Goal: Task Accomplishment & Management: Use online tool/utility

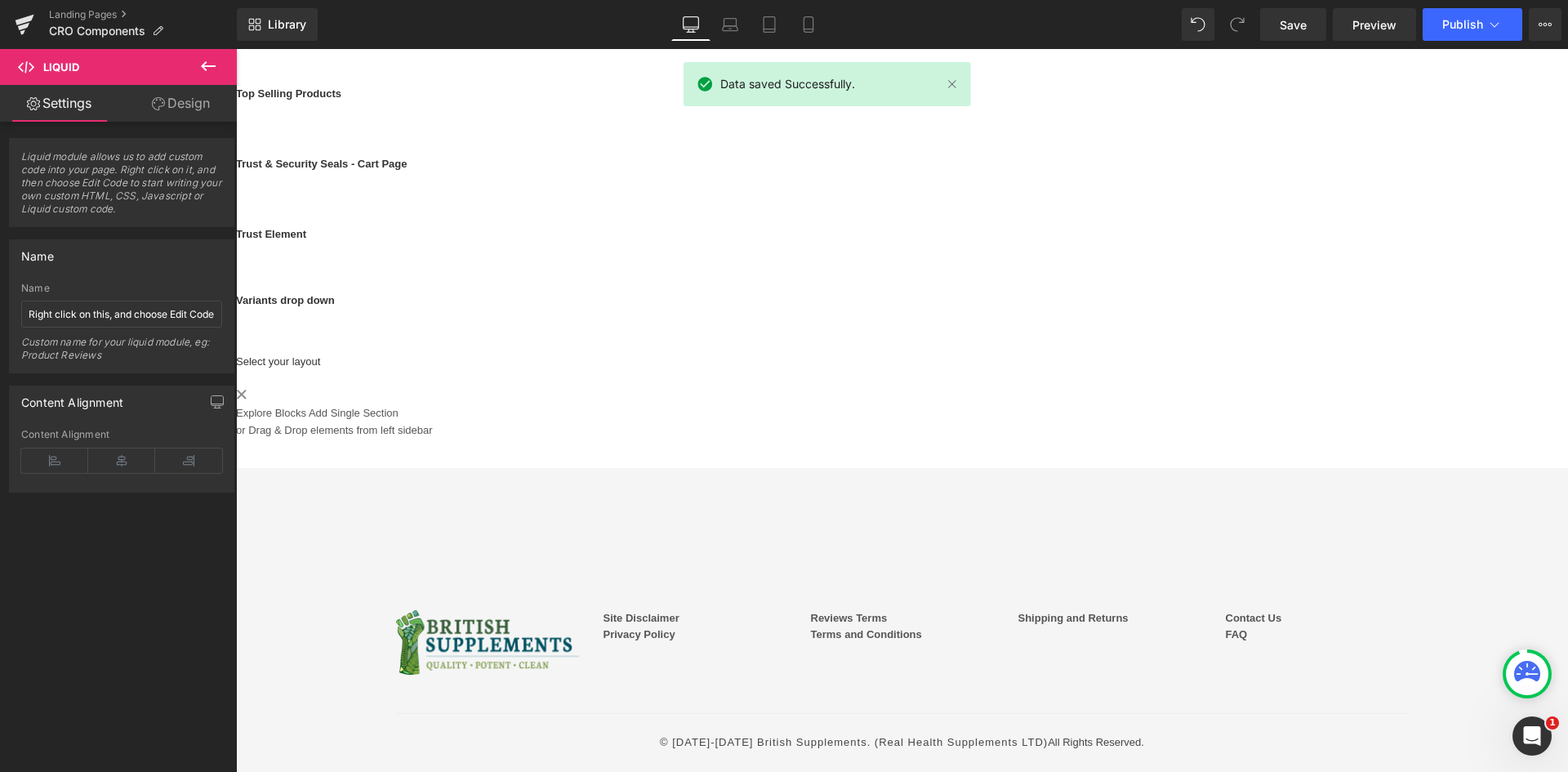
scroll to position [1266, 0]
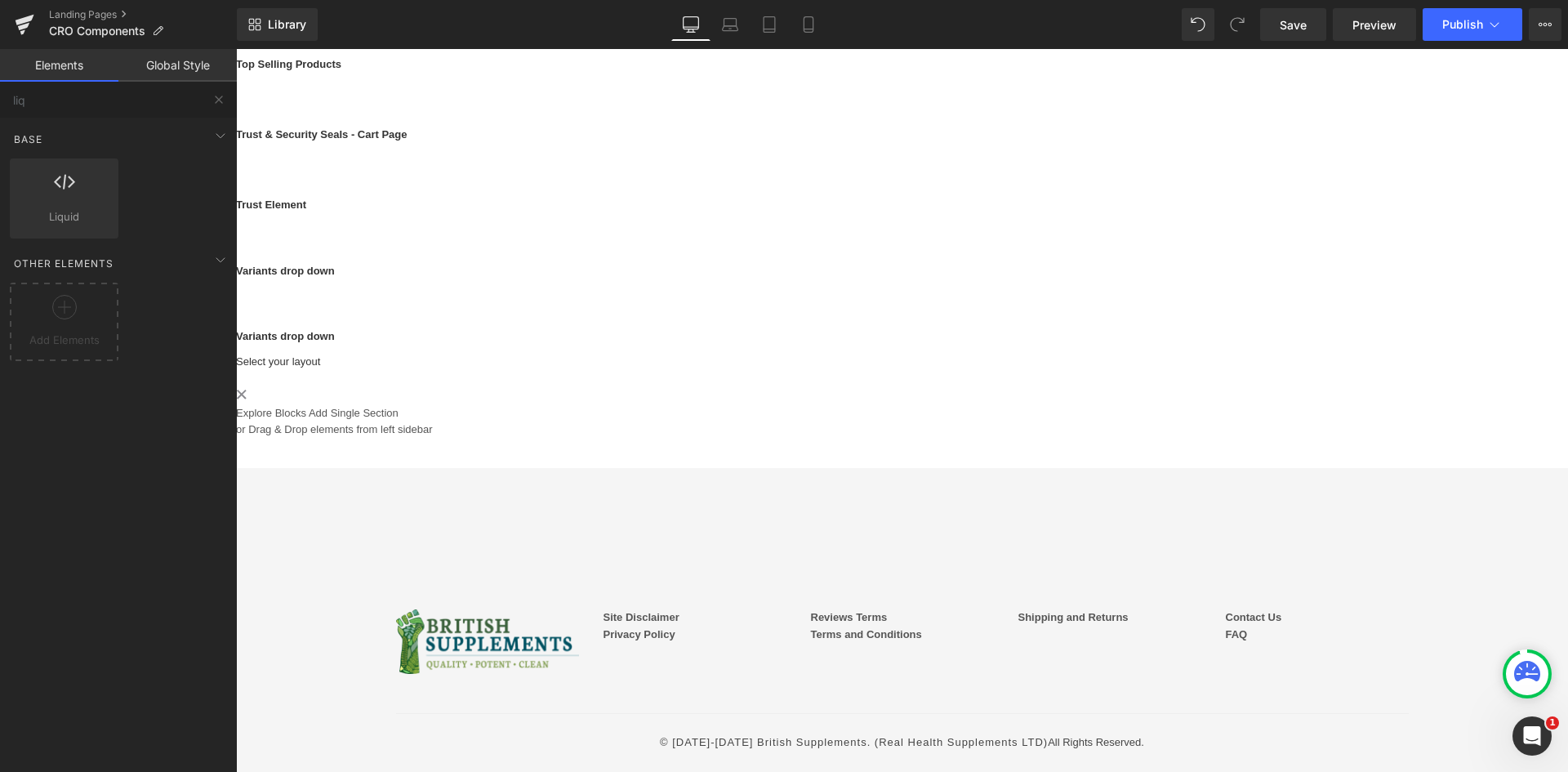
click at [335, 342] on b "Variants drop down" at bounding box center [285, 336] width 99 height 12
click at [530, 346] on p "Variants drop down" at bounding box center [901, 336] width 1332 height 17
click at [531, 346] on p "Variants drop down" at bounding box center [901, 336] width 1332 height 17
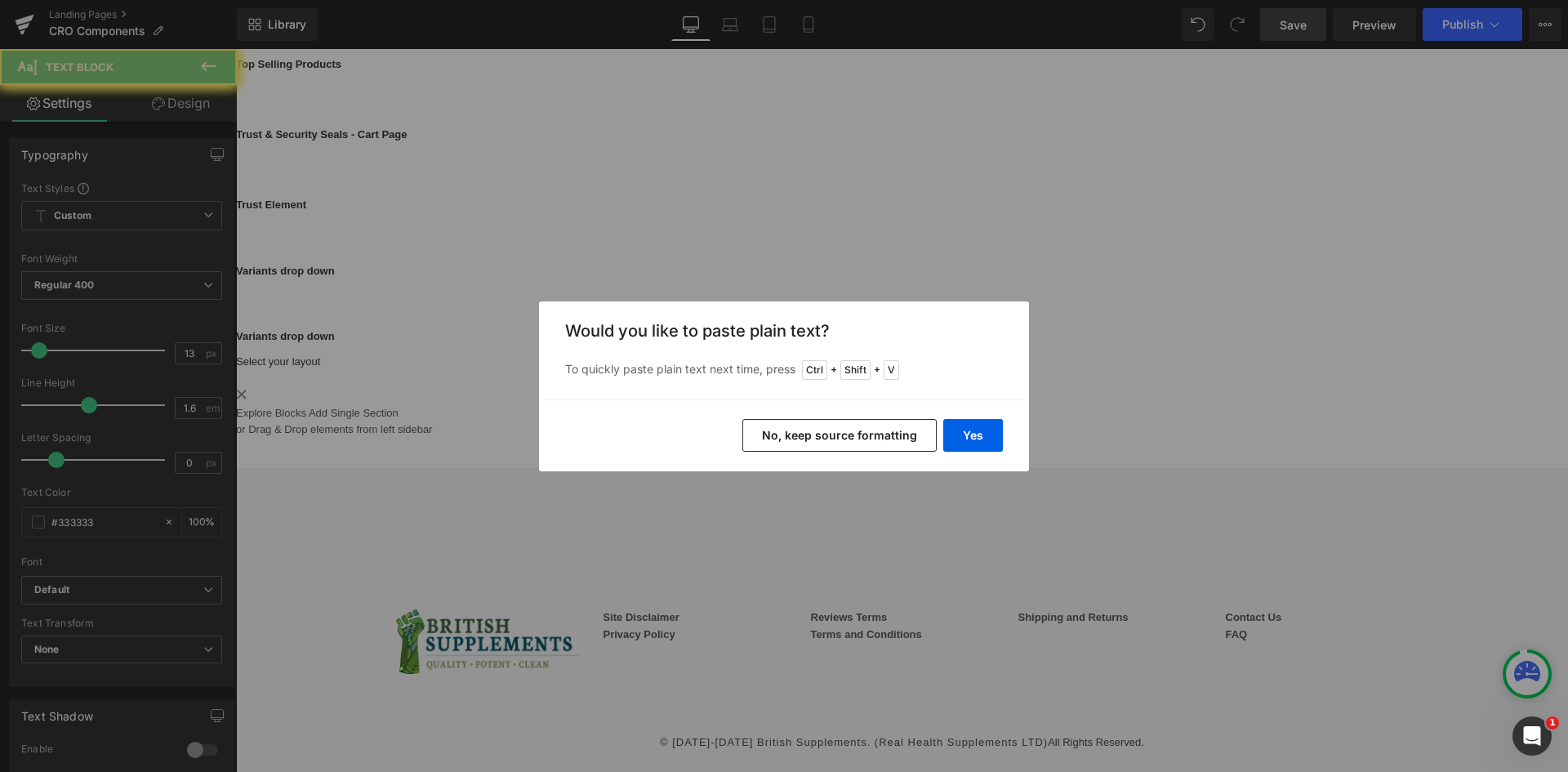
click at [975, 430] on button "Yes" at bounding box center [973, 435] width 60 height 32
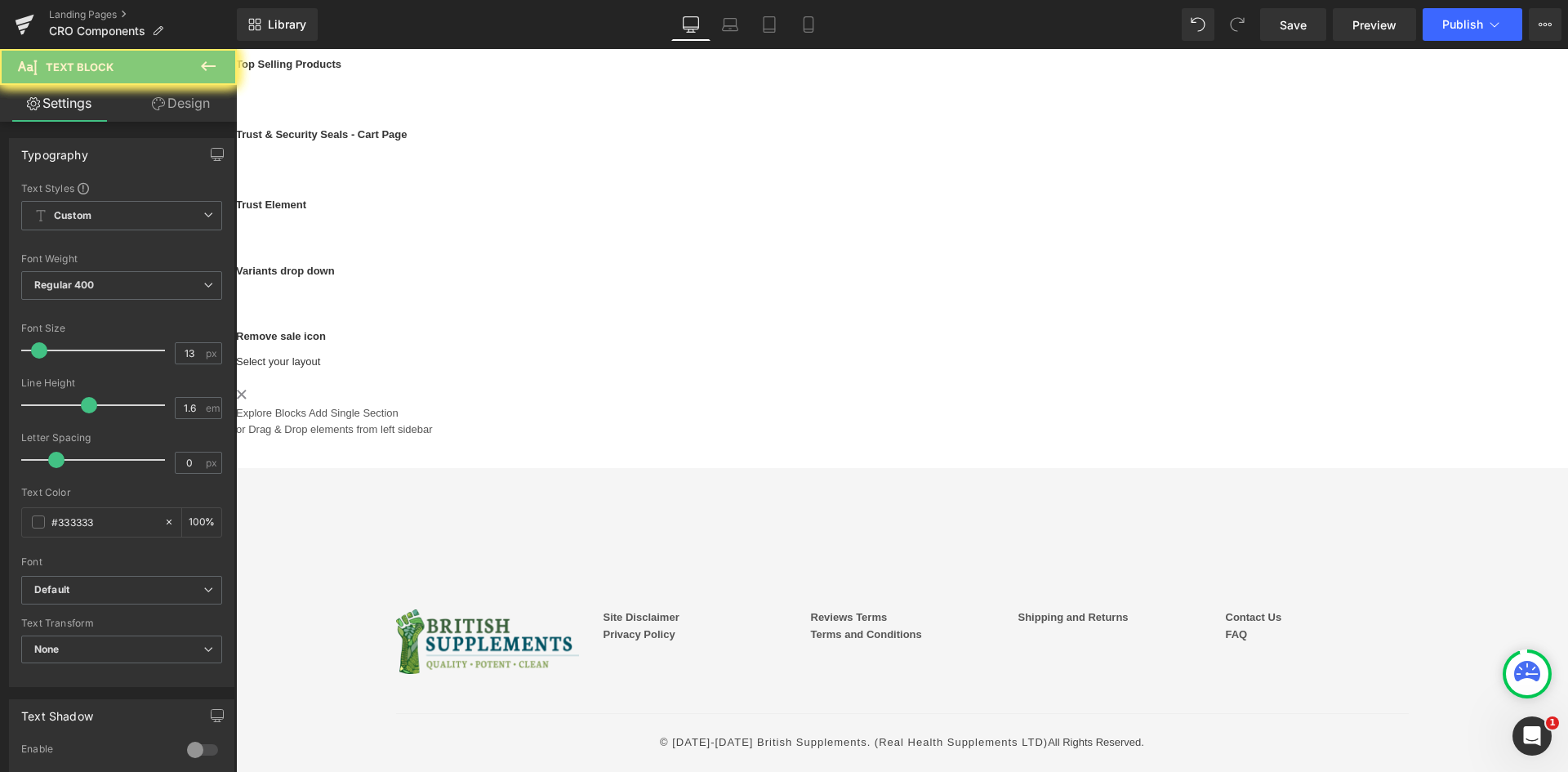
click at [1318, 33] on link "Save" at bounding box center [1292, 24] width 66 height 32
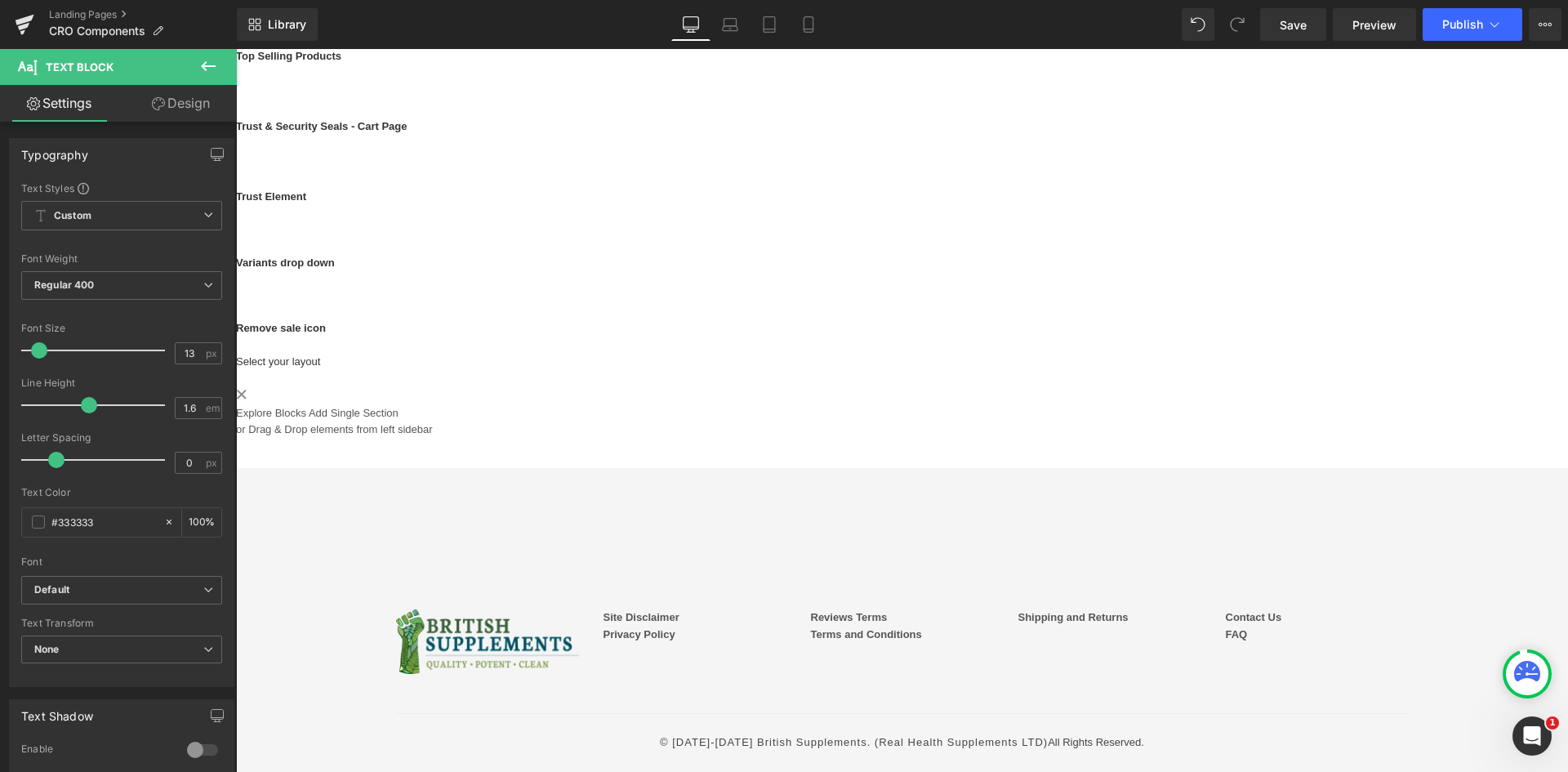
click at [203, 63] on icon at bounding box center [208, 67] width 15 height 10
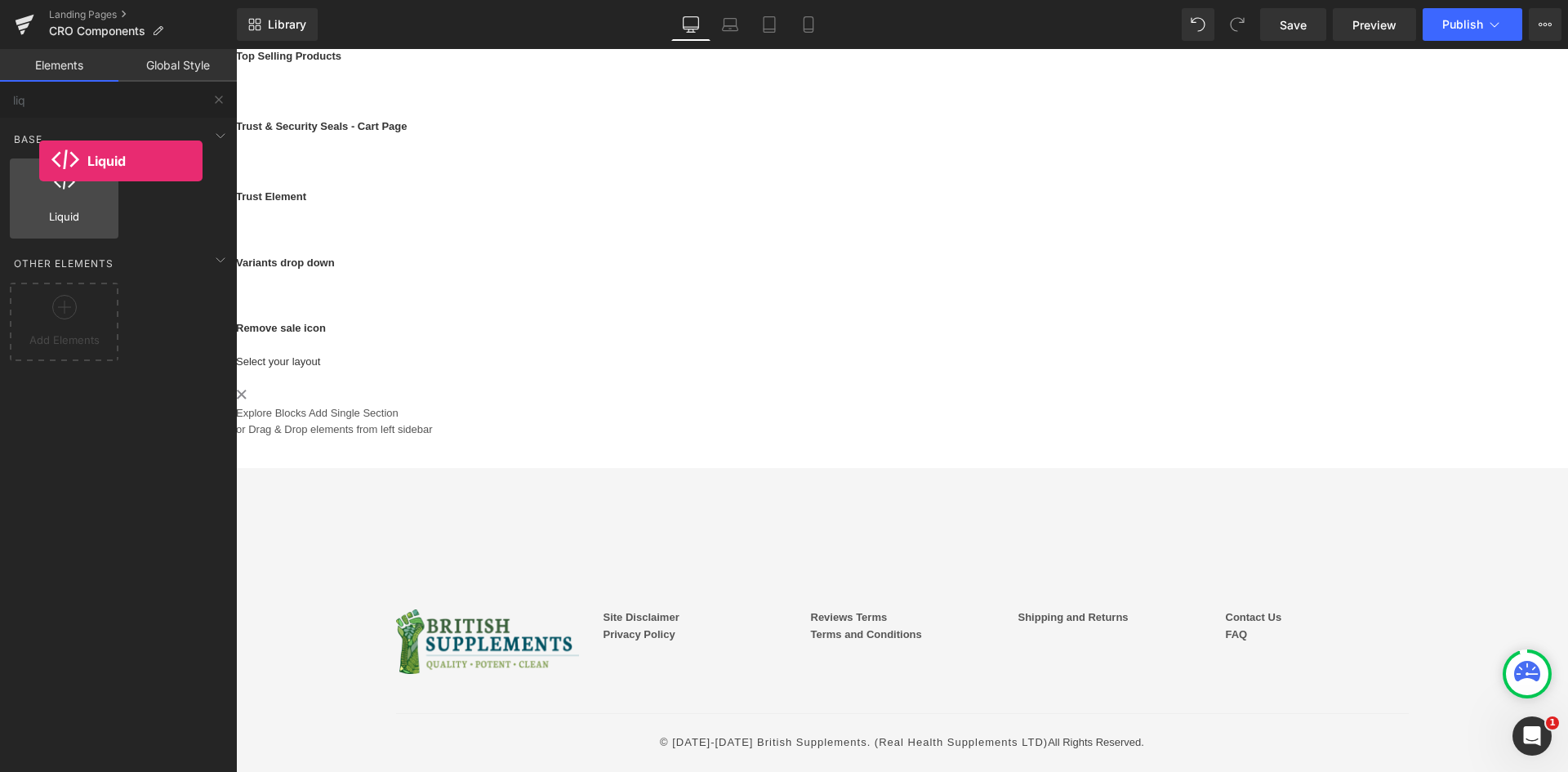
drag, startPoint x: 210, startPoint y: 266, endPoint x: 39, endPoint y: 161, distance: 200.7
click at [39, 161] on div "Liquid liquid, custom code, html, javascript, css, reviews, apps, applications,…" at bounding box center [64, 198] width 108 height 80
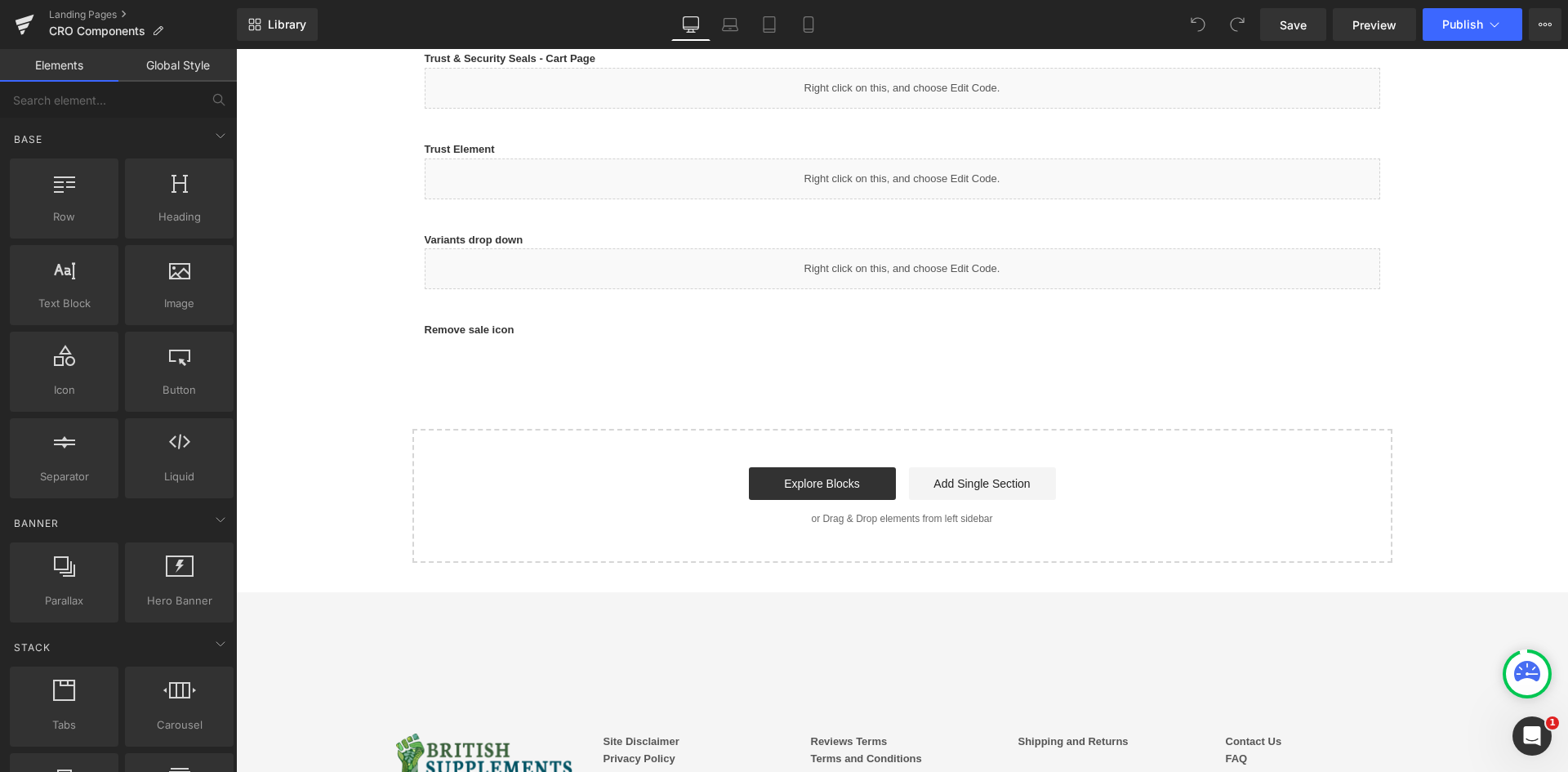
scroll to position [1388, 0]
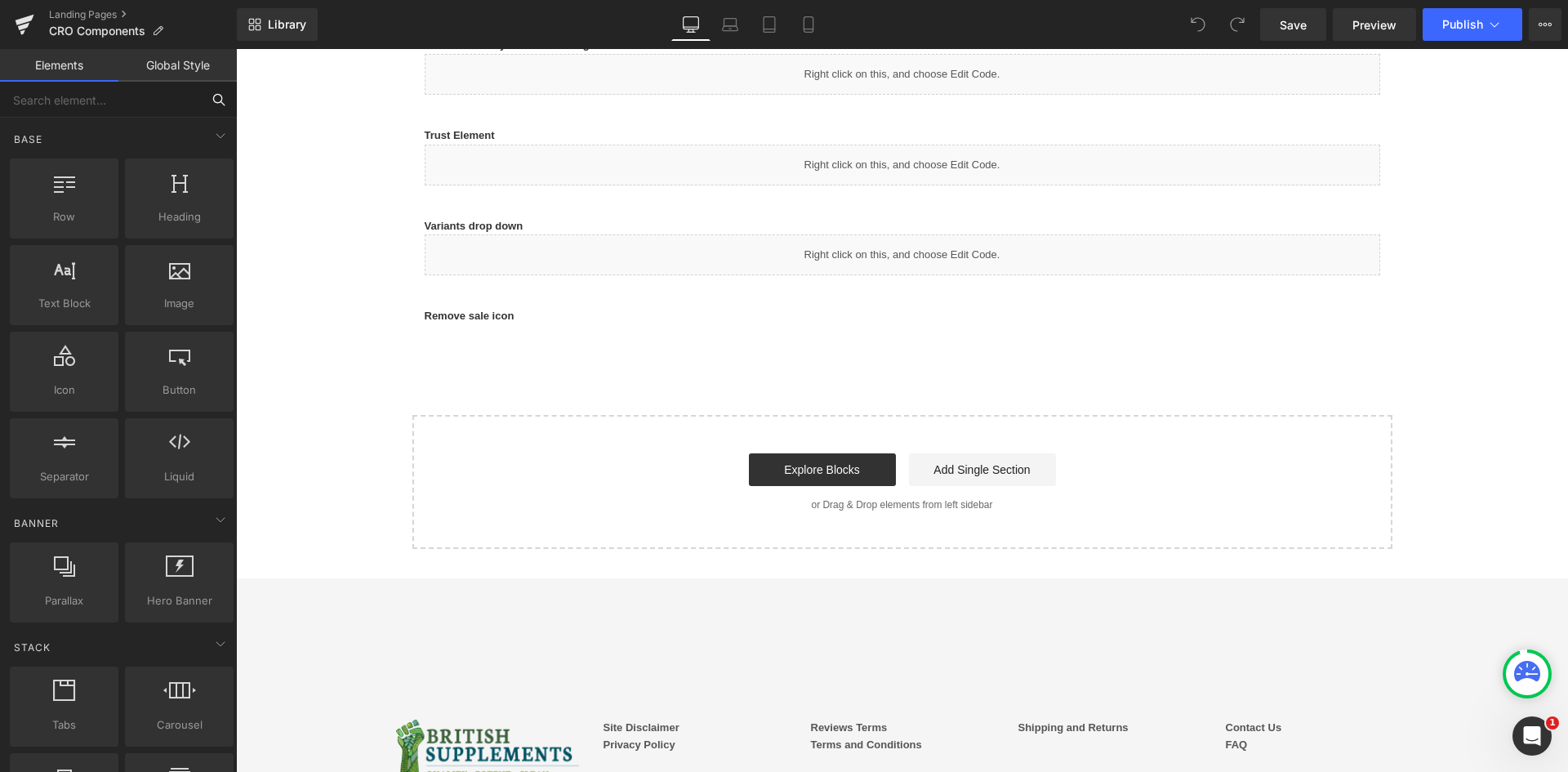
click at [105, 107] on input "text" at bounding box center [100, 99] width 201 height 36
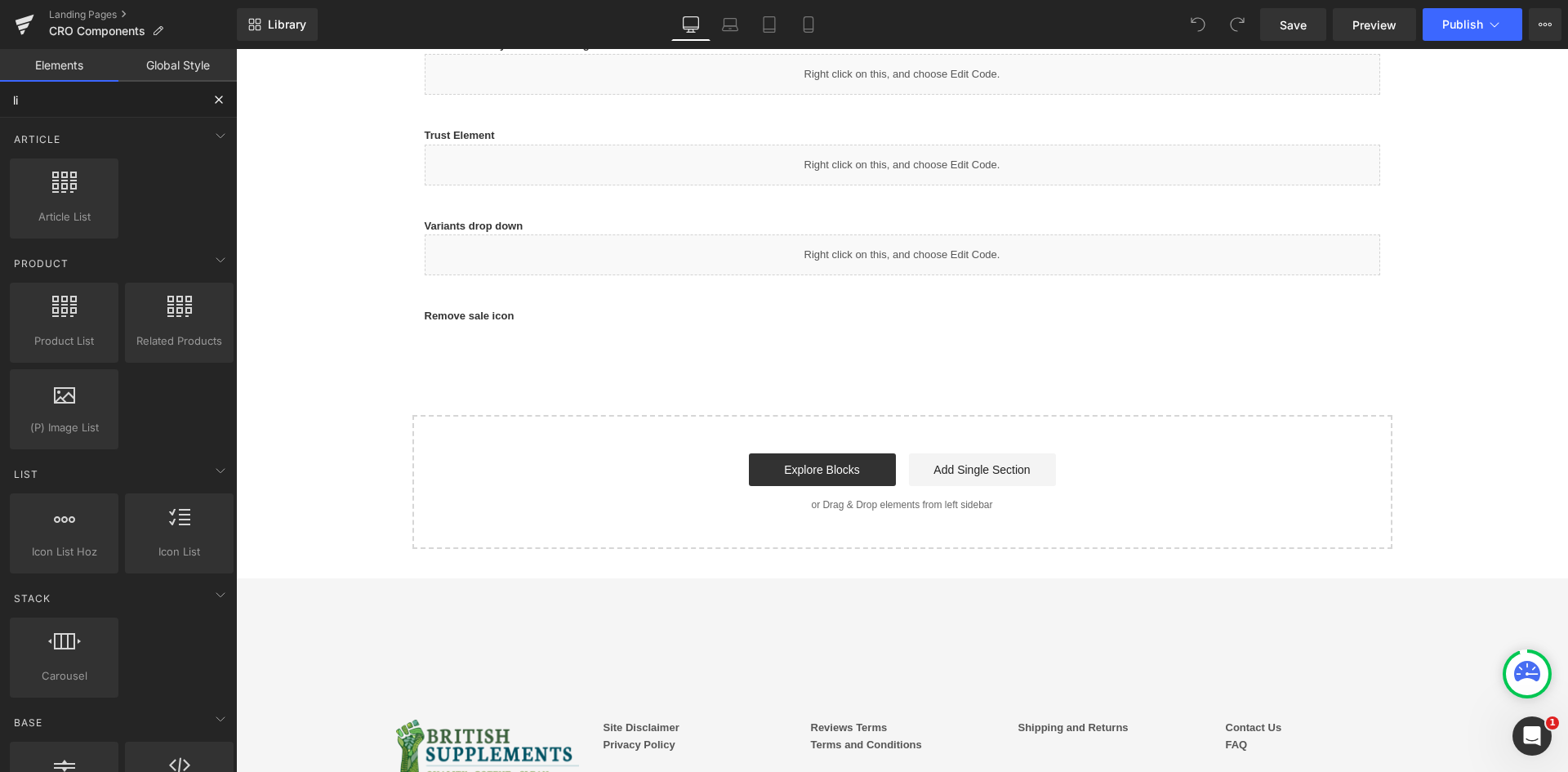
type input "liq"
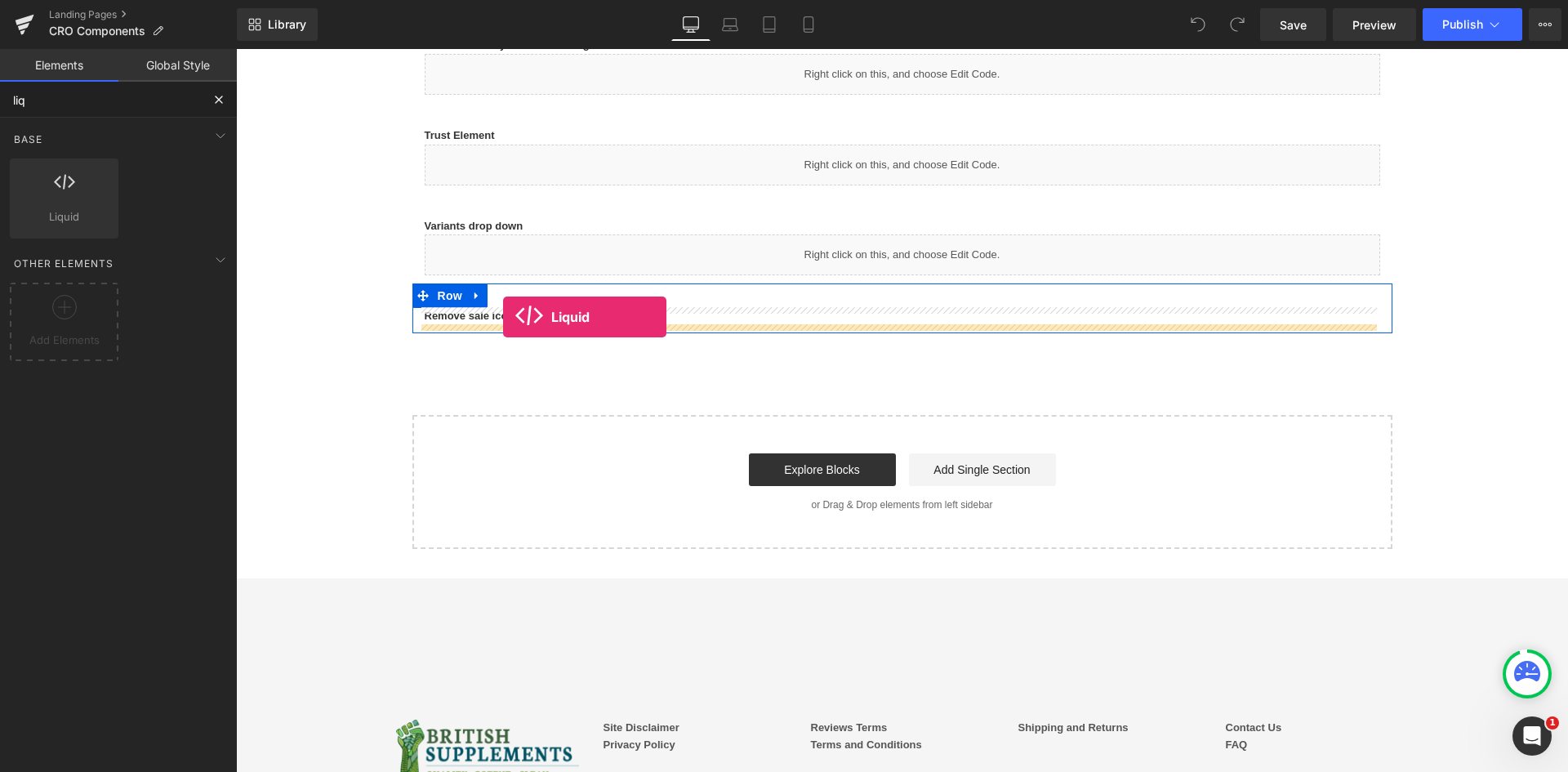
drag, startPoint x: 364, startPoint y: 297, endPoint x: 503, endPoint y: 316, distance: 140.3
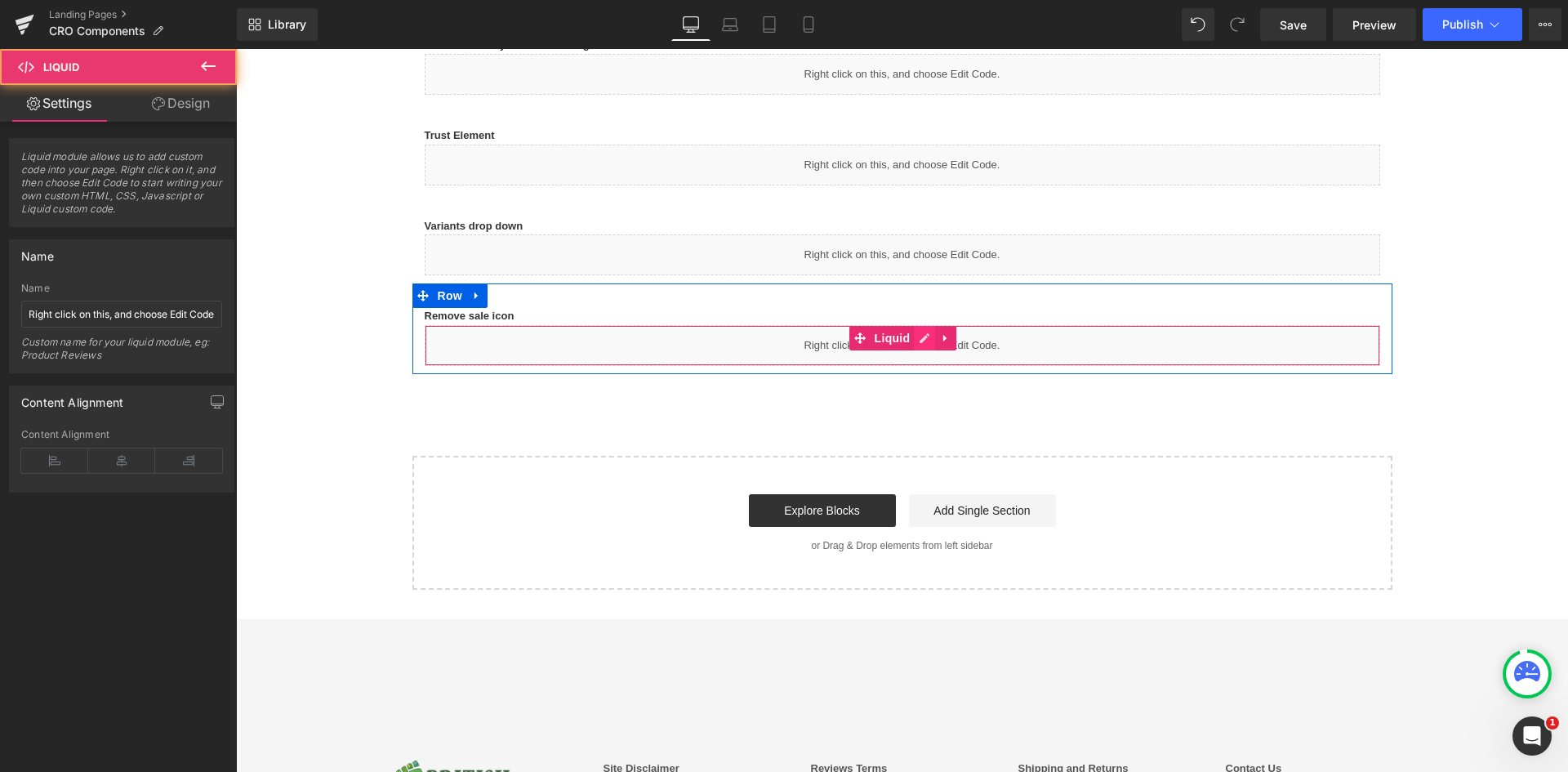
click at [918, 341] on icon at bounding box center [924, 338] width 12 height 12
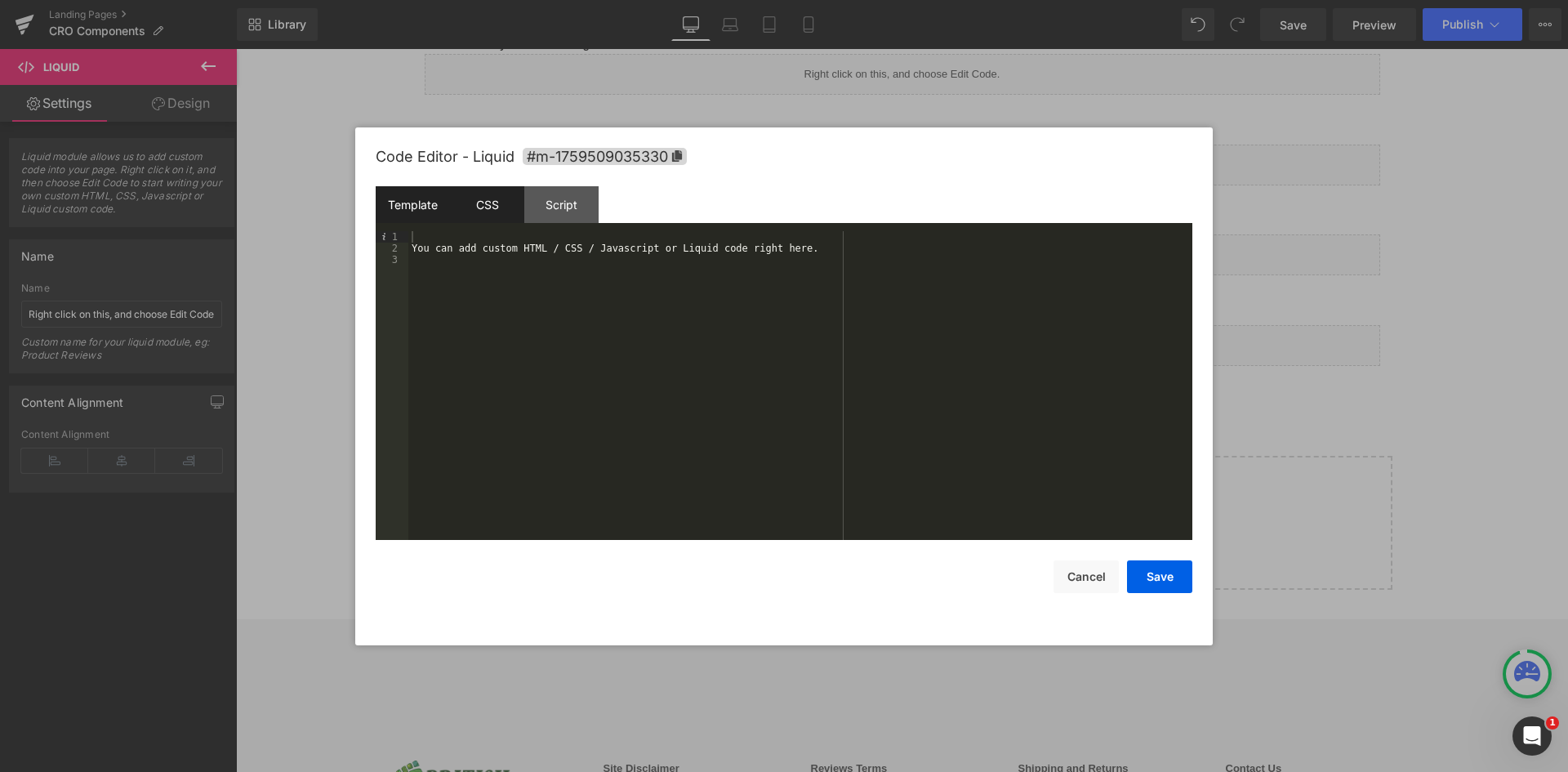
click at [497, 199] on div "CSS" at bounding box center [486, 205] width 74 height 37
click at [623, 244] on div "#m-1759509035330 { }" at bounding box center [799, 397] width 784 height 331
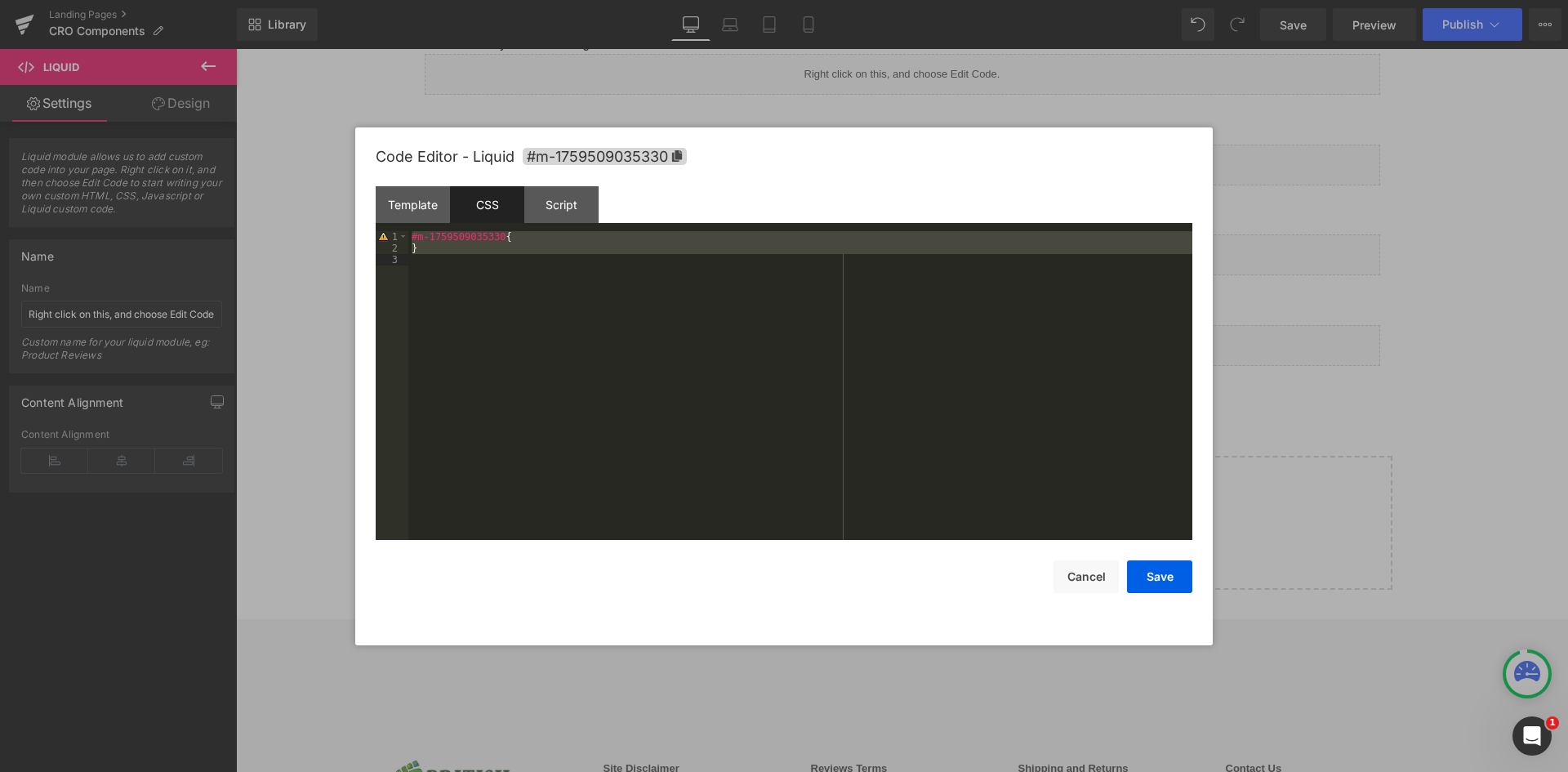
scroll to position [4882, 0]
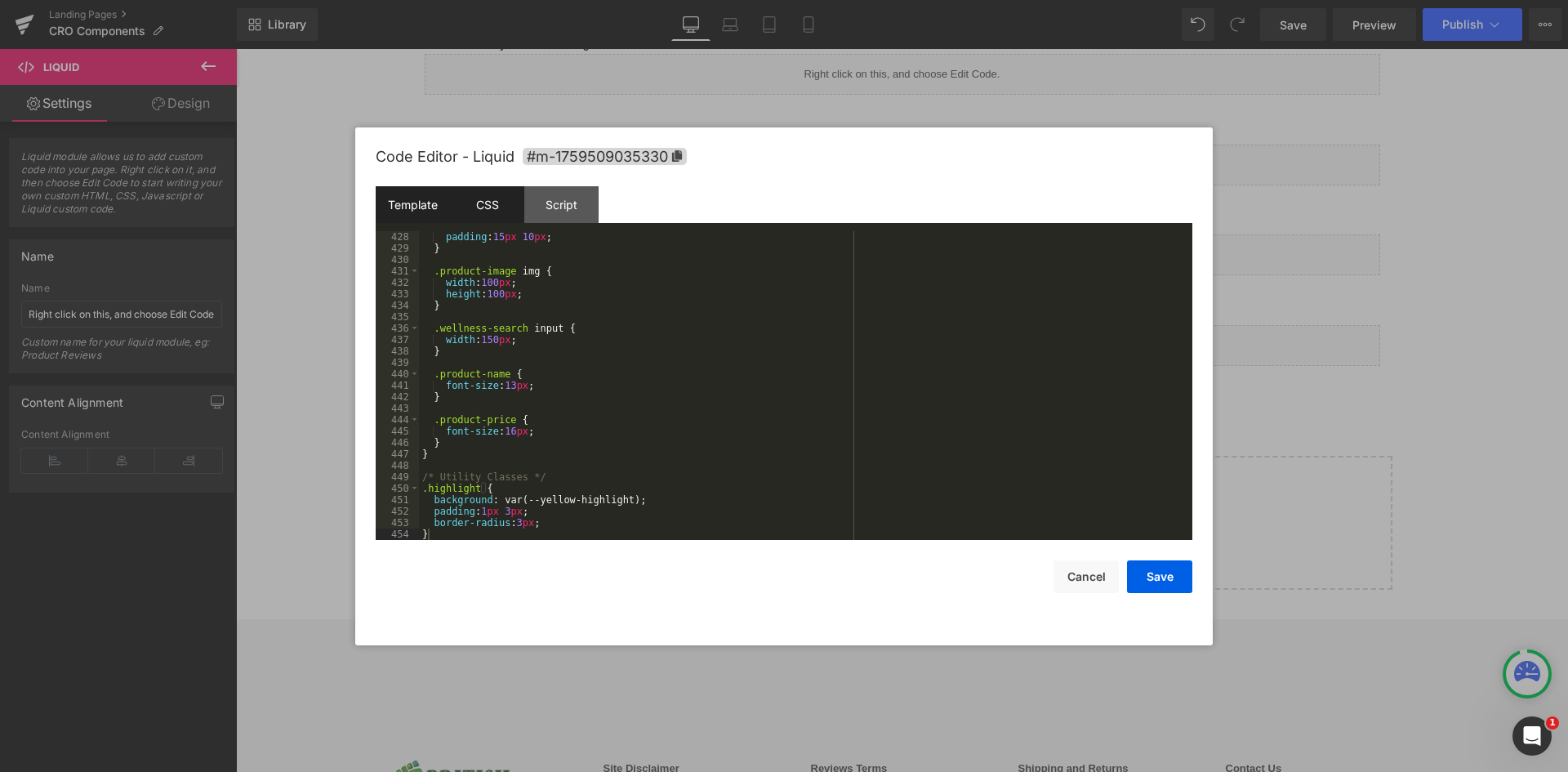
click at [415, 193] on div "Template" at bounding box center [412, 205] width 74 height 37
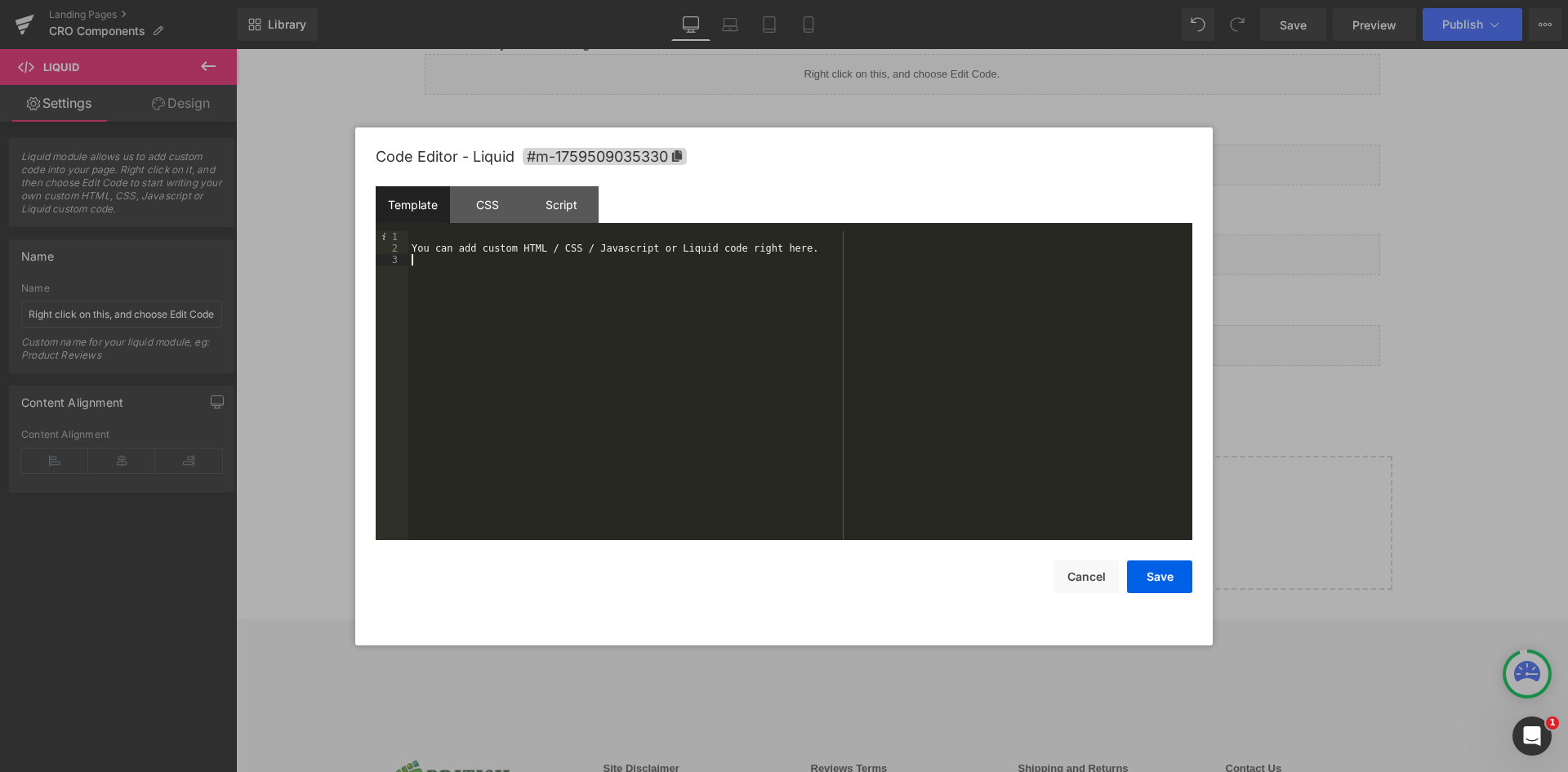
click at [575, 266] on div "You can add custom HTML / CSS / Javascript or Liquid code right here." at bounding box center [799, 397] width 784 height 331
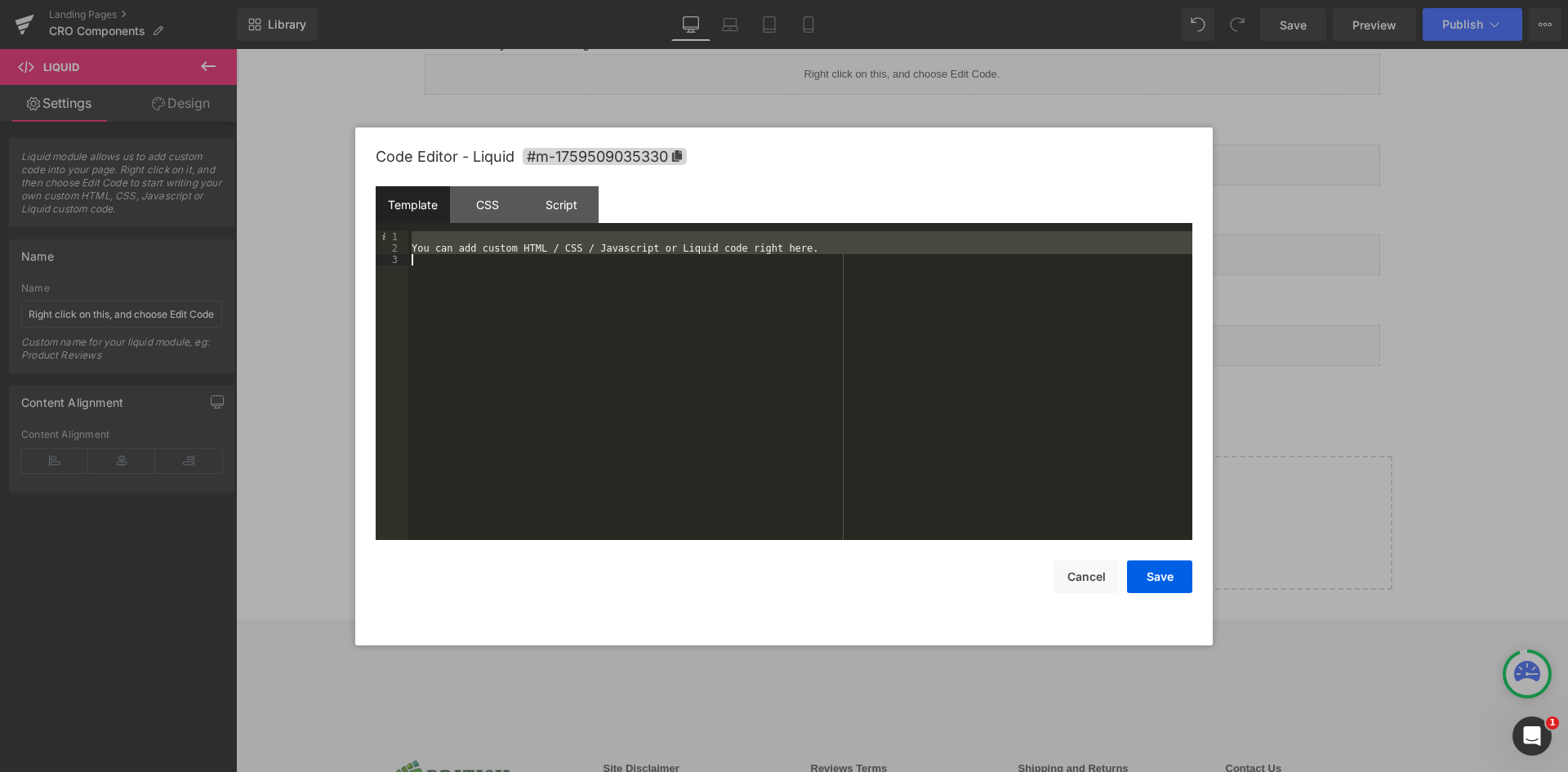
scroll to position [640, 0]
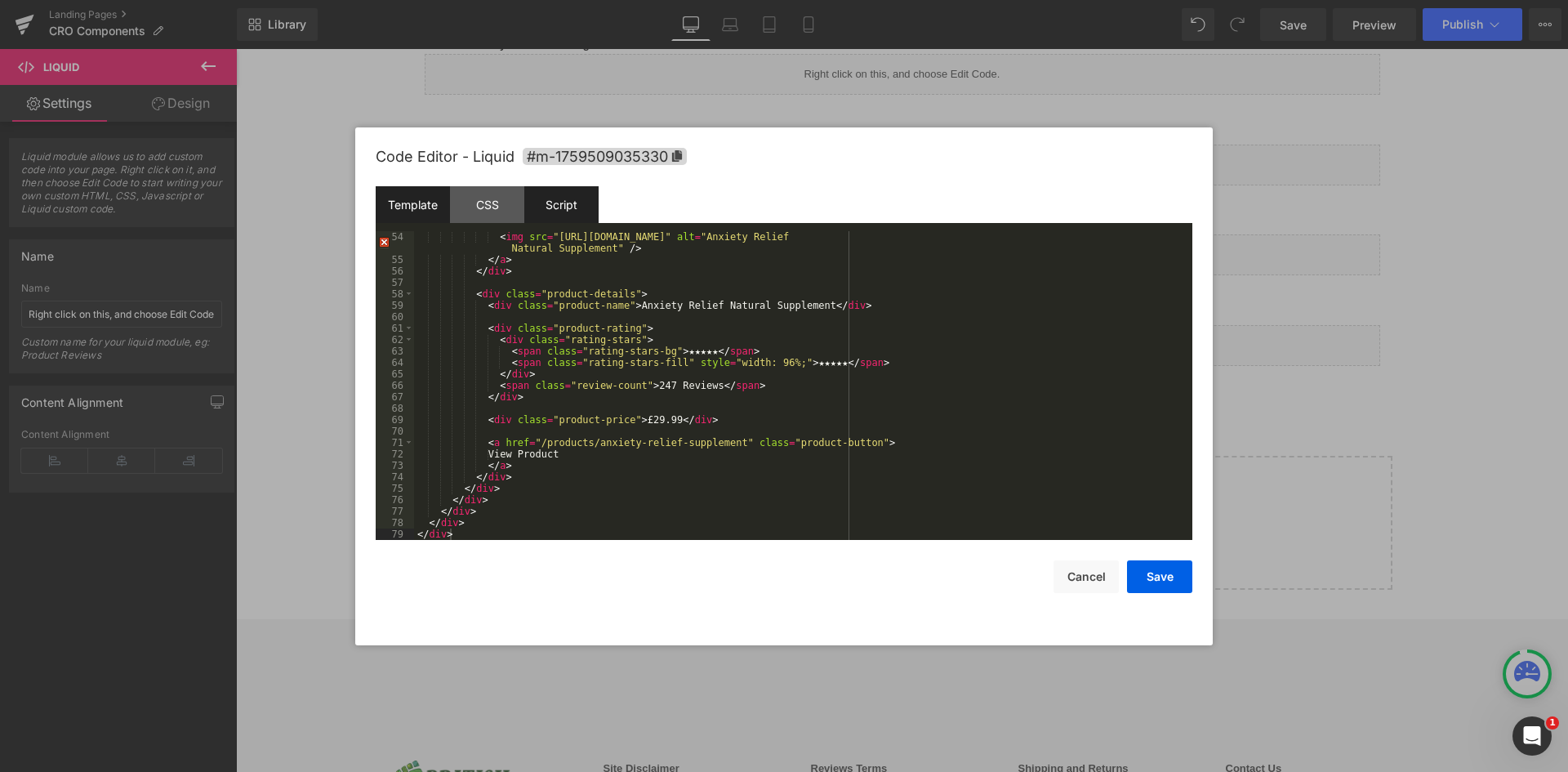
click at [570, 193] on div "Script" at bounding box center [561, 205] width 74 height 37
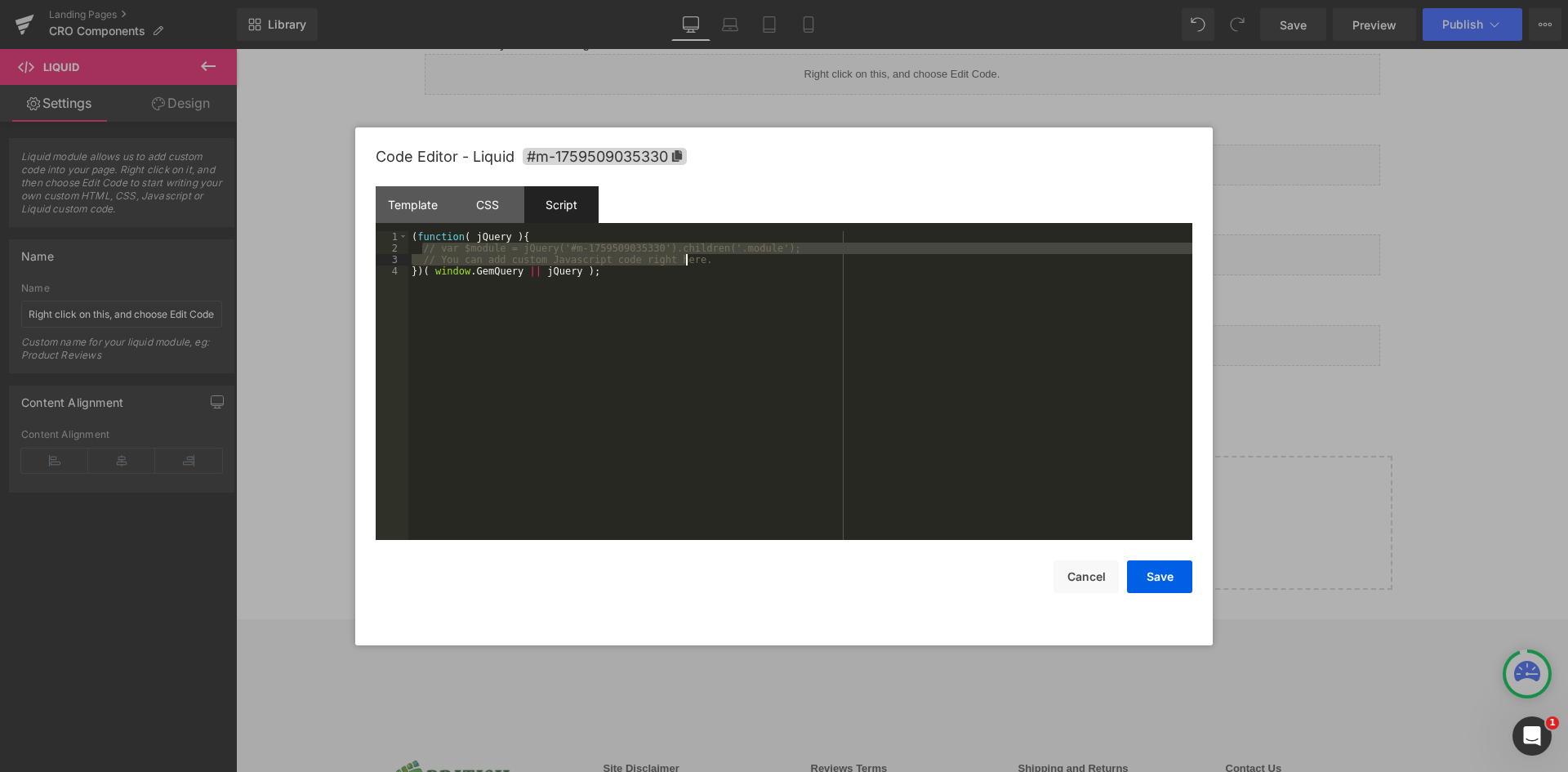
drag, startPoint x: 424, startPoint y: 249, endPoint x: 742, endPoint y: 263, distance: 318.3
click at [742, 263] on div "( function ( jQuery ) { // var $module = jQuery('#m-1759509035330').children('.…" at bounding box center [799, 397] width 784 height 331
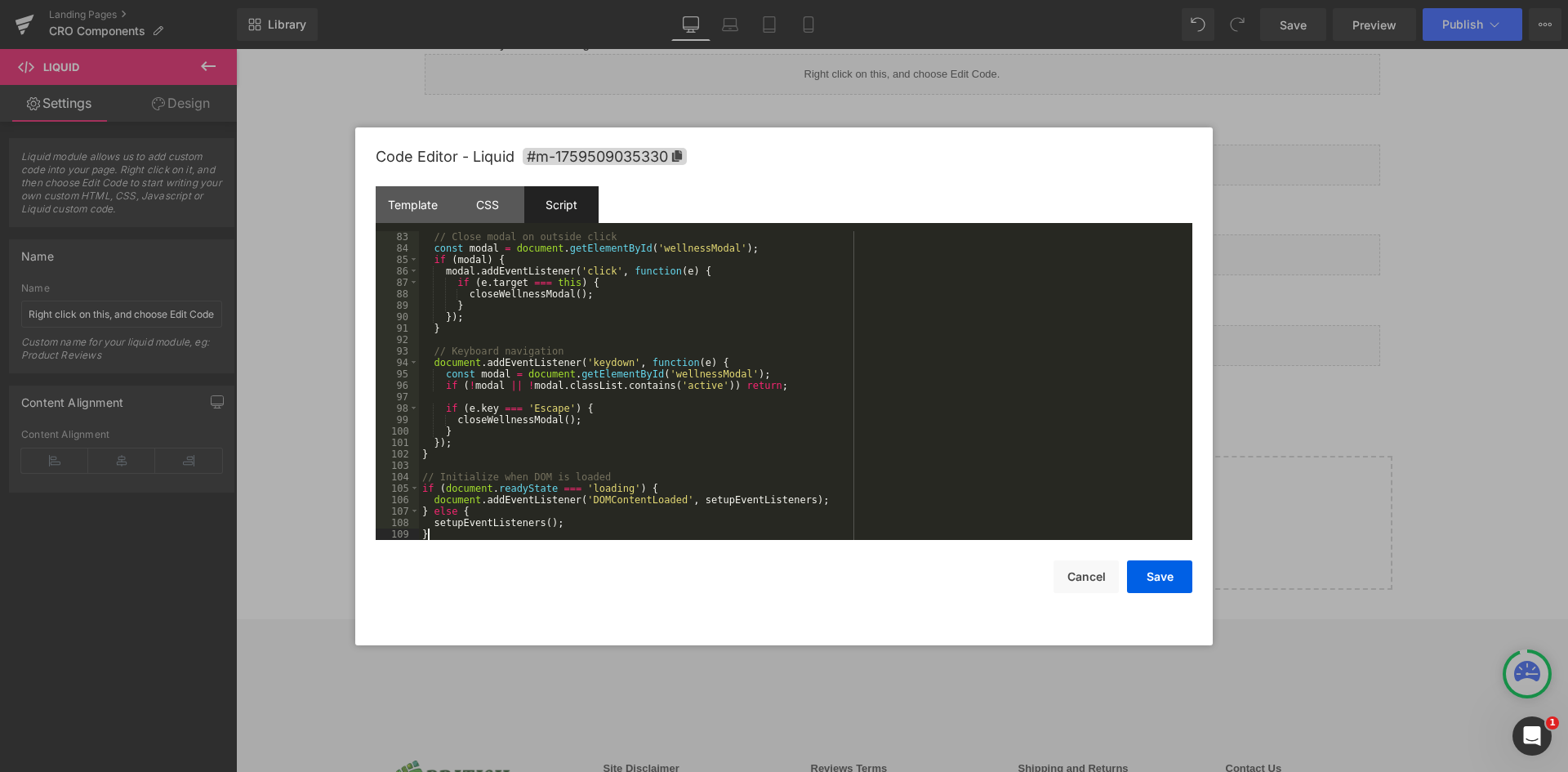
scroll to position [938, 0]
click at [482, 202] on div "CSS" at bounding box center [486, 205] width 74 height 37
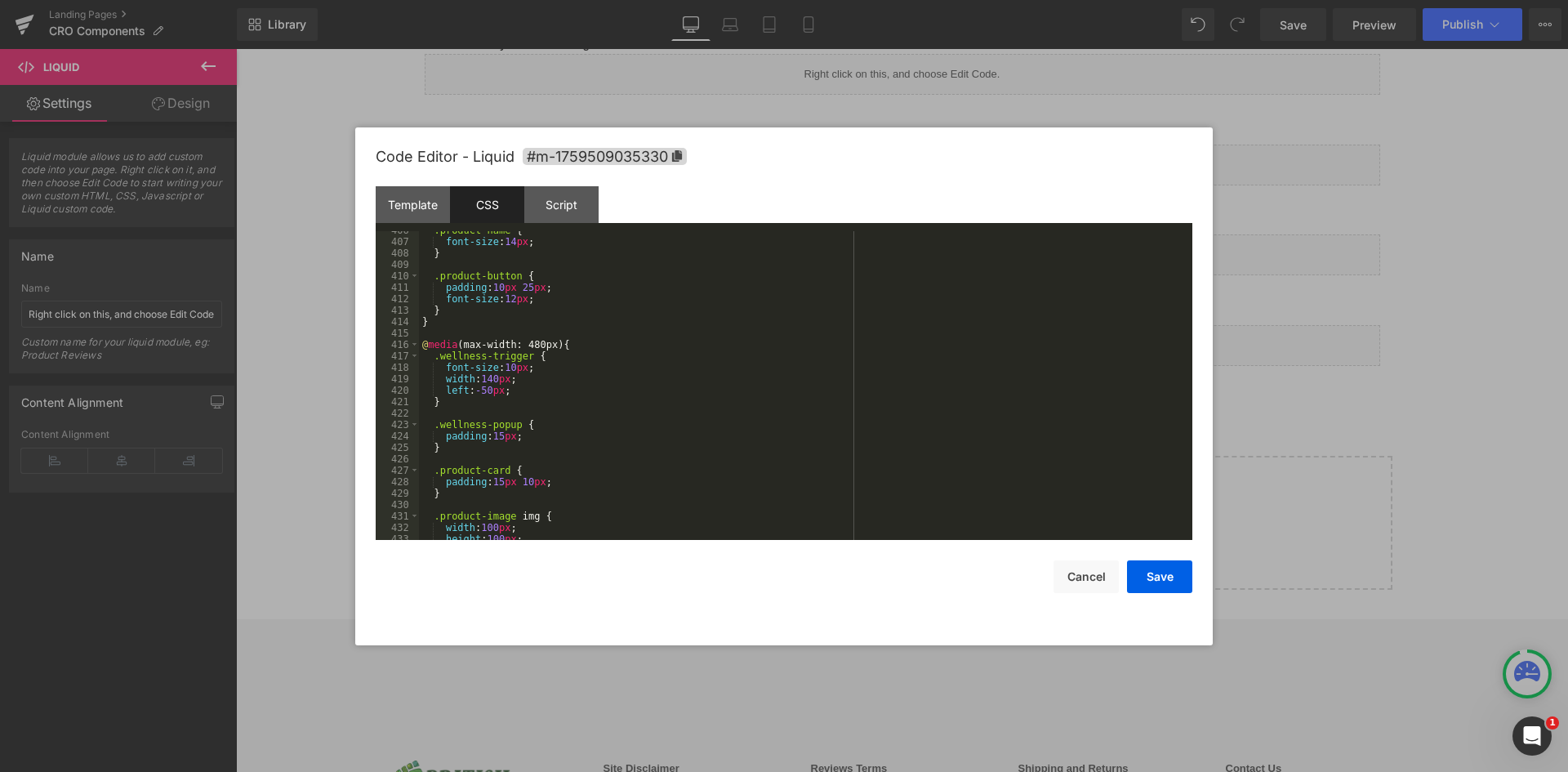
scroll to position [4588, 0]
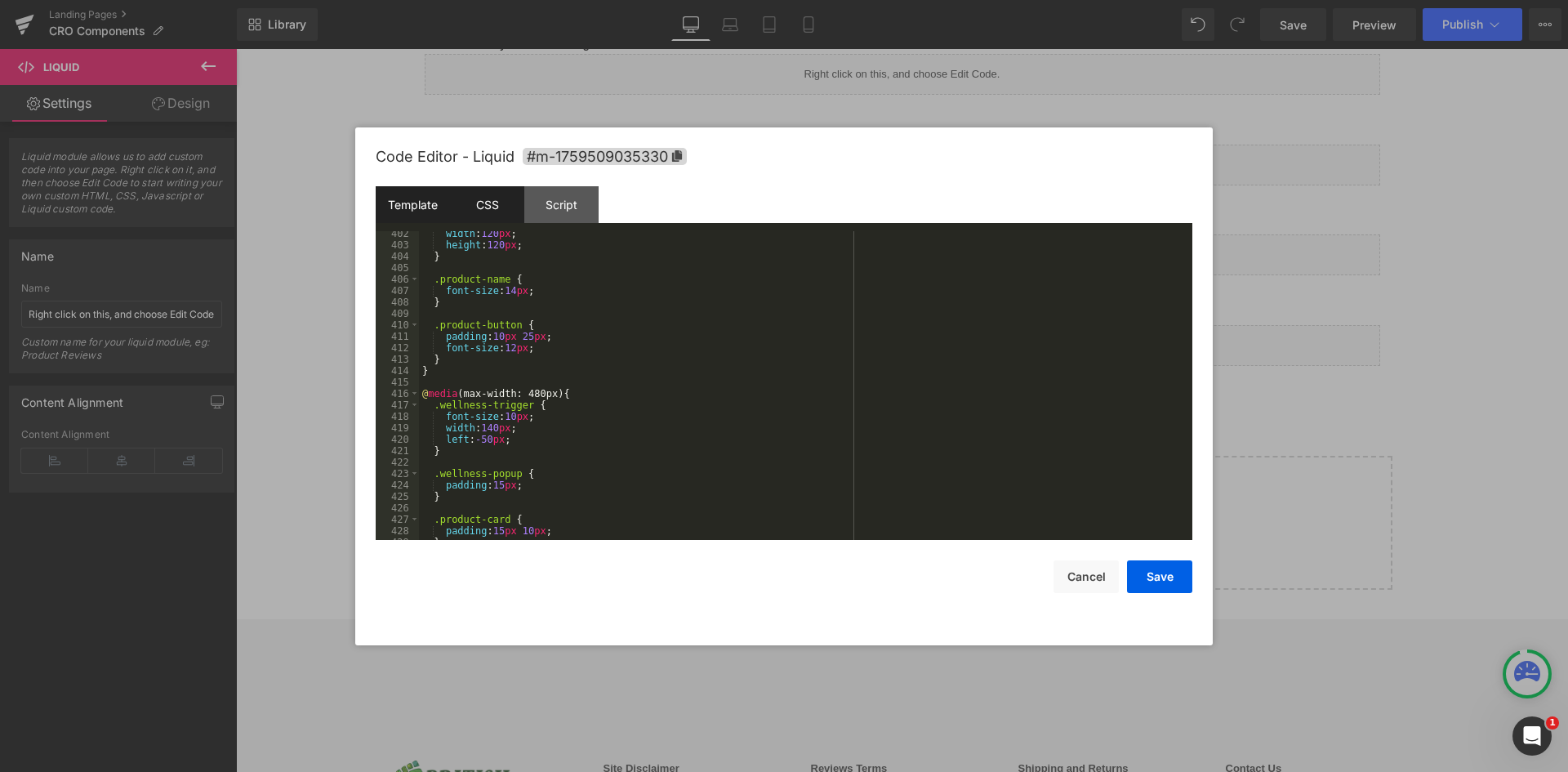
click at [418, 203] on div "Template" at bounding box center [412, 205] width 74 height 37
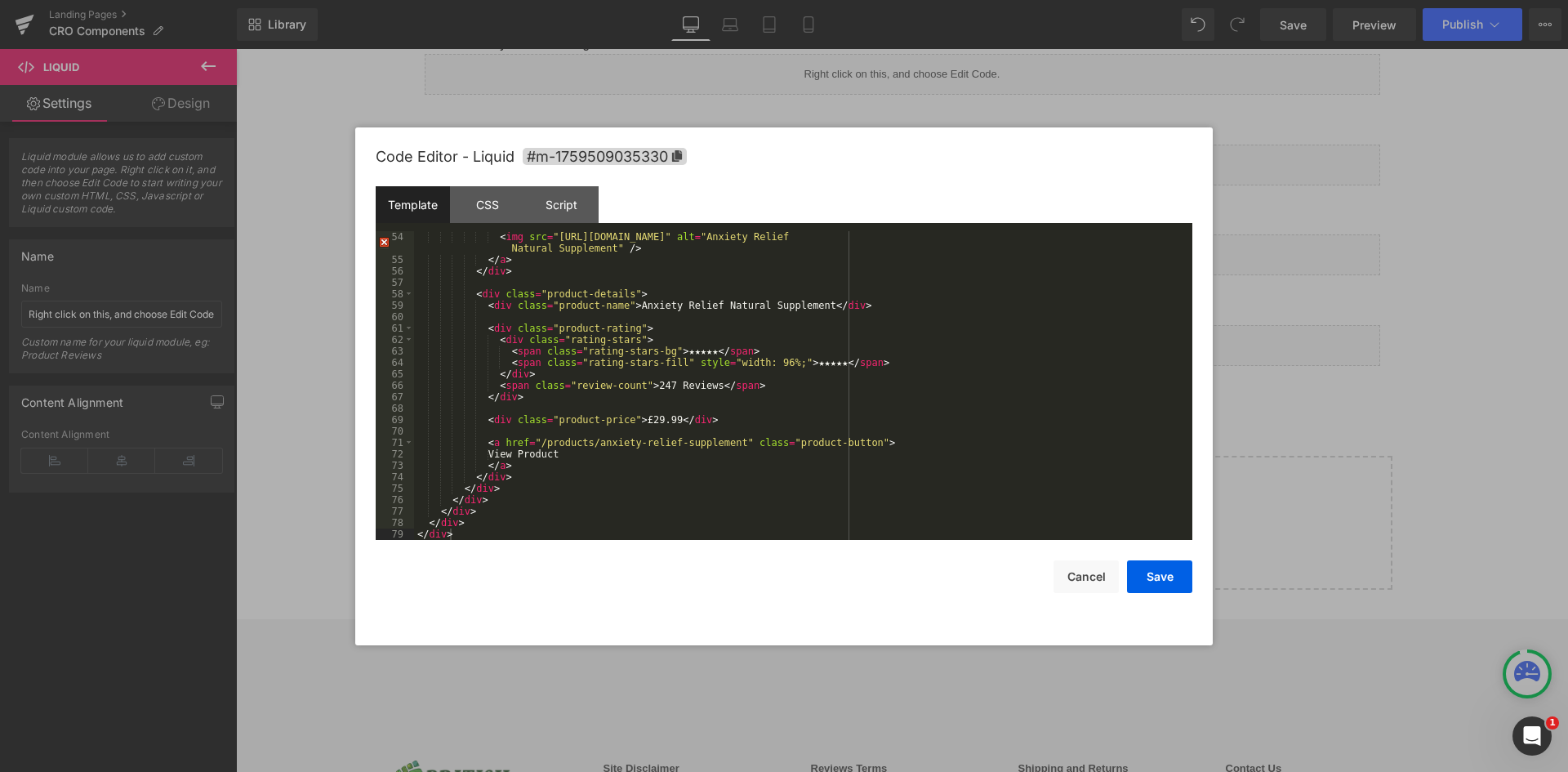
scroll to position [542, 0]
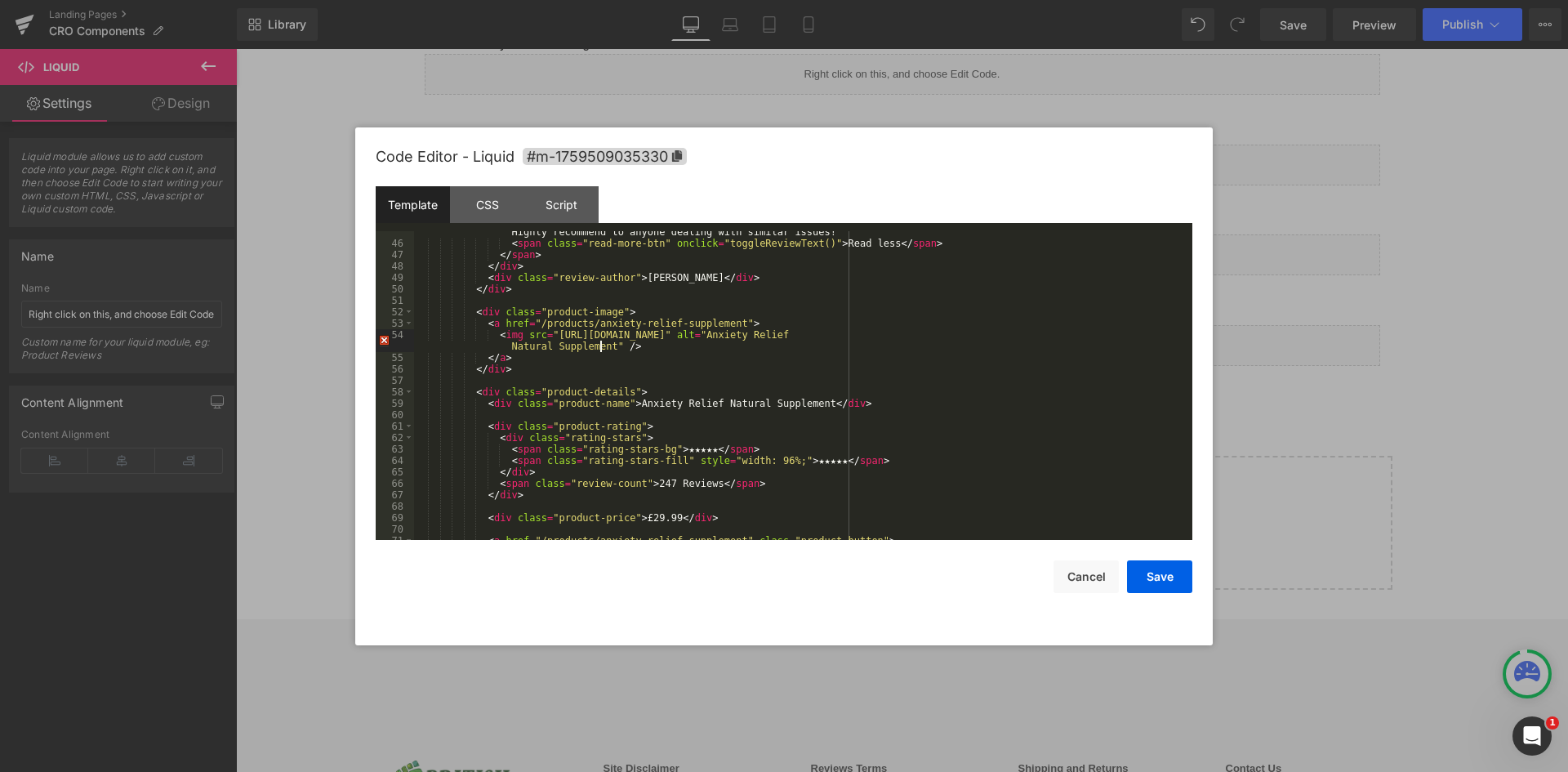
click at [603, 347] on div "< span class = "review-text-full" > This product has completely changed my life…" at bounding box center [799, 381] width 772 height 355
click at [614, 347] on div "< span class = "review-text-full" > This product has completely changed my life…" at bounding box center [799, 381] width 772 height 355
click at [568, 212] on div "Script" at bounding box center [561, 205] width 74 height 37
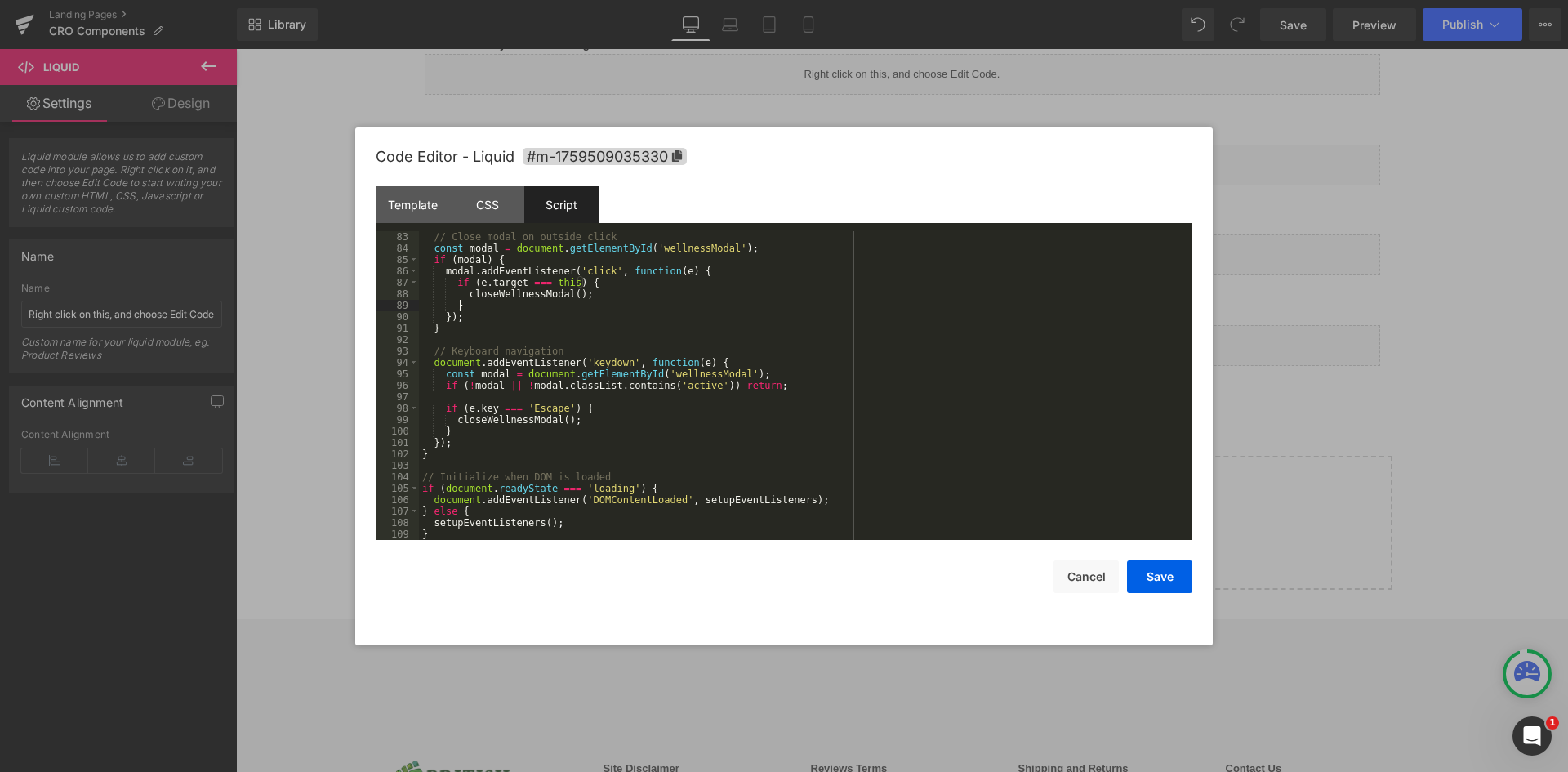
click at [655, 302] on div "// Close modal on outside click const modal = document . getElementById ( 'well…" at bounding box center [802, 397] width 767 height 331
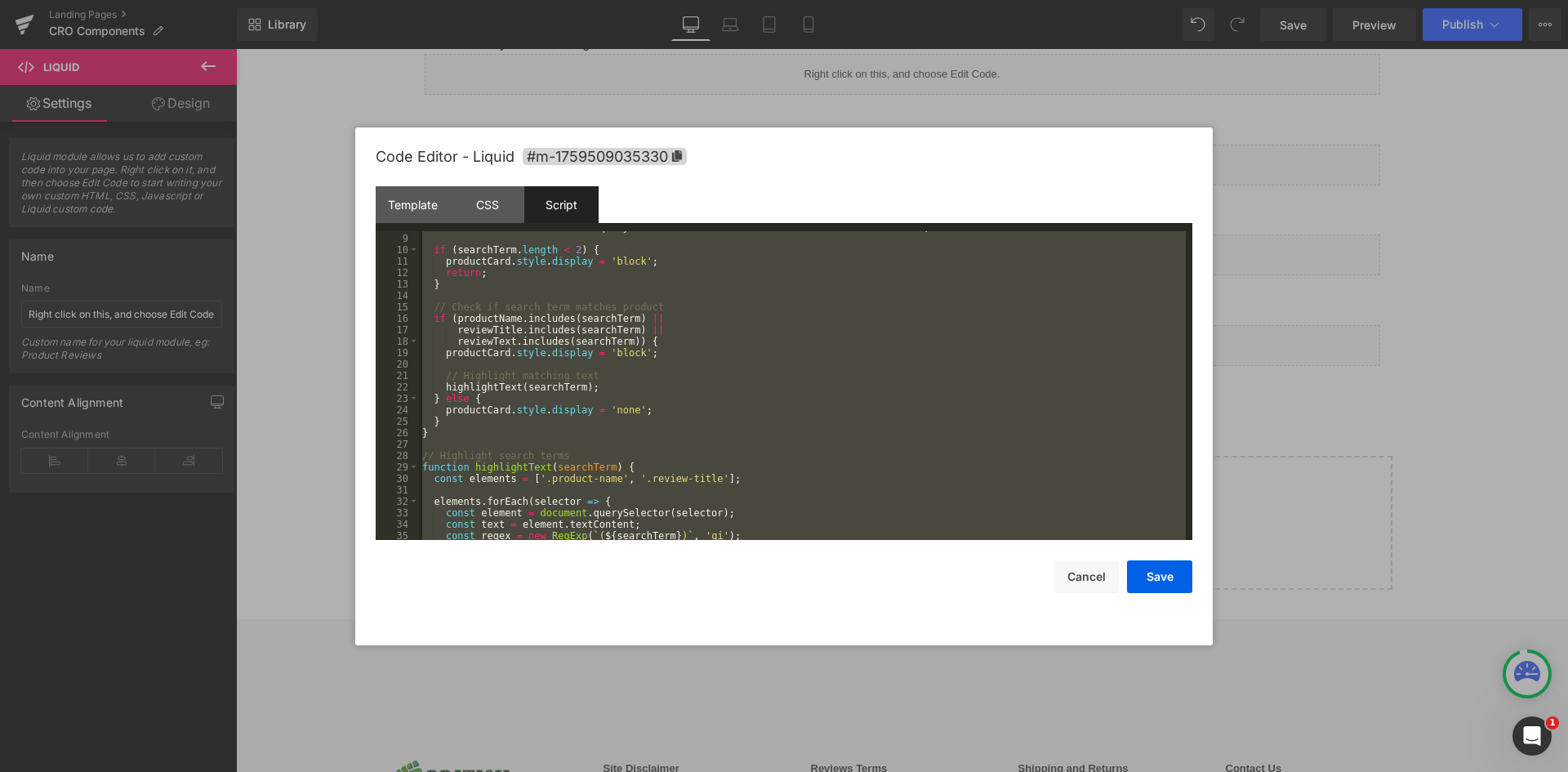
scroll to position [0, 0]
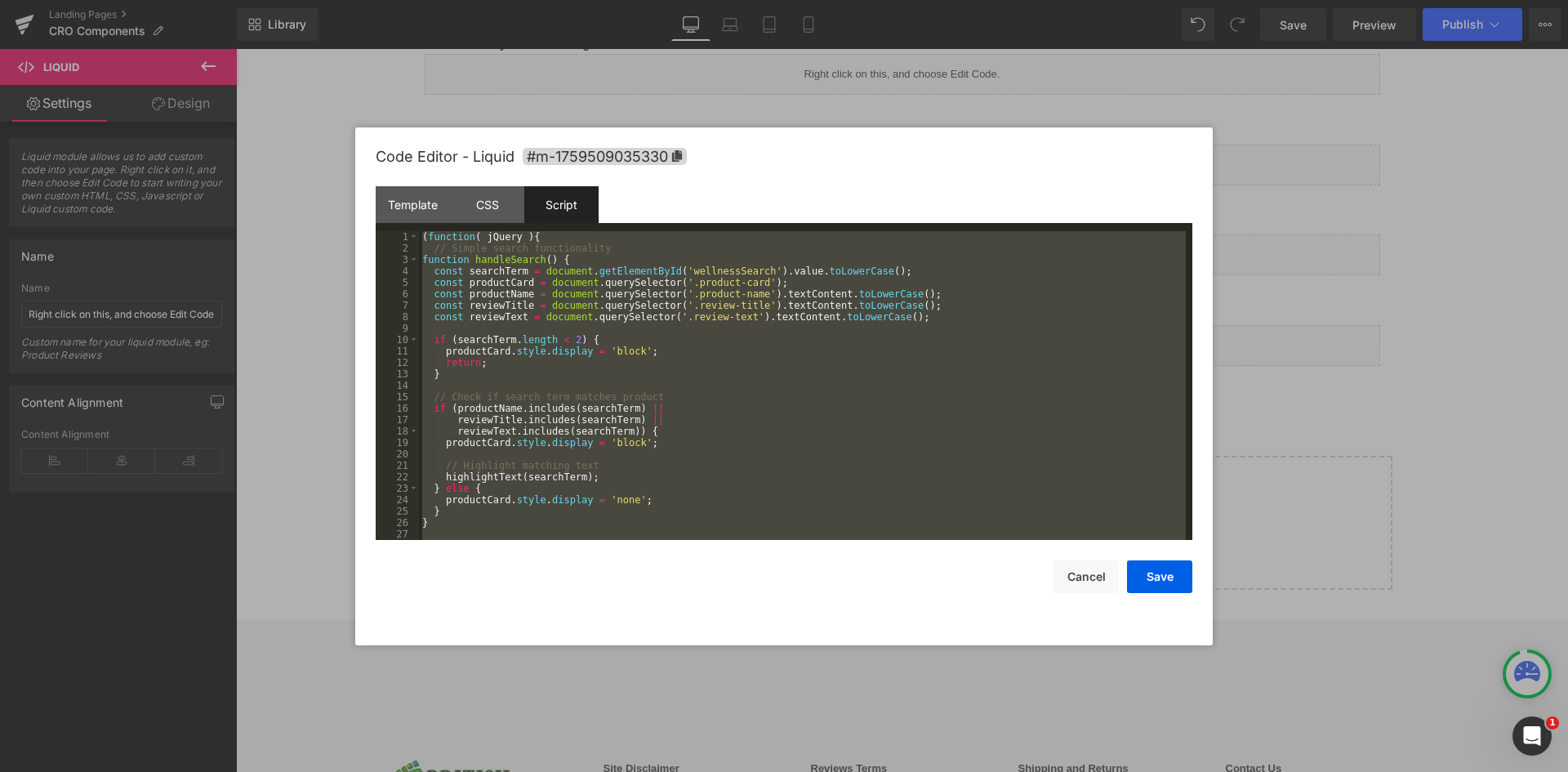
click at [565, 212] on div "Script" at bounding box center [561, 205] width 74 height 37
click at [569, 277] on div "( function ( jQuery ) { // Simple search functionality function handleSearch ( …" at bounding box center [802, 386] width 767 height 309
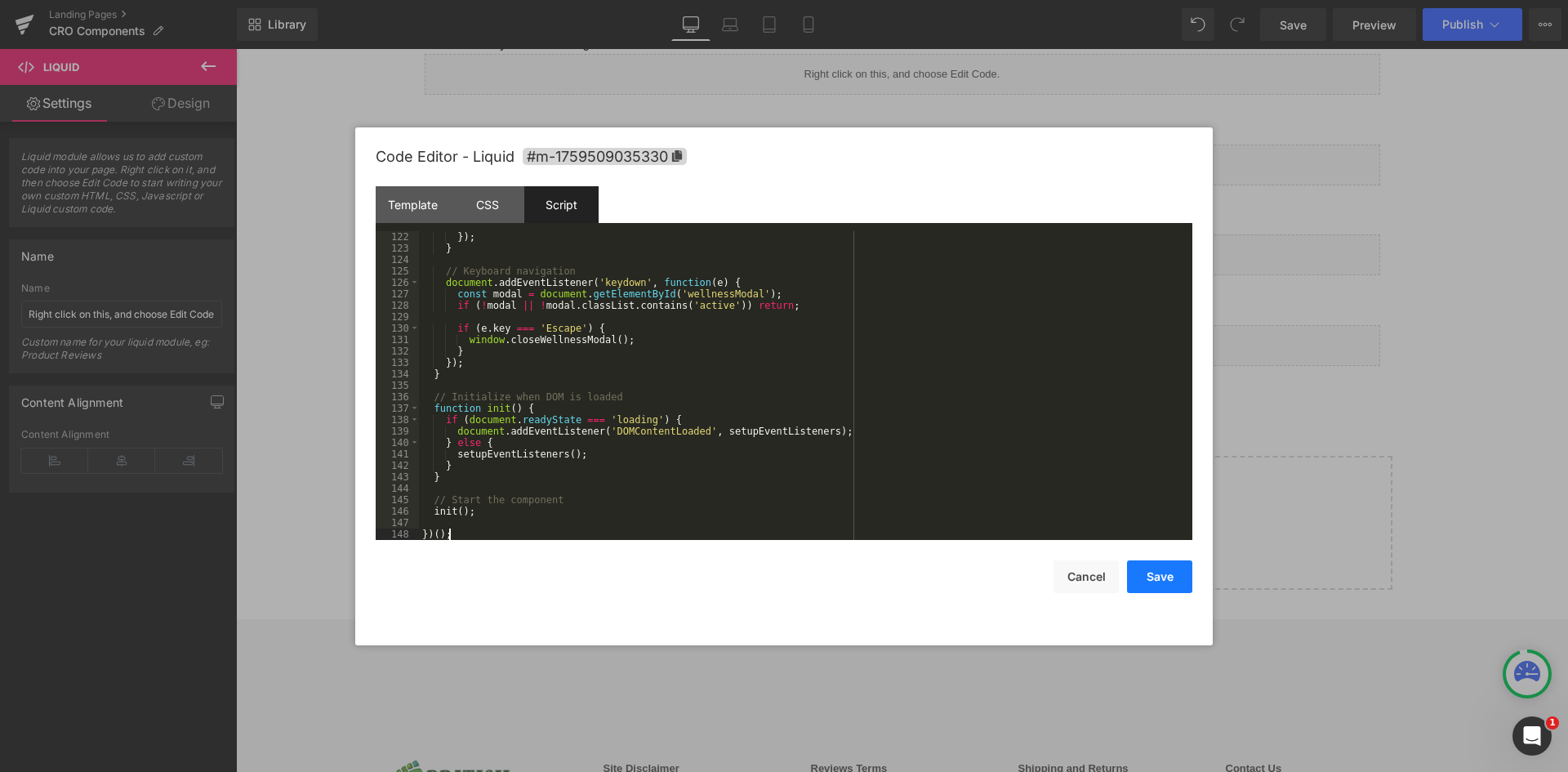
click at [1166, 566] on button "Save" at bounding box center [1159, 576] width 65 height 32
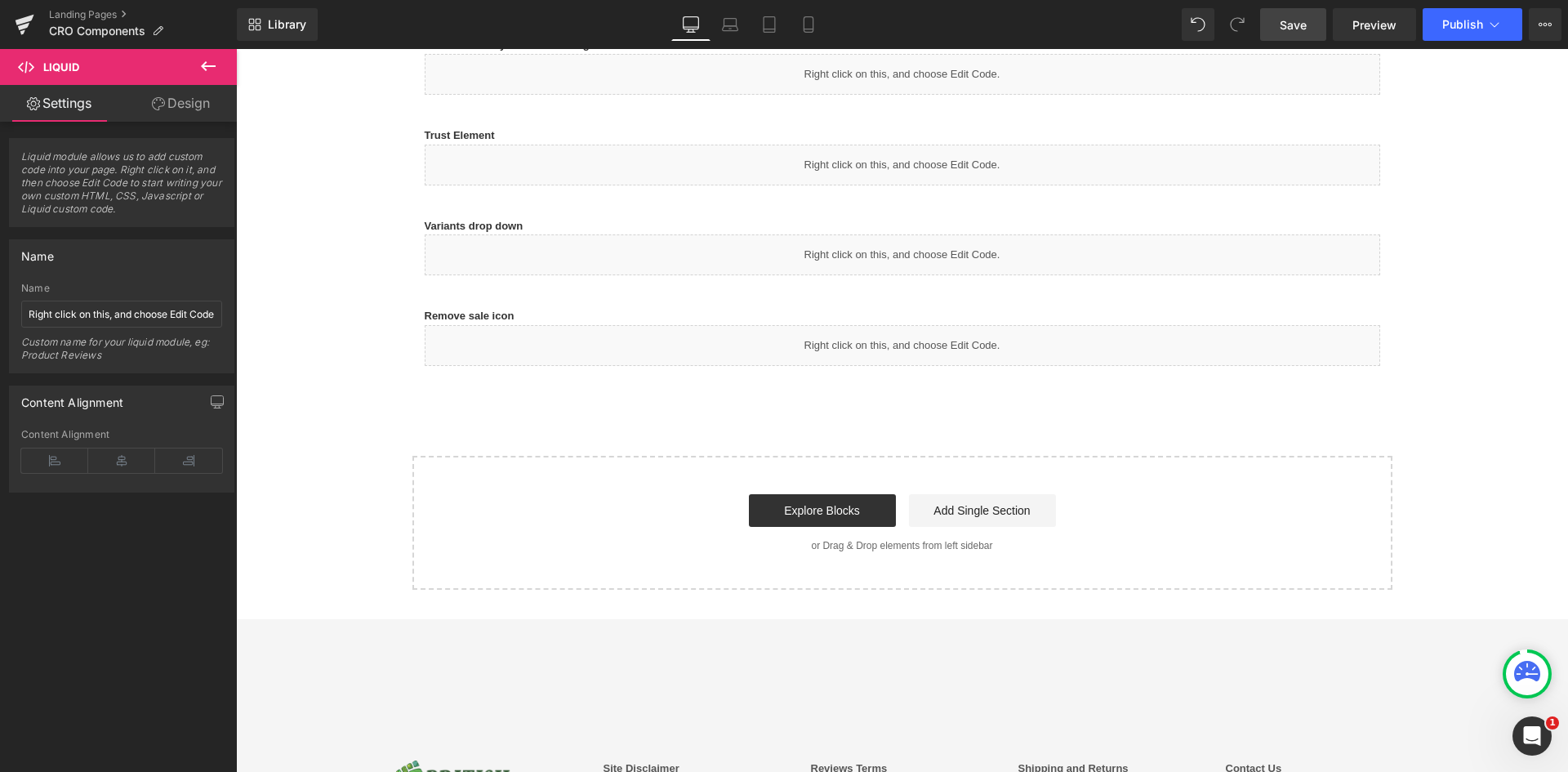
drag, startPoint x: 1301, startPoint y: 40, endPoint x: 1069, endPoint y: 182, distance: 272.0
click at [1301, 40] on link "Save" at bounding box center [1292, 24] width 66 height 32
click at [1302, 34] on link "Save" at bounding box center [1292, 24] width 66 height 32
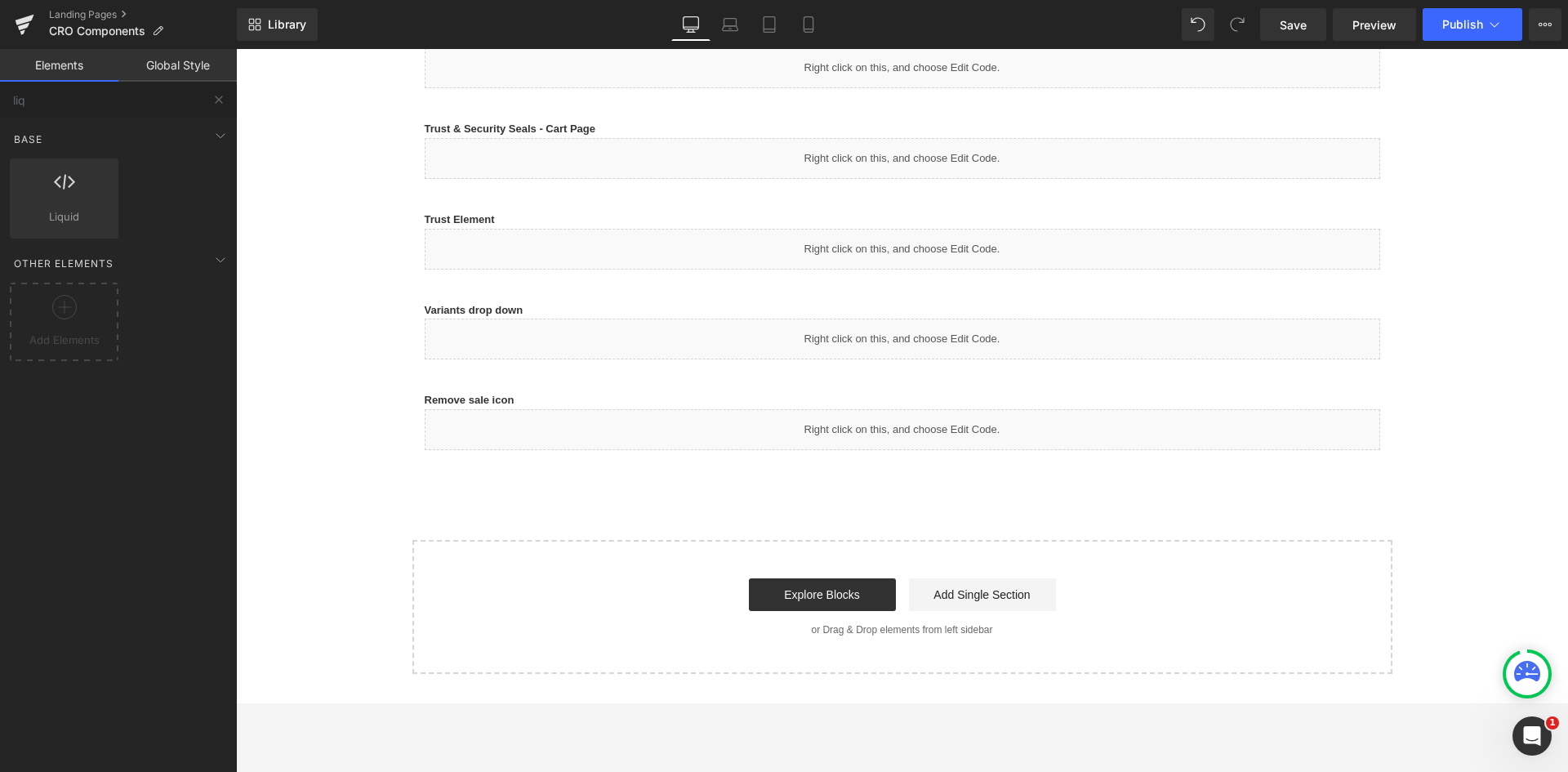
scroll to position [1307, 0]
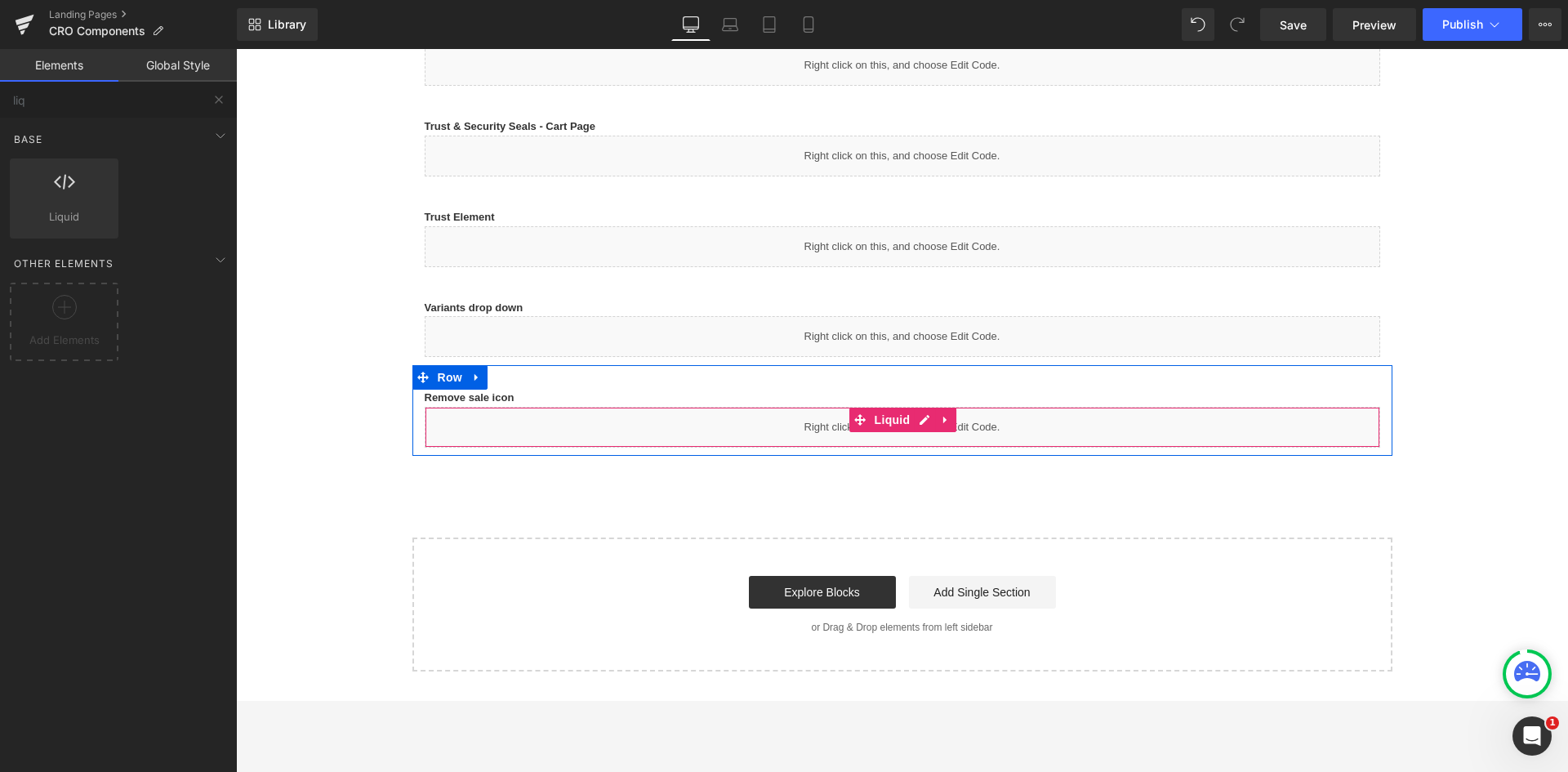
click at [634, 424] on div "Liquid" at bounding box center [902, 426] width 955 height 41
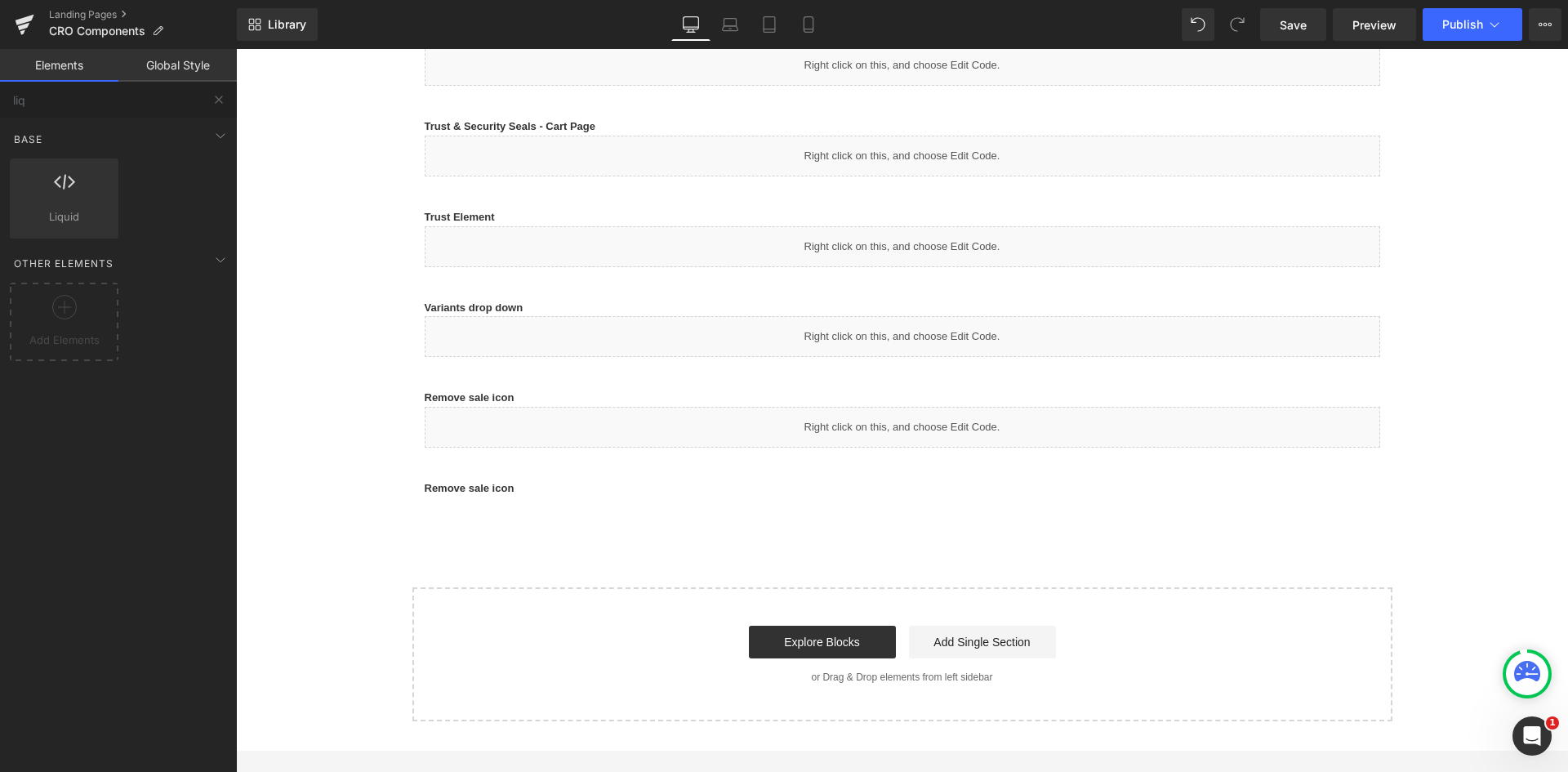
click at [236, 49] on div at bounding box center [236, 49] width 0 height 0
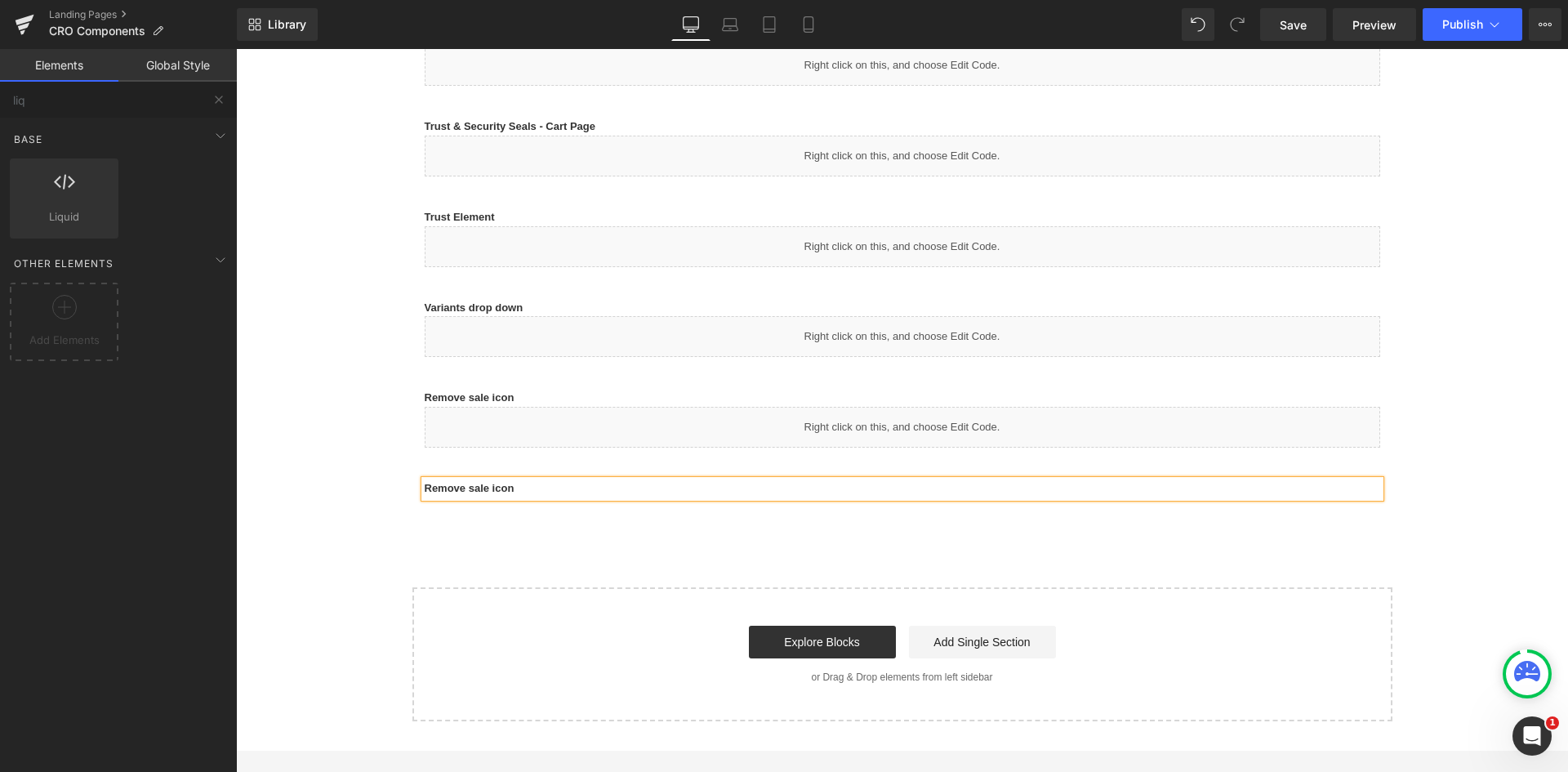
click at [514, 485] on p "Remove sale icon" at bounding box center [902, 489] width 955 height 17
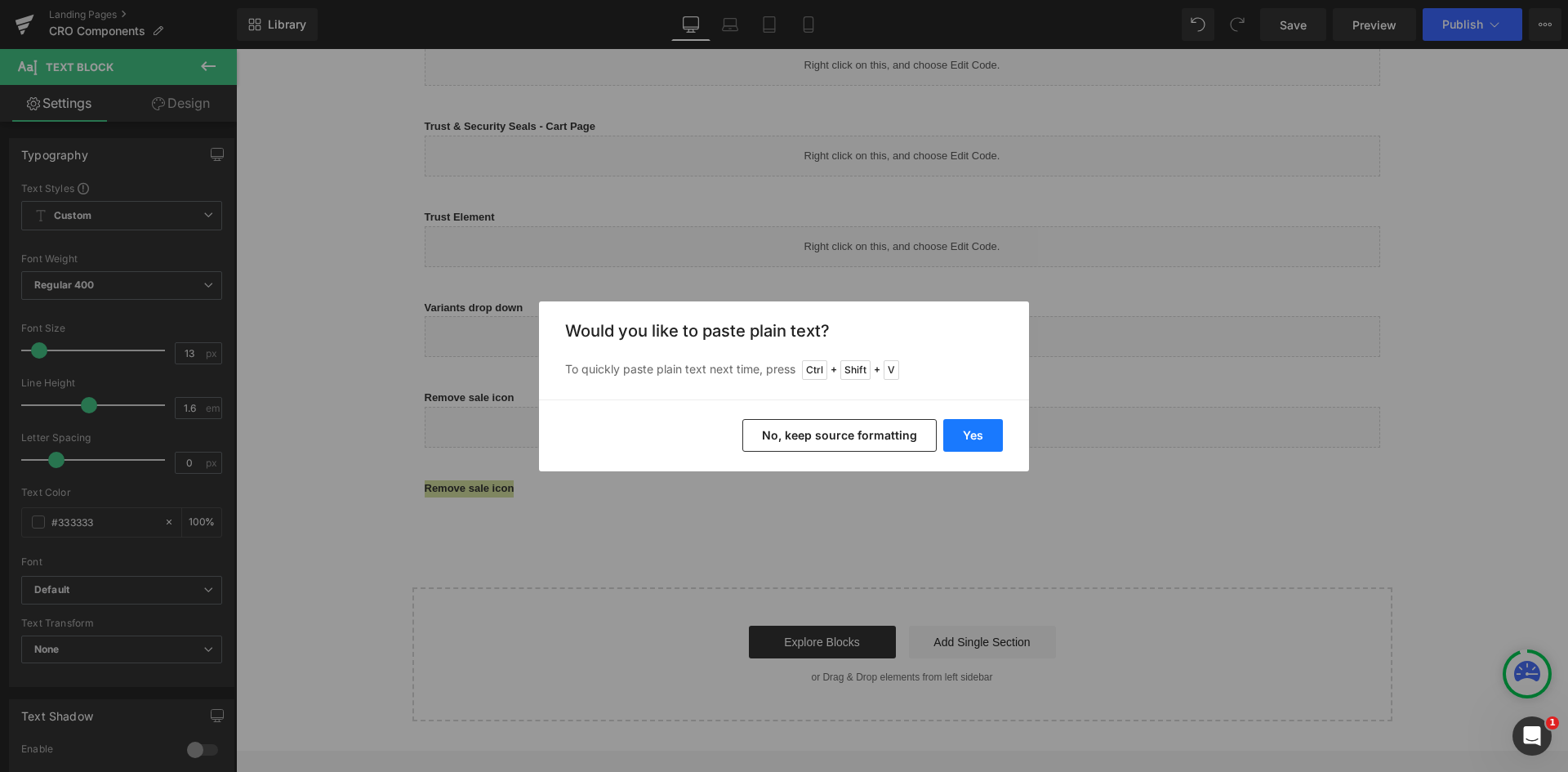
click at [984, 435] on button "Yes" at bounding box center [973, 435] width 60 height 32
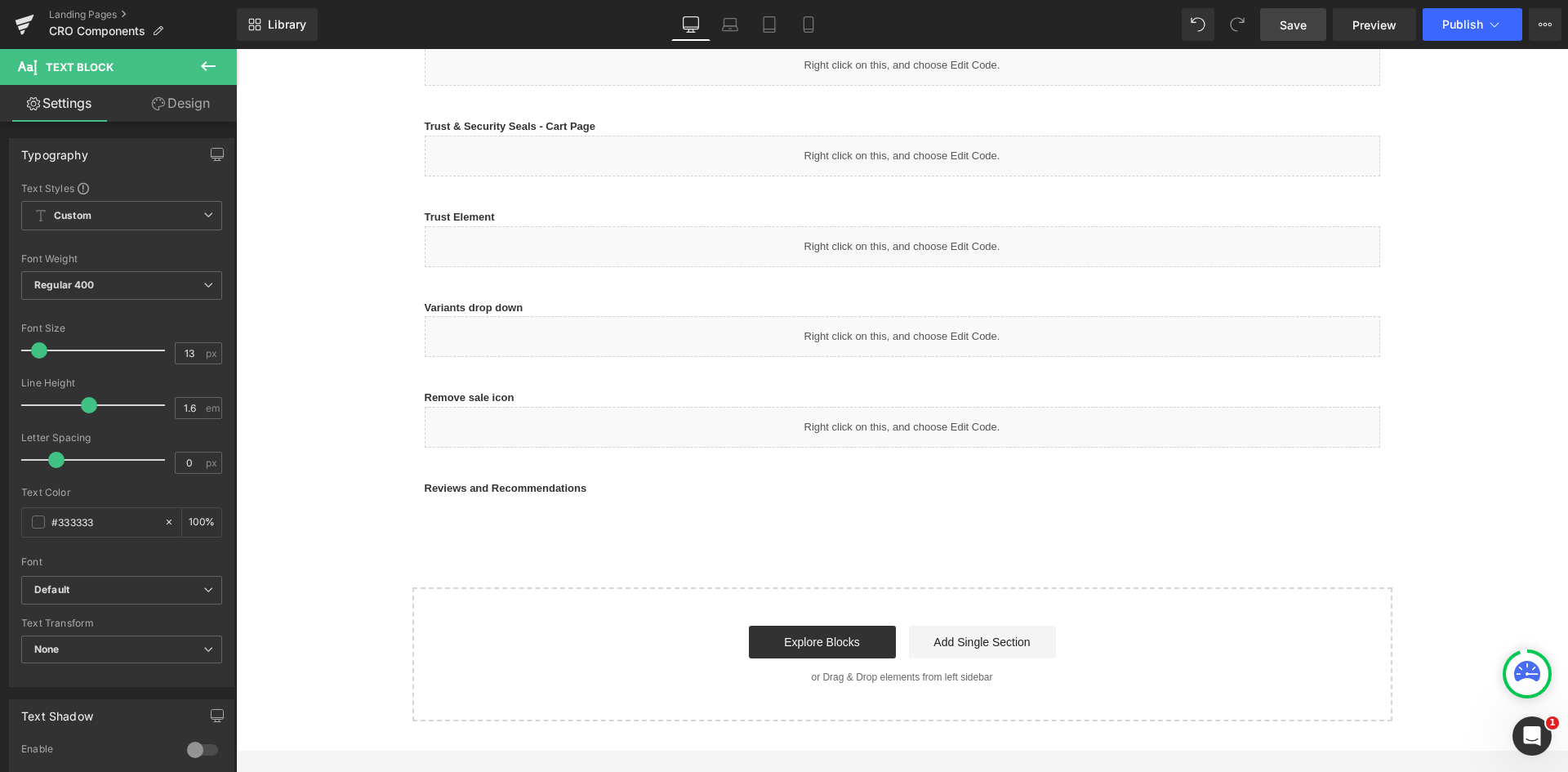
click at [1283, 21] on span "Save" at bounding box center [1293, 25] width 27 height 17
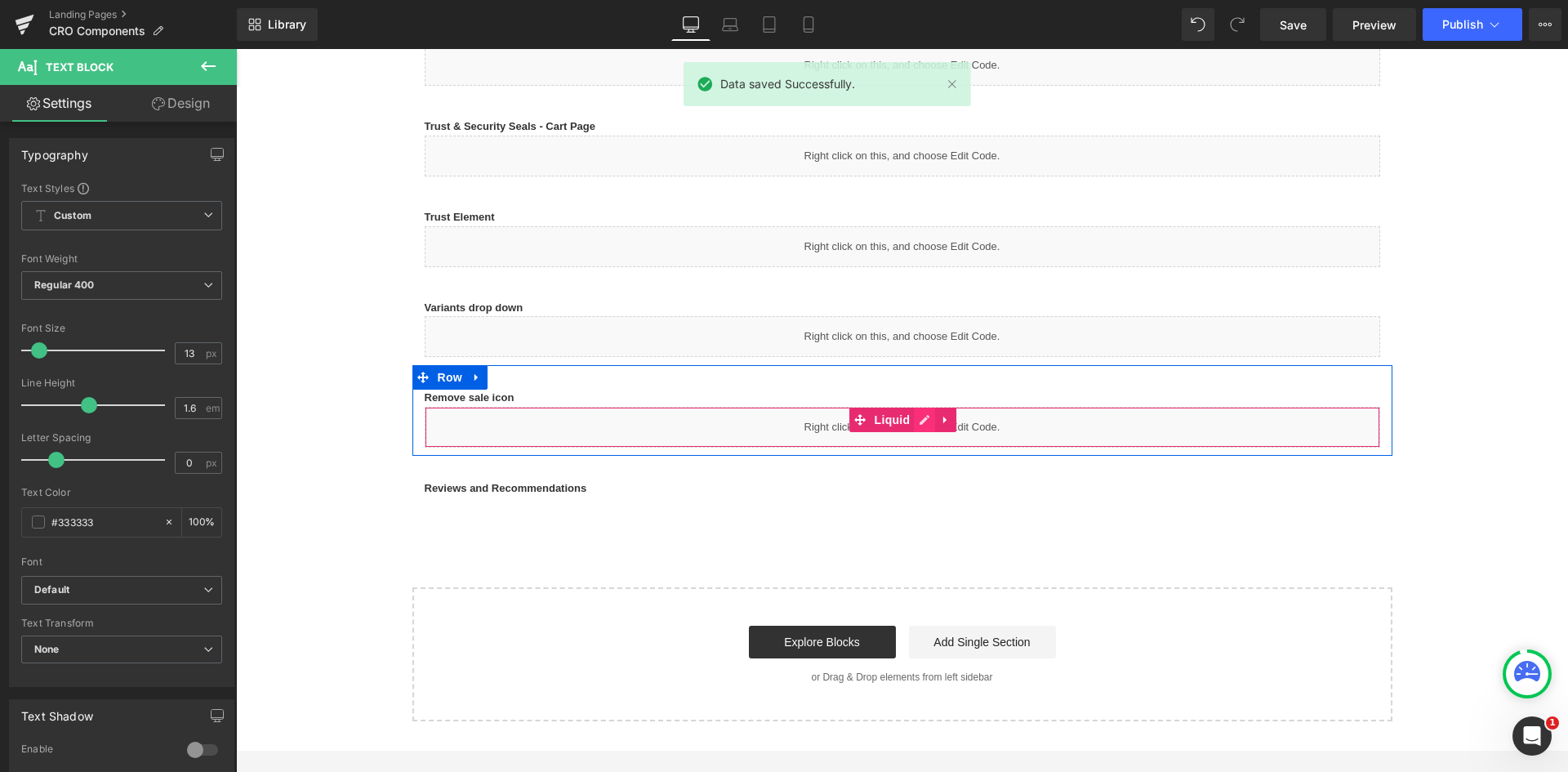
click at [918, 420] on icon at bounding box center [924, 420] width 12 height 12
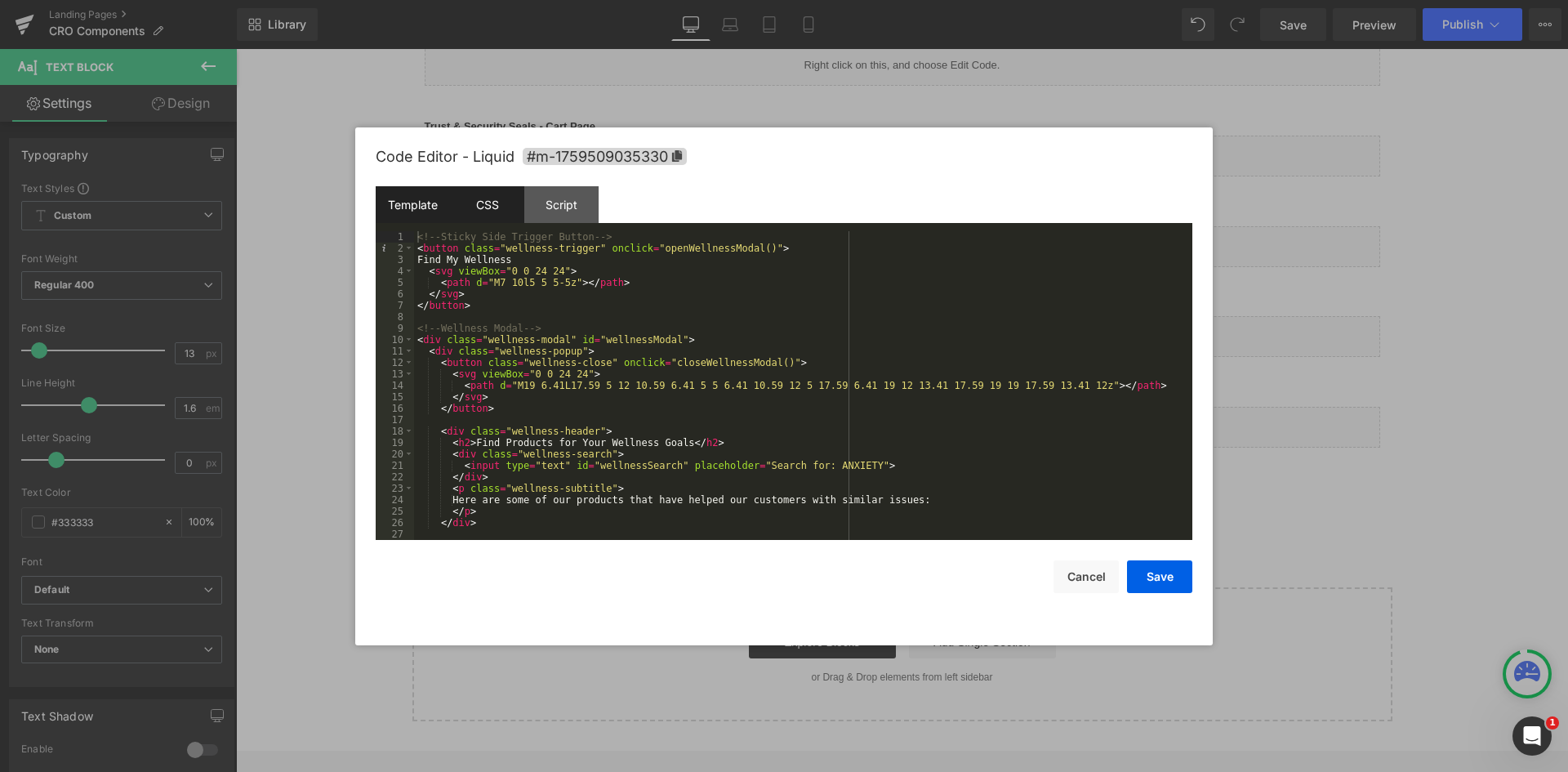
click at [485, 213] on div "CSS" at bounding box center [486, 205] width 74 height 37
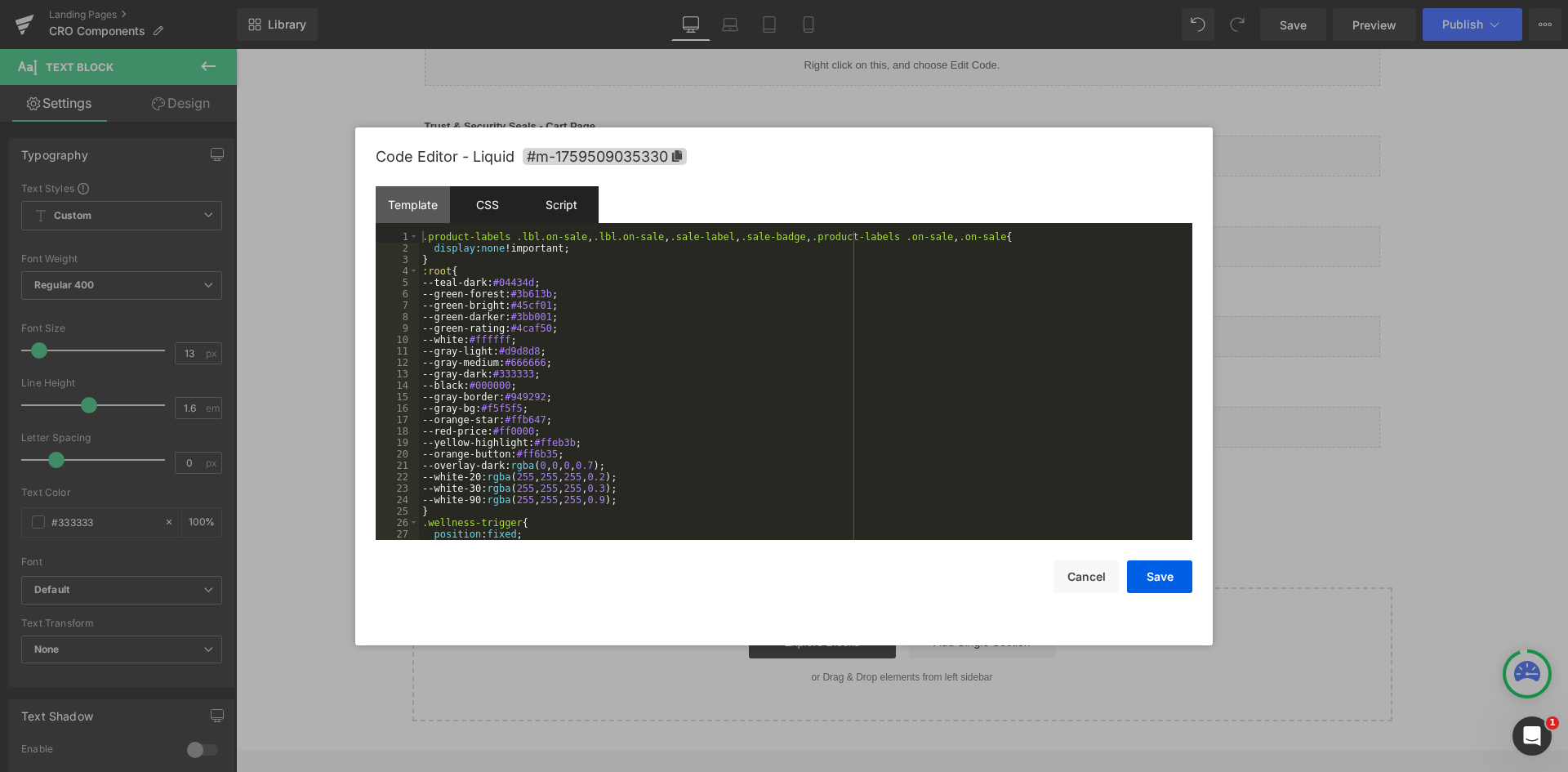
click at [544, 212] on div "Script" at bounding box center [561, 205] width 74 height 37
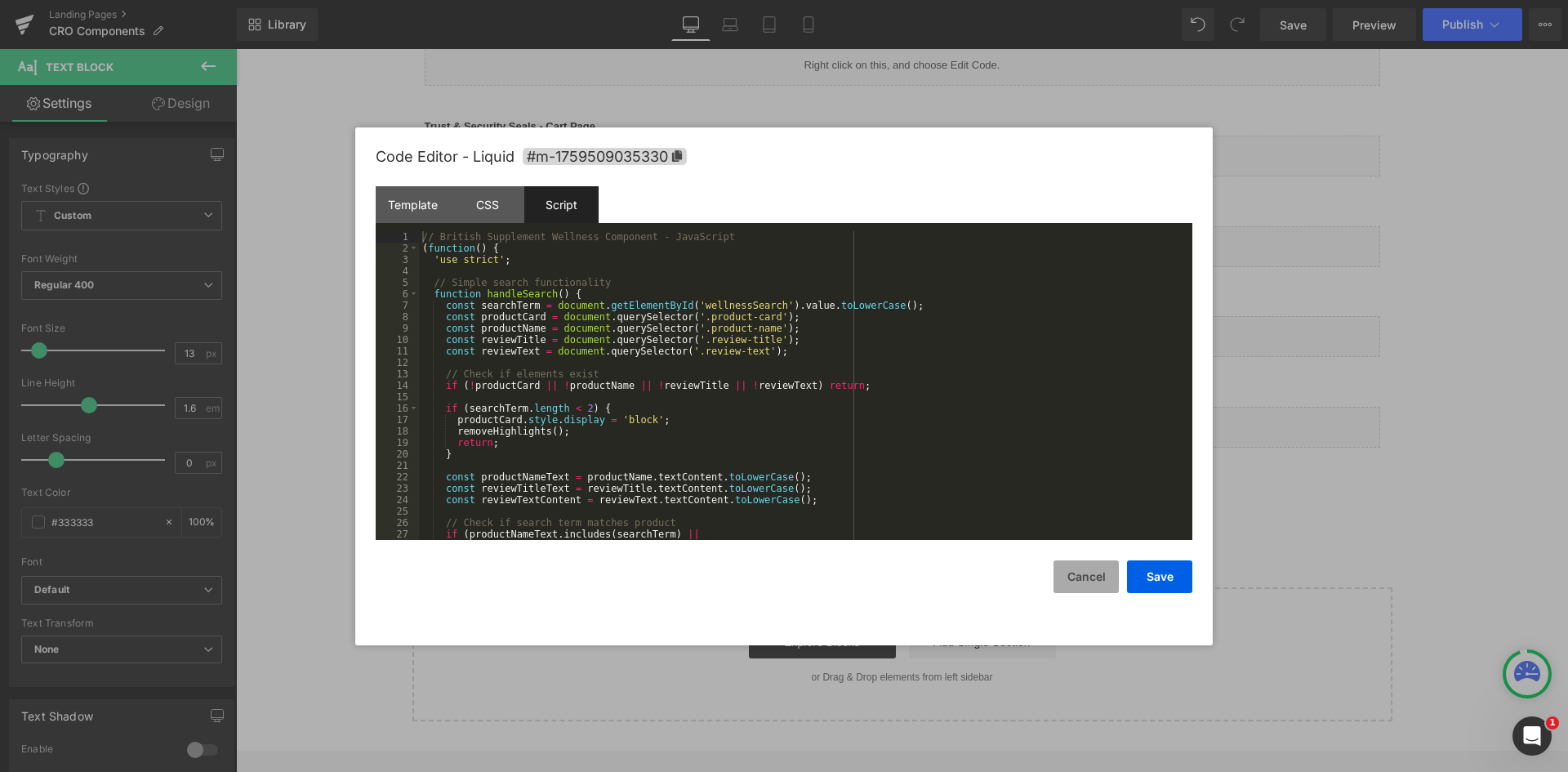
click at [1086, 575] on button "Cancel" at bounding box center [1086, 576] width 65 height 32
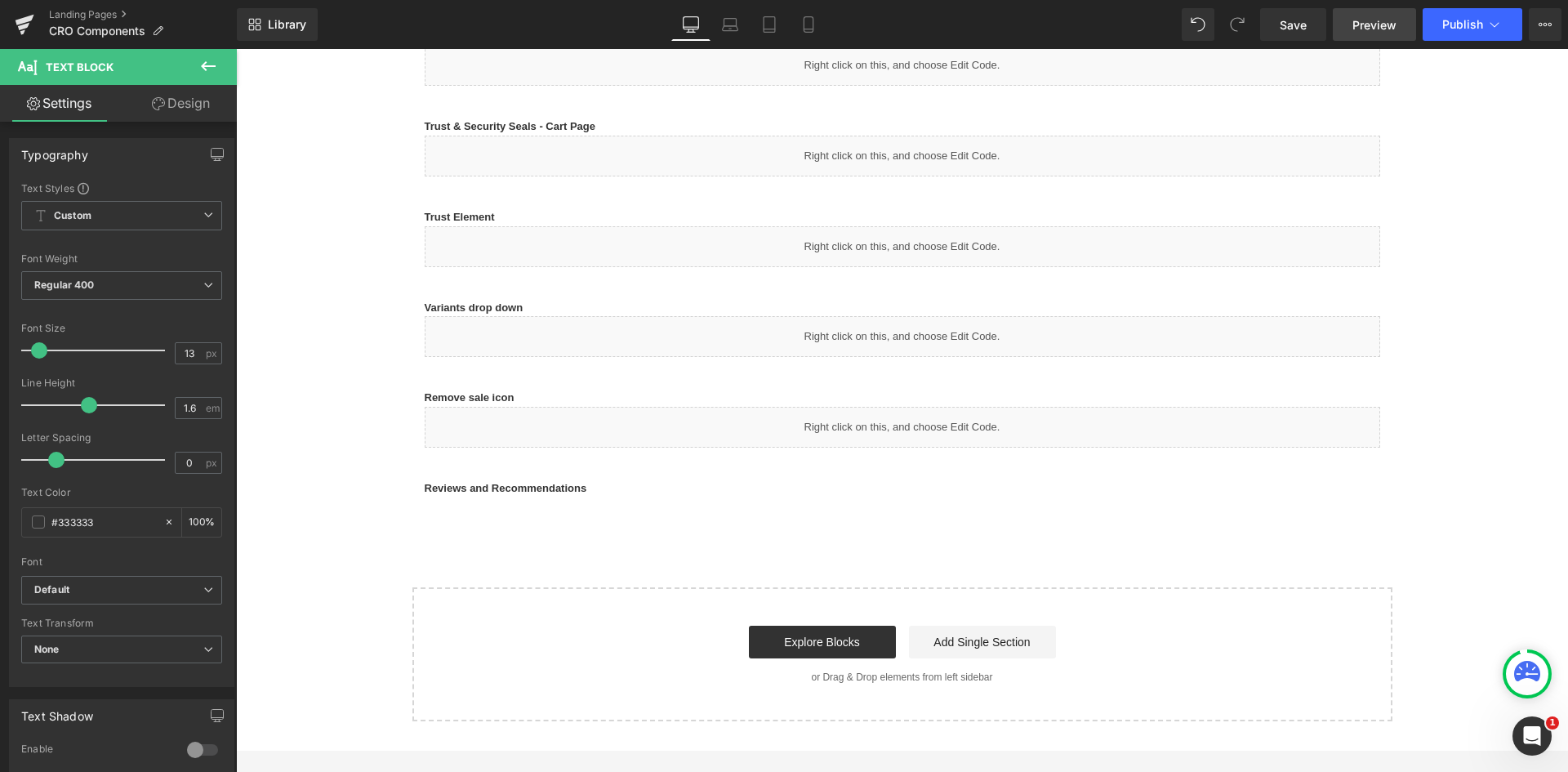
click at [1371, 28] on span "Preview" at bounding box center [1374, 25] width 44 height 17
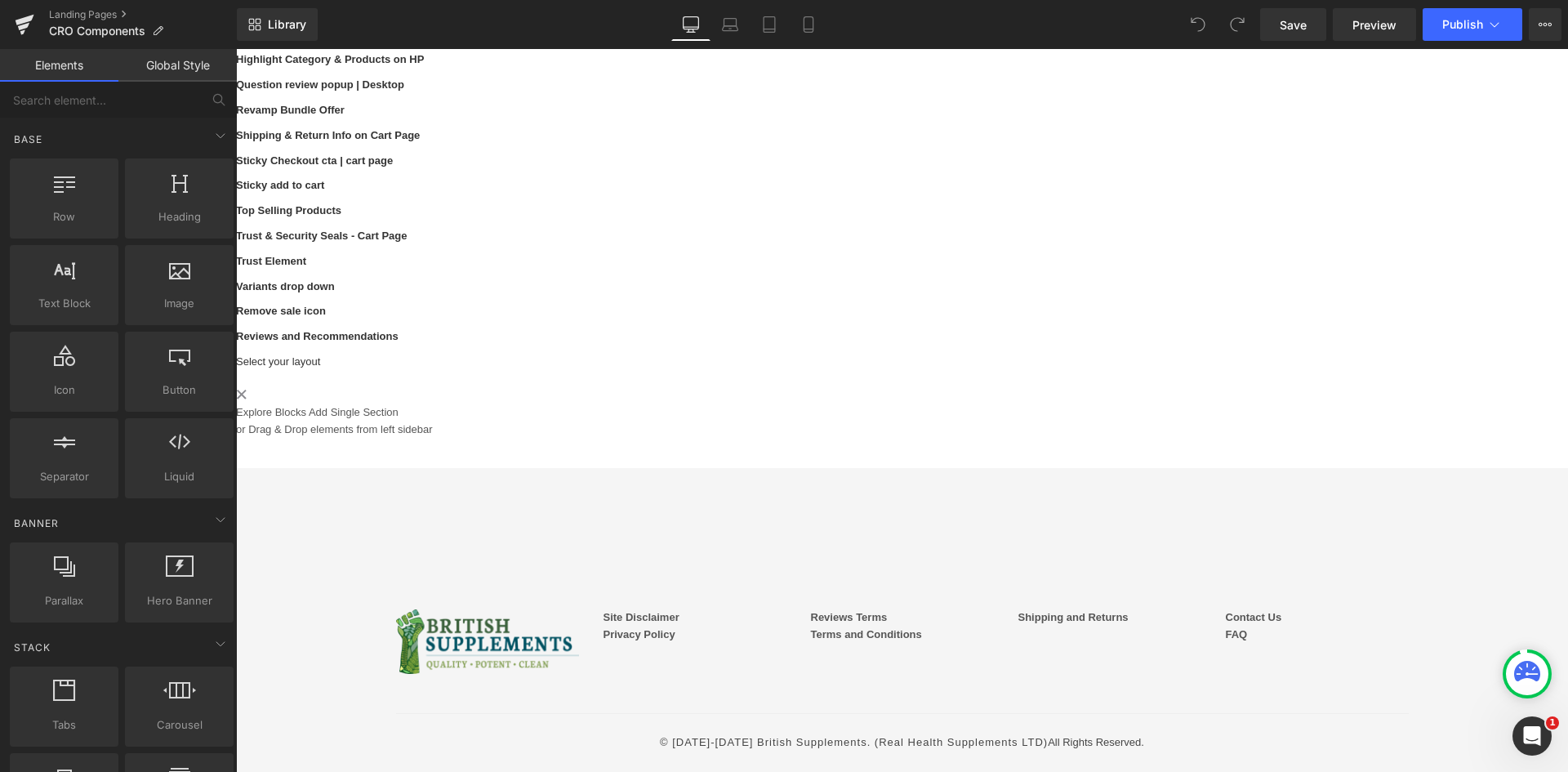
scroll to position [1588, 0]
click at [590, 229] on div "PSW - Home Page | Desktop and Mobile Text Block Liquid Row Navbar Menu Text Blo…" at bounding box center [901, 169] width 1332 height 537
click at [100, 102] on input "text" at bounding box center [100, 99] width 201 height 36
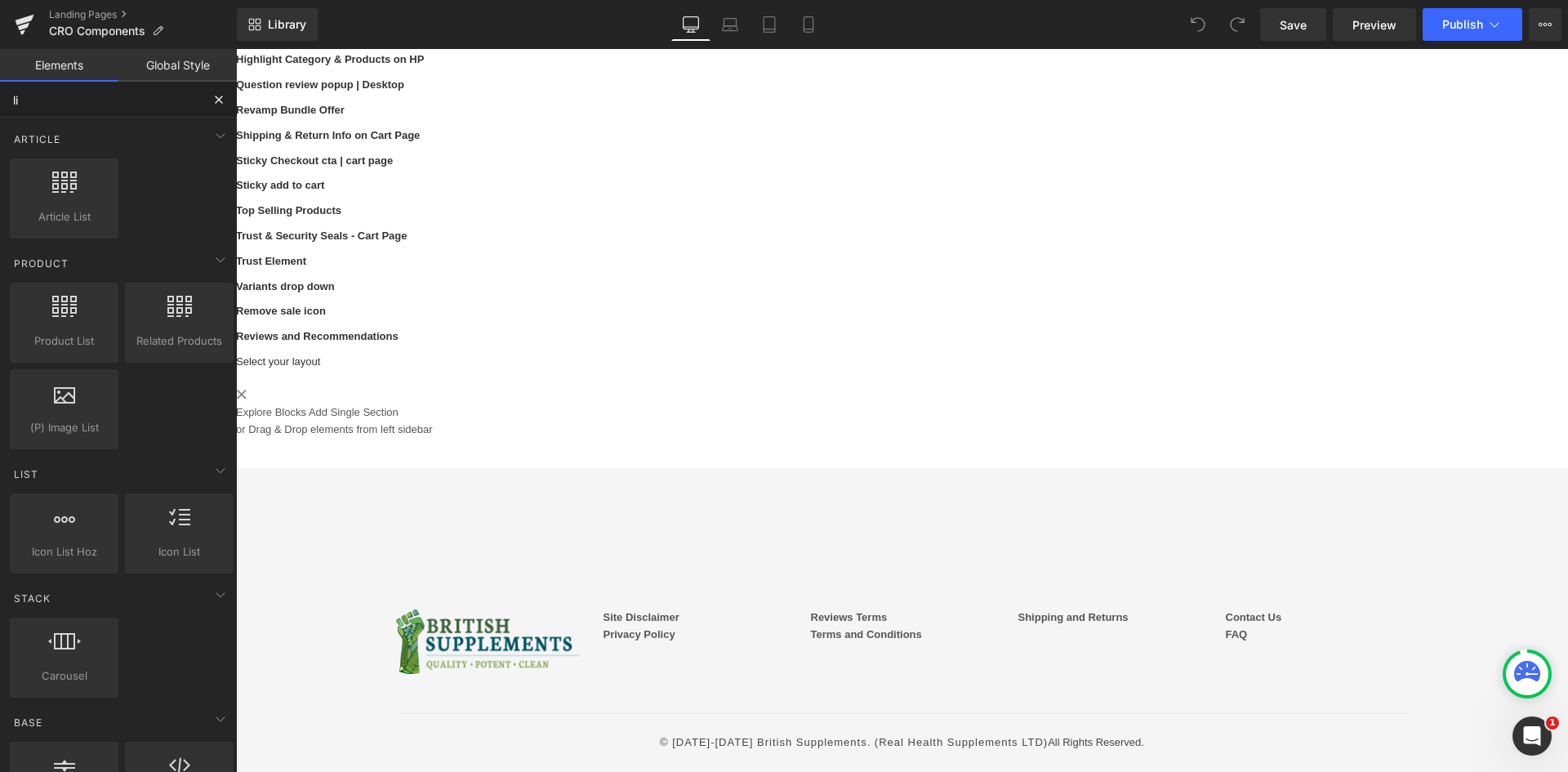
type input "liq"
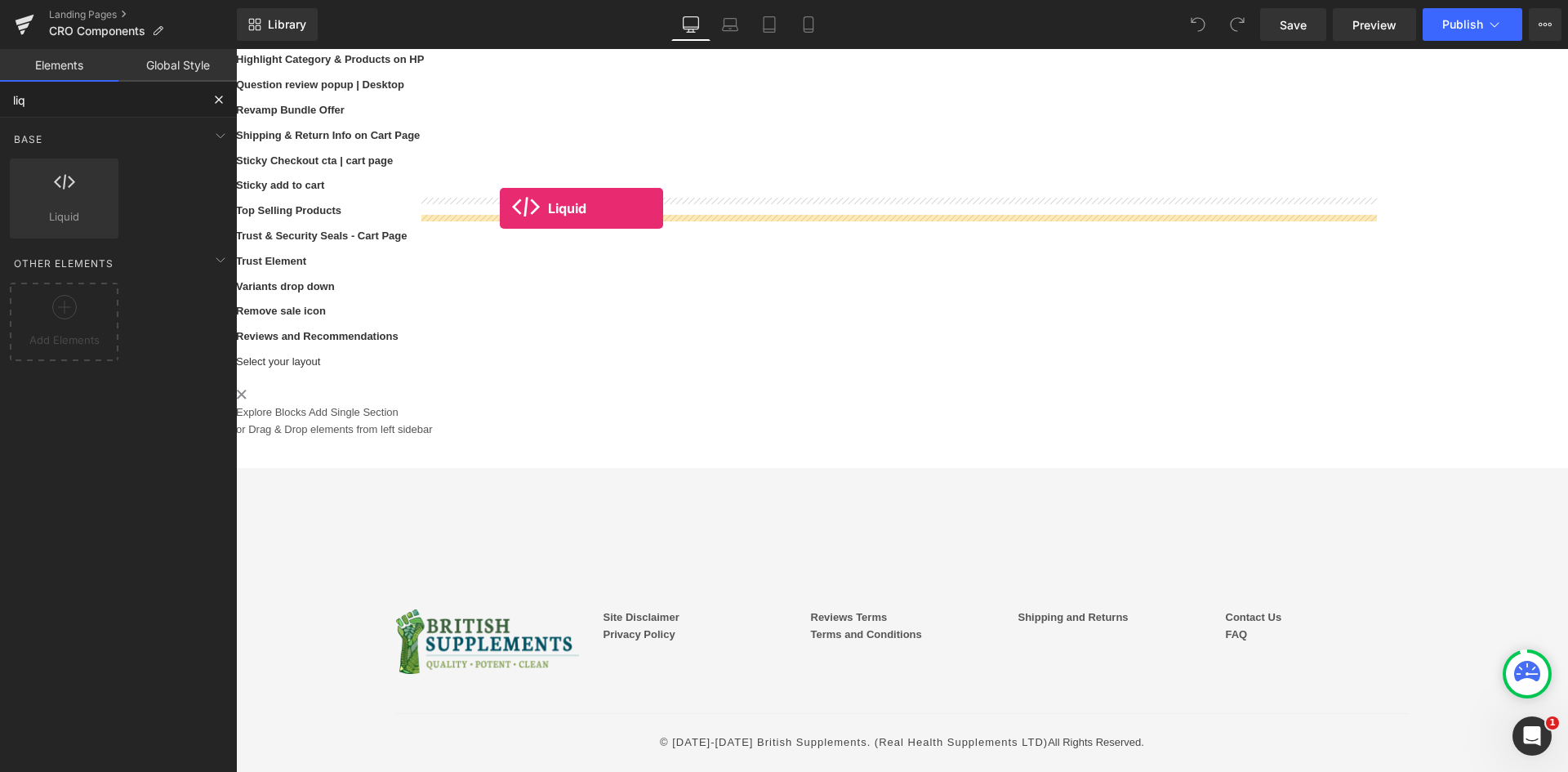
drag, startPoint x: 302, startPoint y: 237, endPoint x: 500, endPoint y: 208, distance: 200.1
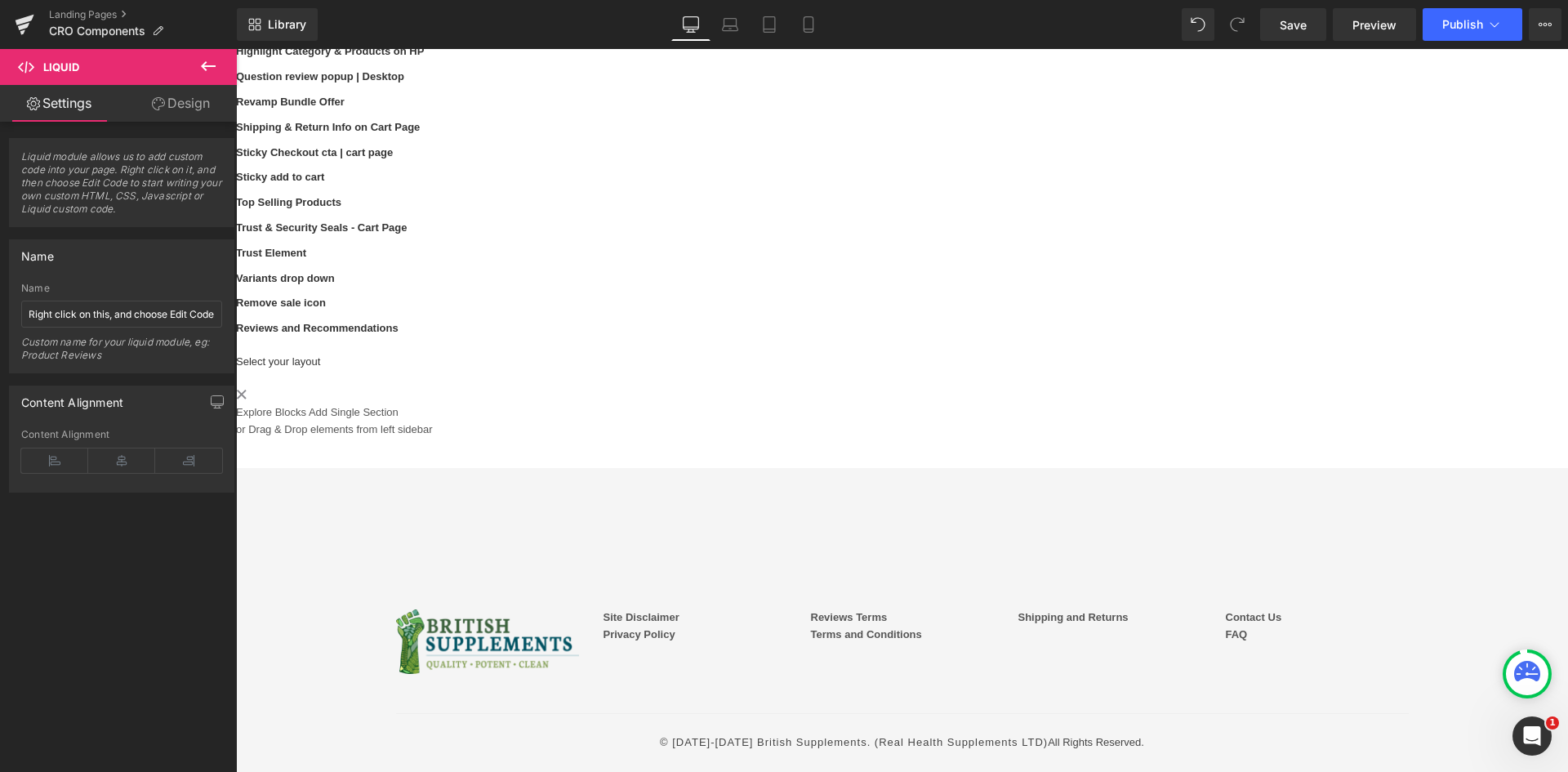
scroll to position [1507, 0]
click at [236, 49] on icon at bounding box center [236, 49] width 0 height 0
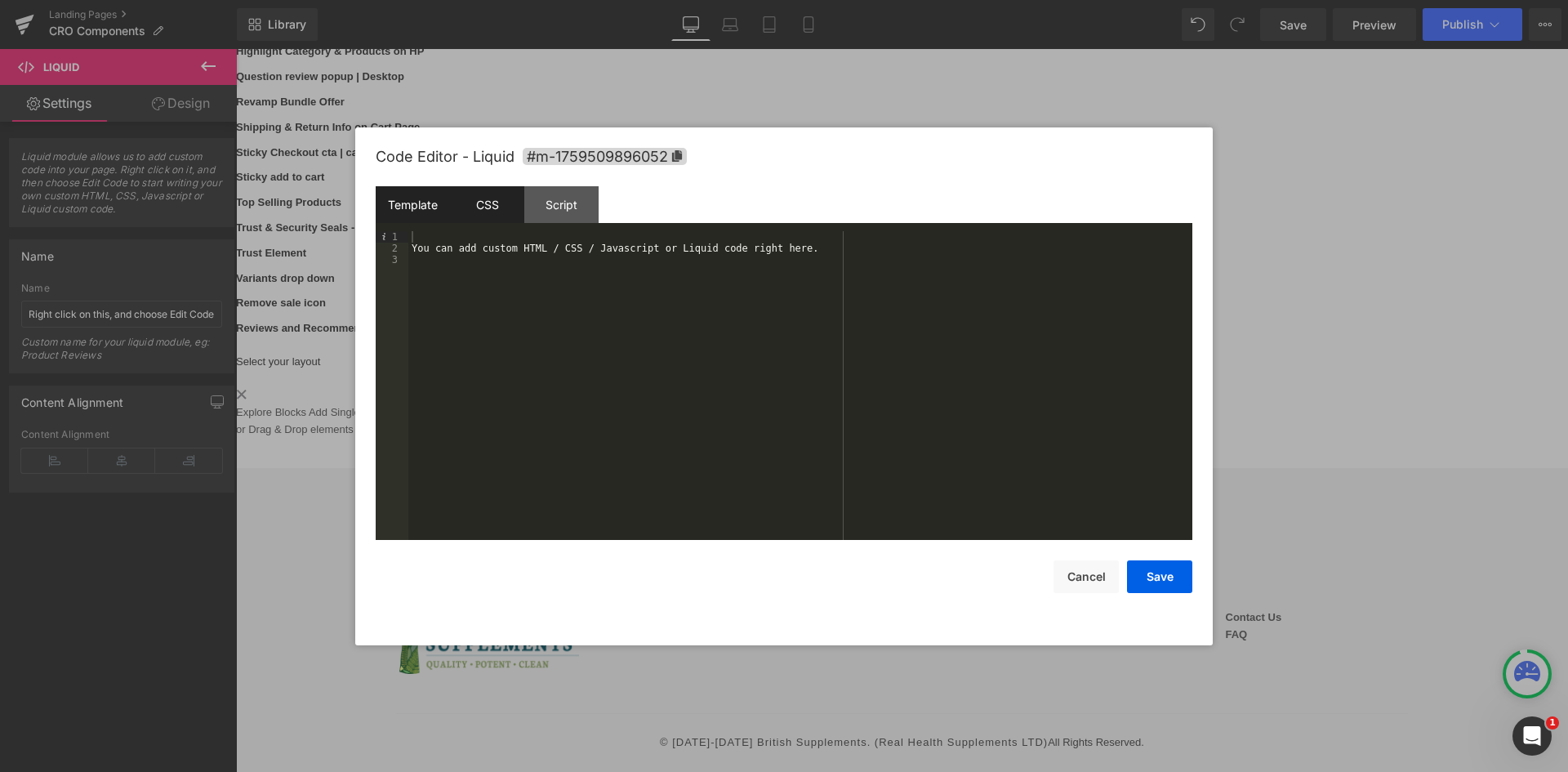
click at [490, 201] on div "CSS" at bounding box center [486, 205] width 74 height 37
click at [521, 246] on div "#m-1759509896052 { }" at bounding box center [799, 397] width 784 height 331
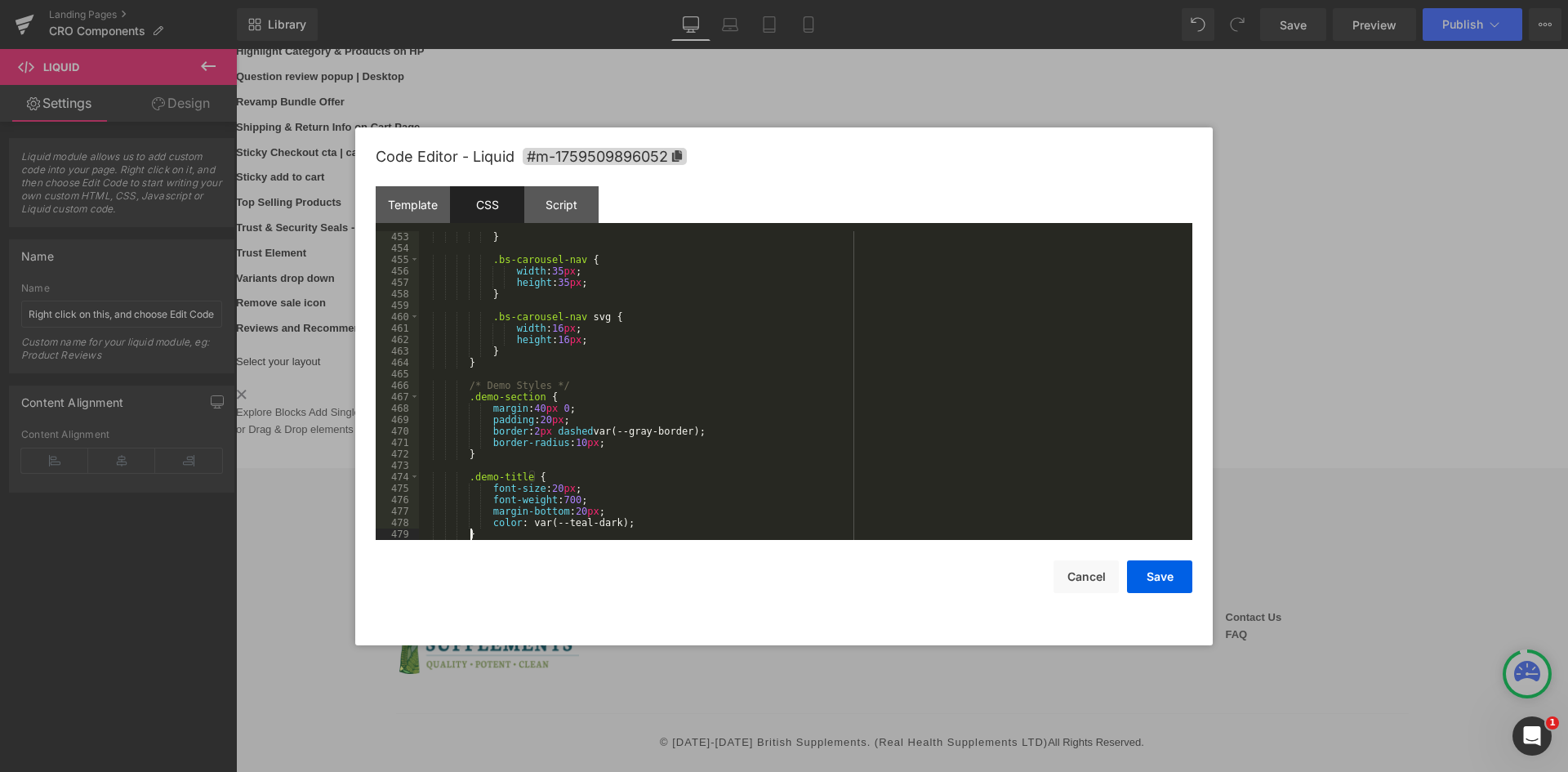
scroll to position [5167, 0]
click at [425, 223] on div "Template CSS Script Data" at bounding box center [784, 209] width 817 height 45
click at [418, 214] on div "Template" at bounding box center [412, 205] width 74 height 37
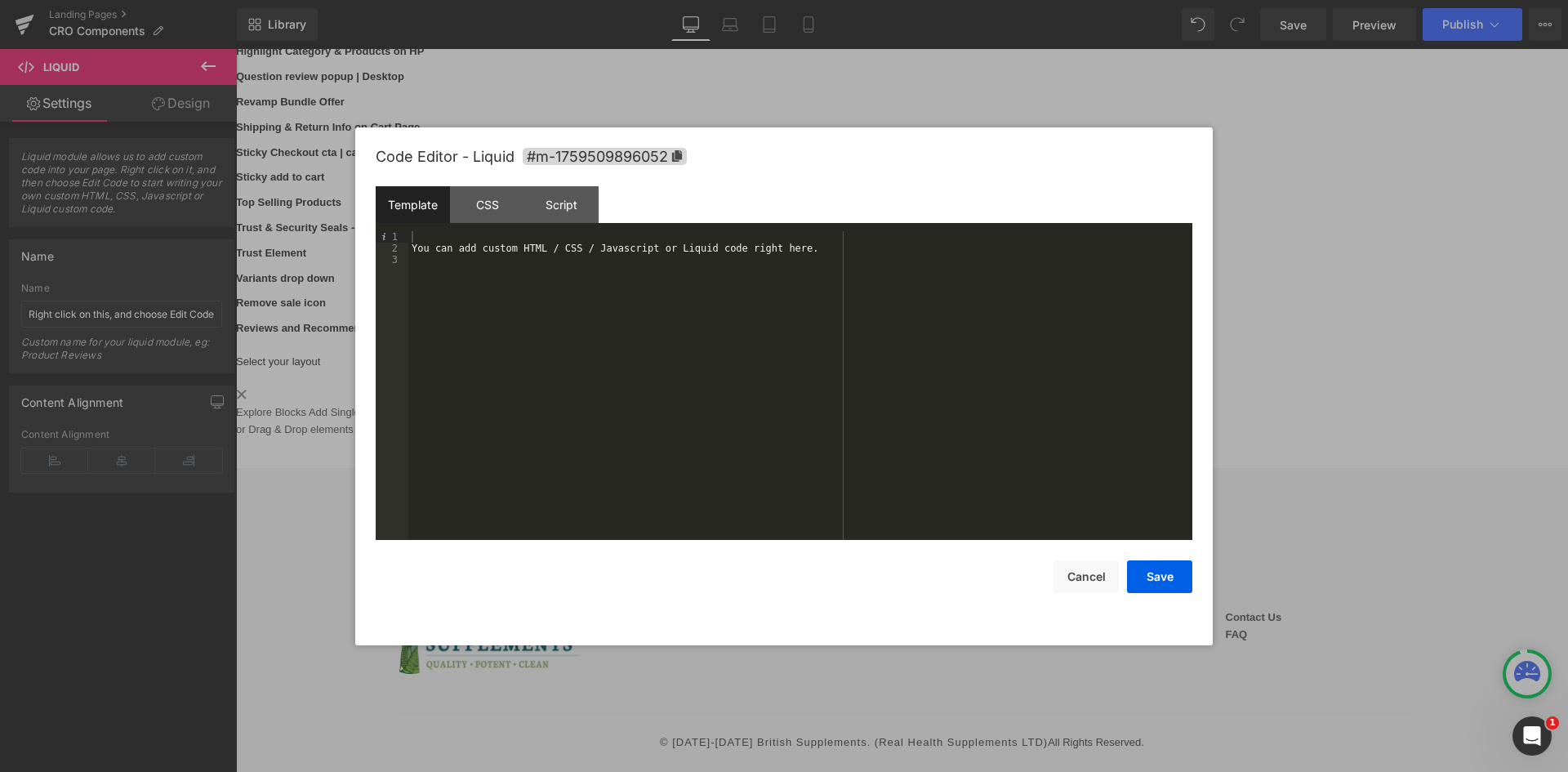
click at [575, 268] on div "You can add custom HTML / CSS / Javascript or Liquid code right here." at bounding box center [799, 397] width 784 height 331
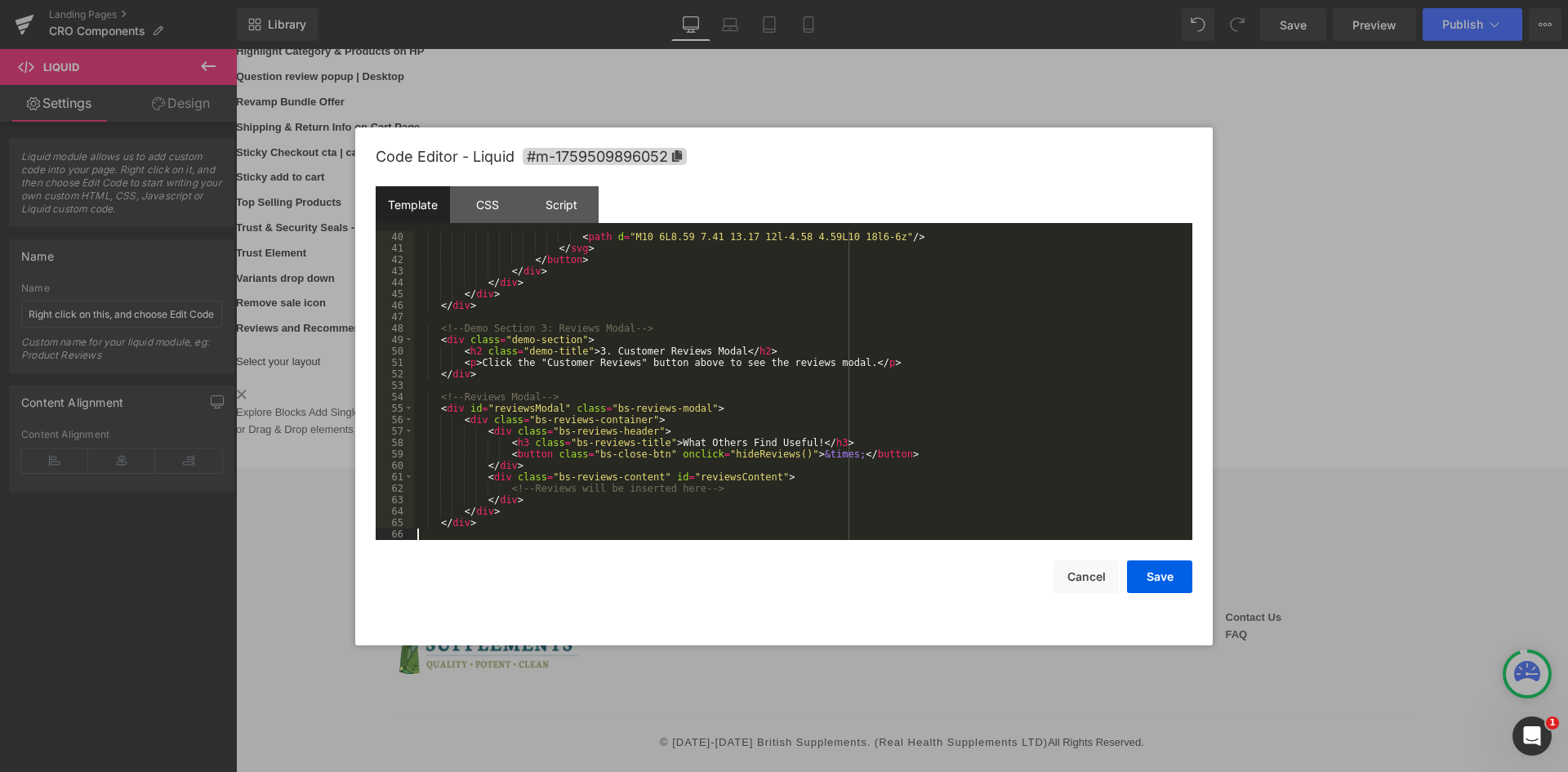
scroll to position [481, 0]
click at [558, 211] on div "Script" at bounding box center [561, 205] width 74 height 37
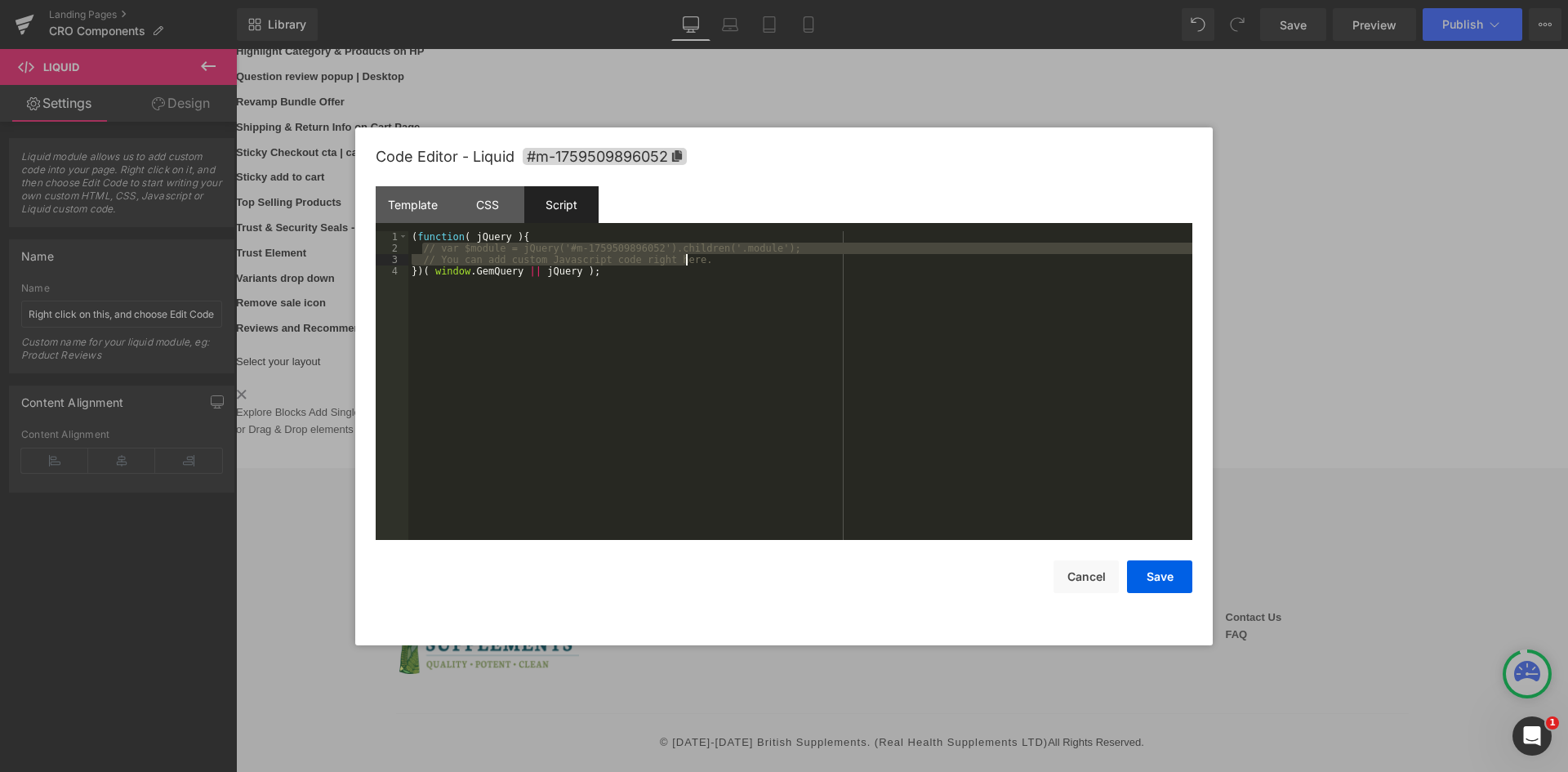
drag, startPoint x: 500, startPoint y: 253, endPoint x: 694, endPoint y: 257, distance: 194.0
click at [694, 257] on div "( function ( jQuery ) { // var $module = jQuery('#m-1759509896052').children('.…" at bounding box center [799, 397] width 784 height 331
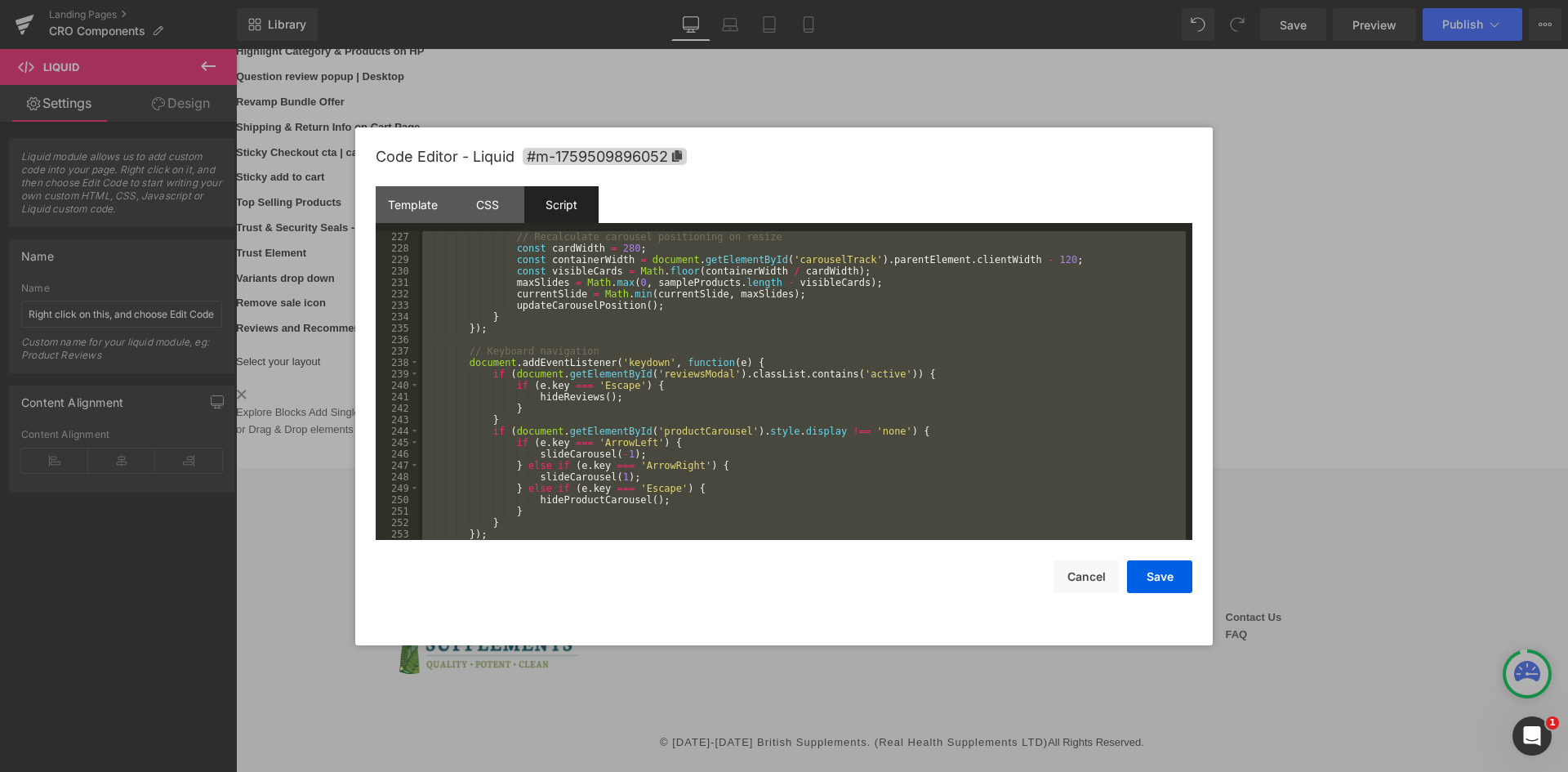
click at [537, 206] on div "Script" at bounding box center [561, 205] width 74 height 37
click at [575, 256] on div "// Recalculate carousel positioning on resize const cardWidth = 280 ; const con…" at bounding box center [802, 386] width 767 height 309
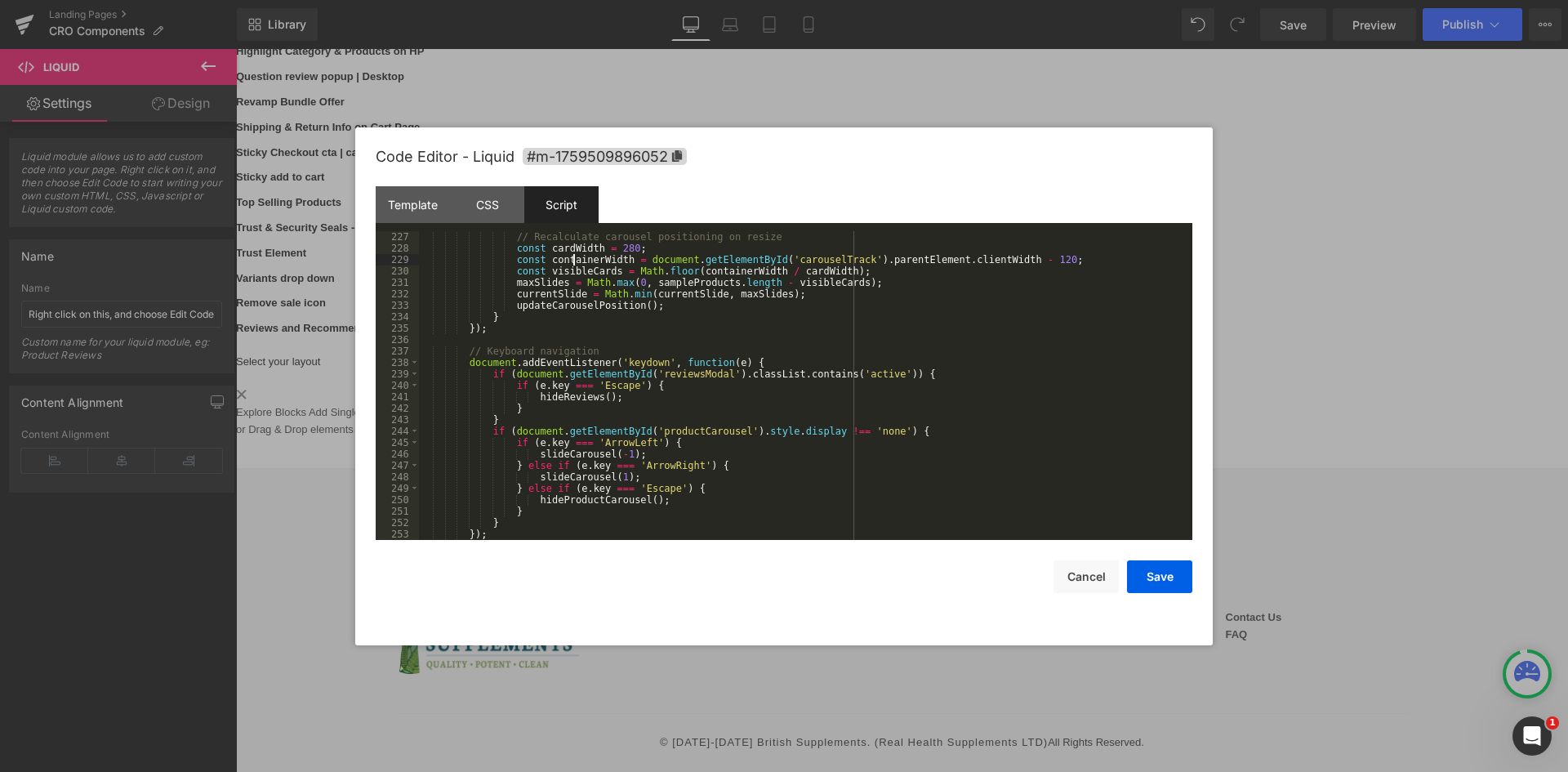
click at [618, 253] on div "// Recalculate carousel positioning on resize const cardWidth = 280 ; const con…" at bounding box center [802, 397] width 767 height 331
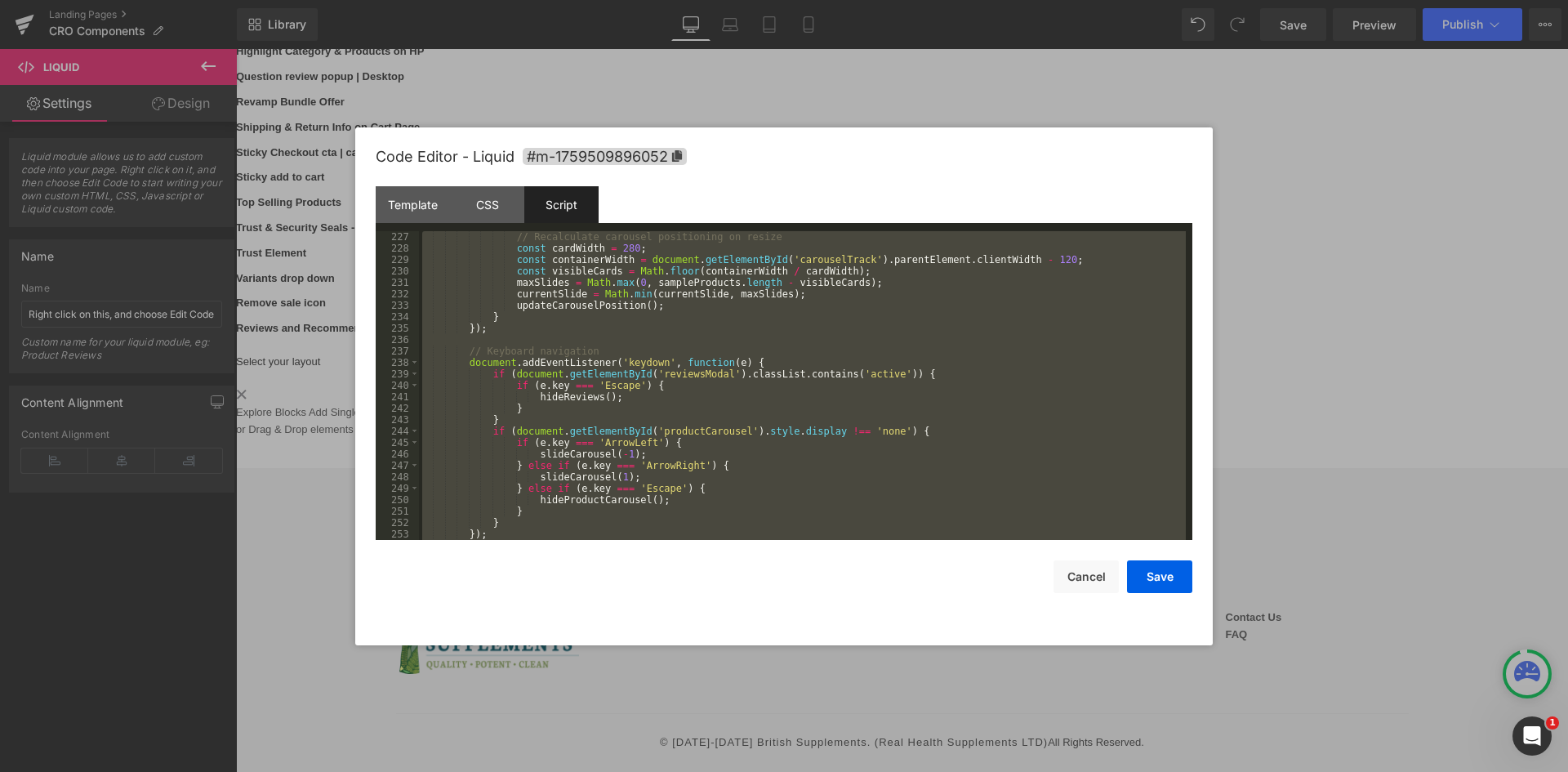
scroll to position [3041, 0]
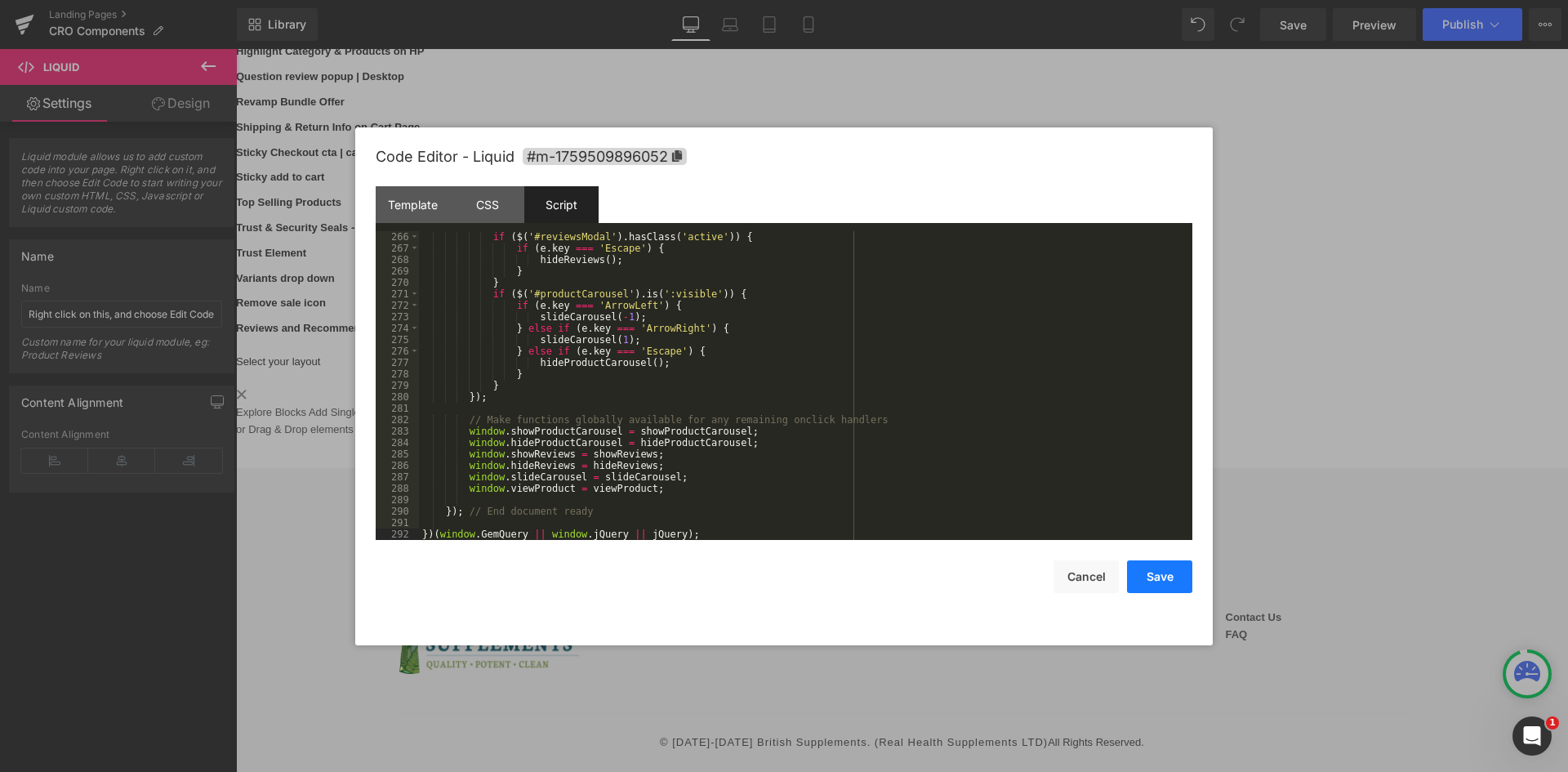
click at [1172, 574] on button "Save" at bounding box center [1159, 576] width 65 height 32
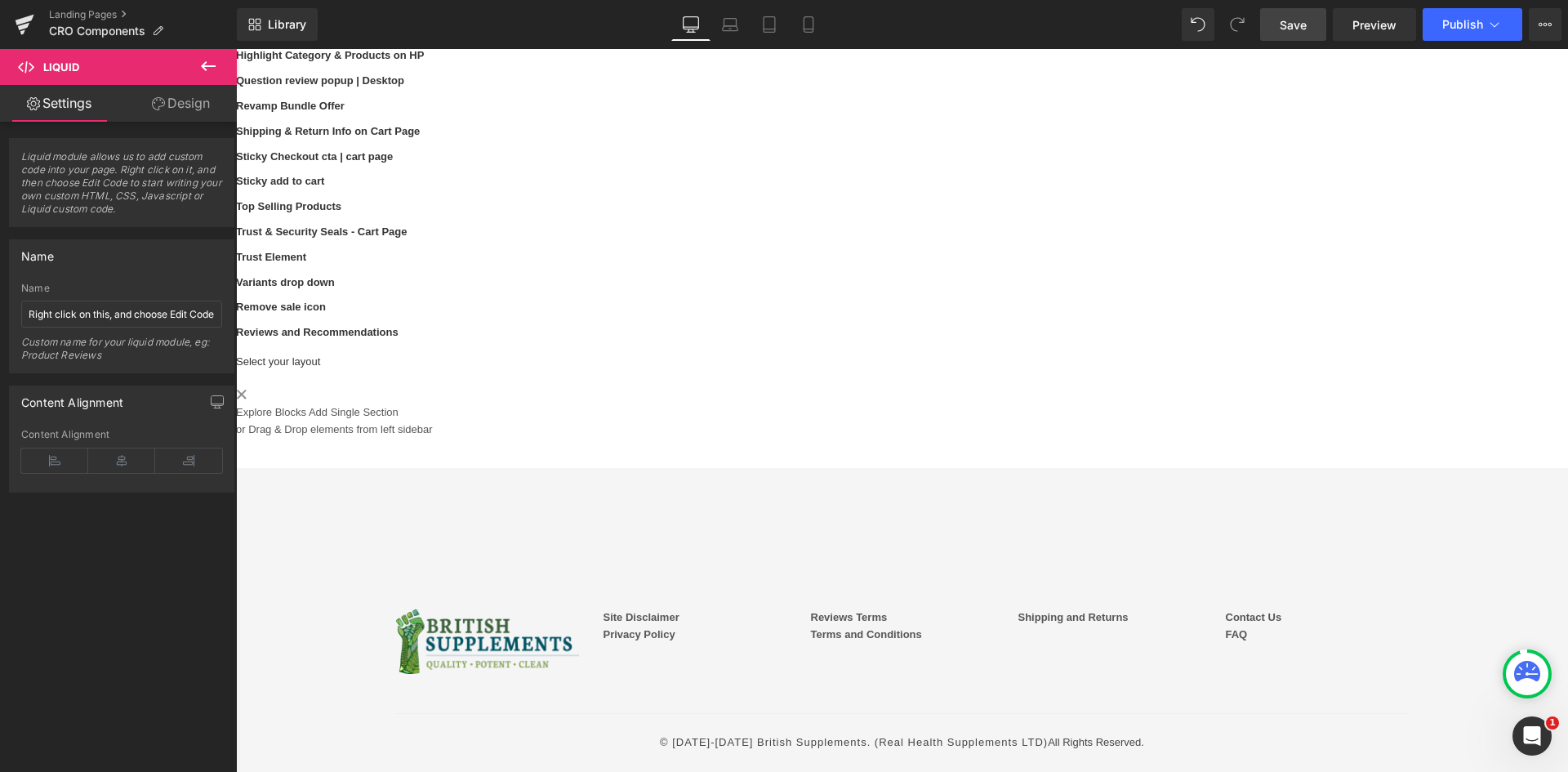
click at [1289, 37] on link "Save" at bounding box center [1292, 24] width 66 height 32
click at [391, 386] on div "PSW - Home Page | Desktop and Mobile Text Block Liquid Row Navbar Menu Text Blo…" at bounding box center [901, 156] width 1332 height 566
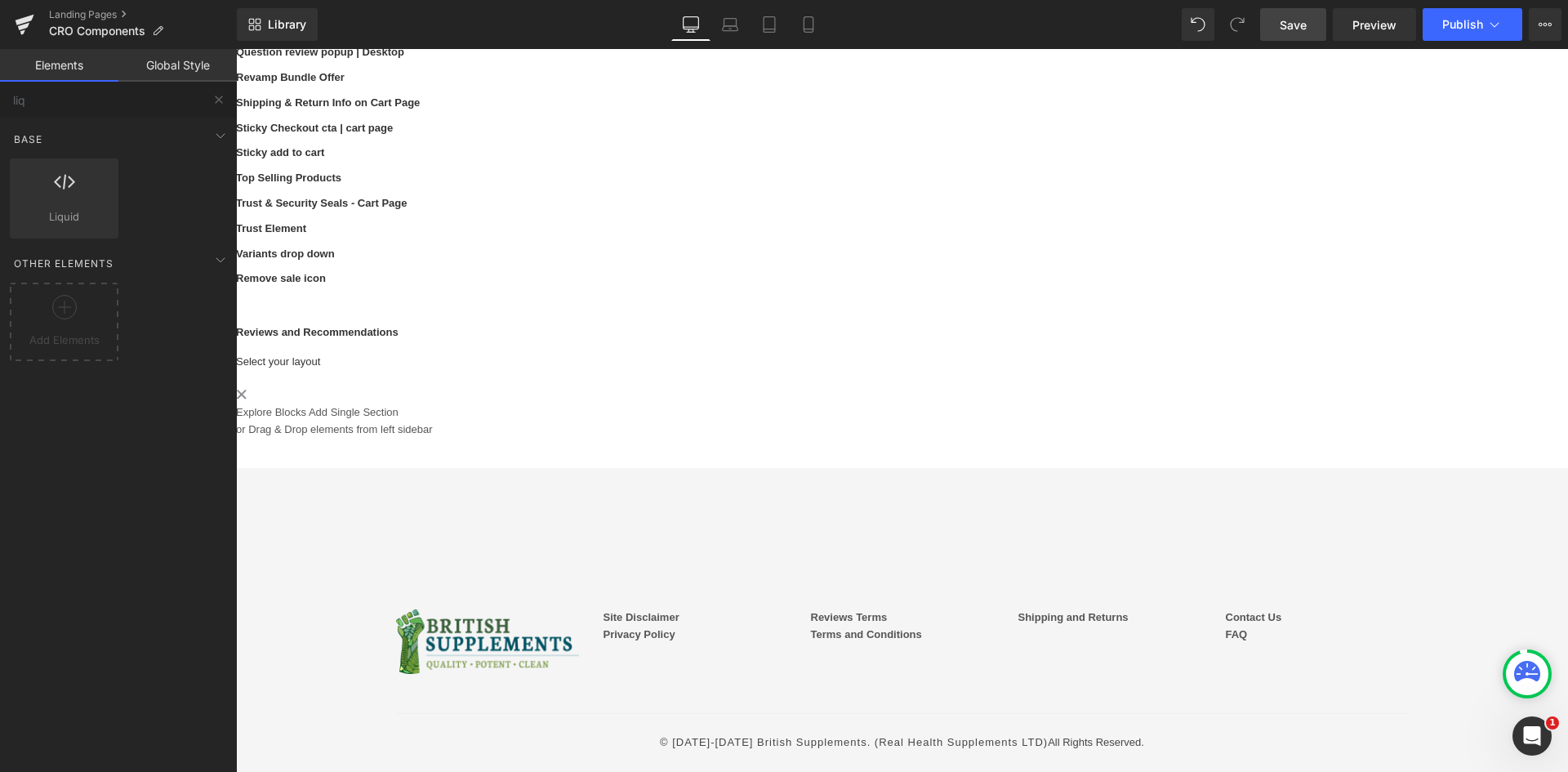
click at [1300, 35] on link "Save" at bounding box center [1292, 24] width 66 height 32
click at [1387, 20] on span "Preview" at bounding box center [1374, 25] width 44 height 17
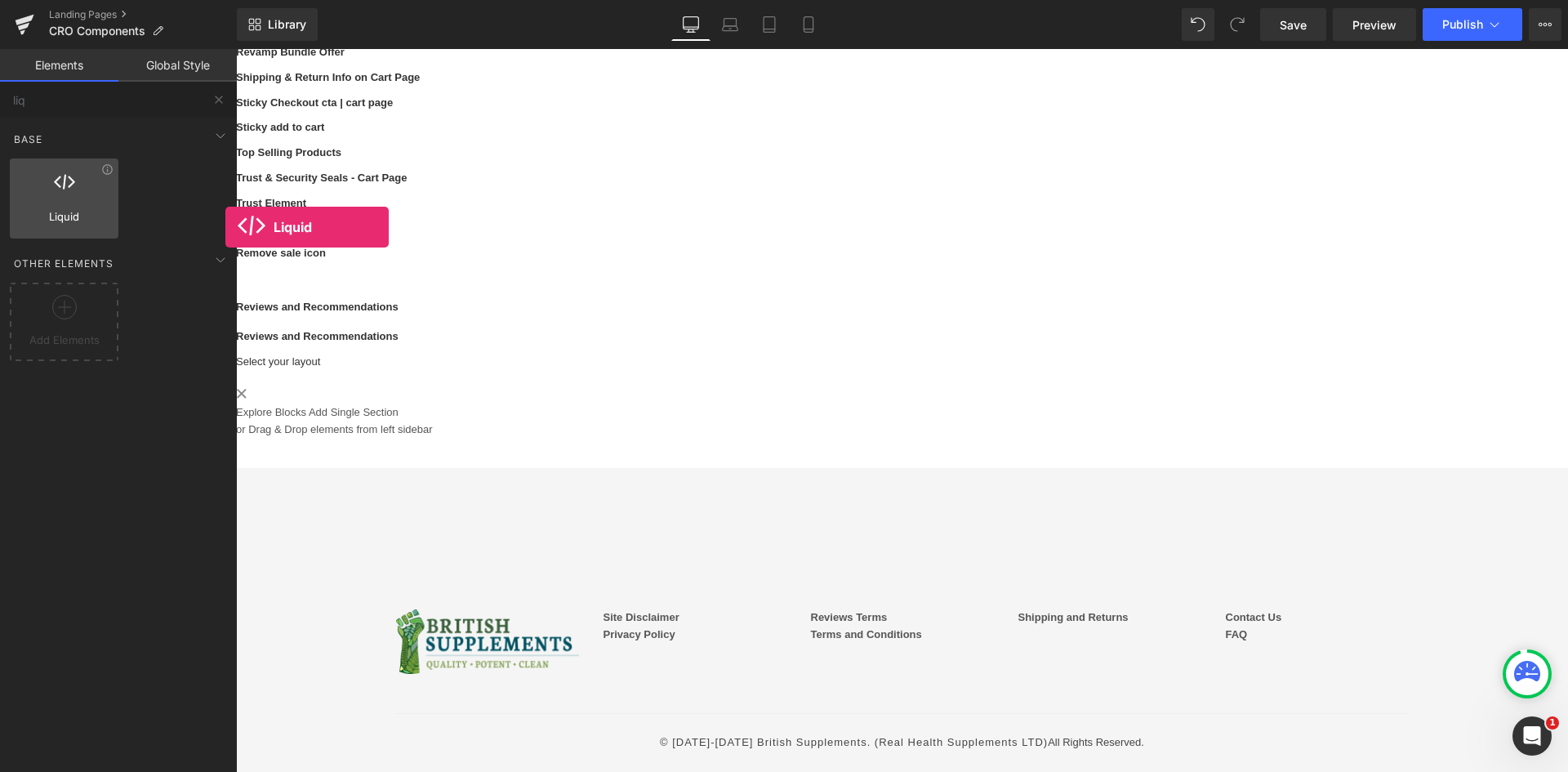
drag, startPoint x: 222, startPoint y: 256, endPoint x: 17, endPoint y: 200, distance: 212.5
click at [17, 198] on div "Liquid liquid, custom code, html, javascript, css, reviews, apps, applications,…" at bounding box center [64, 198] width 108 height 80
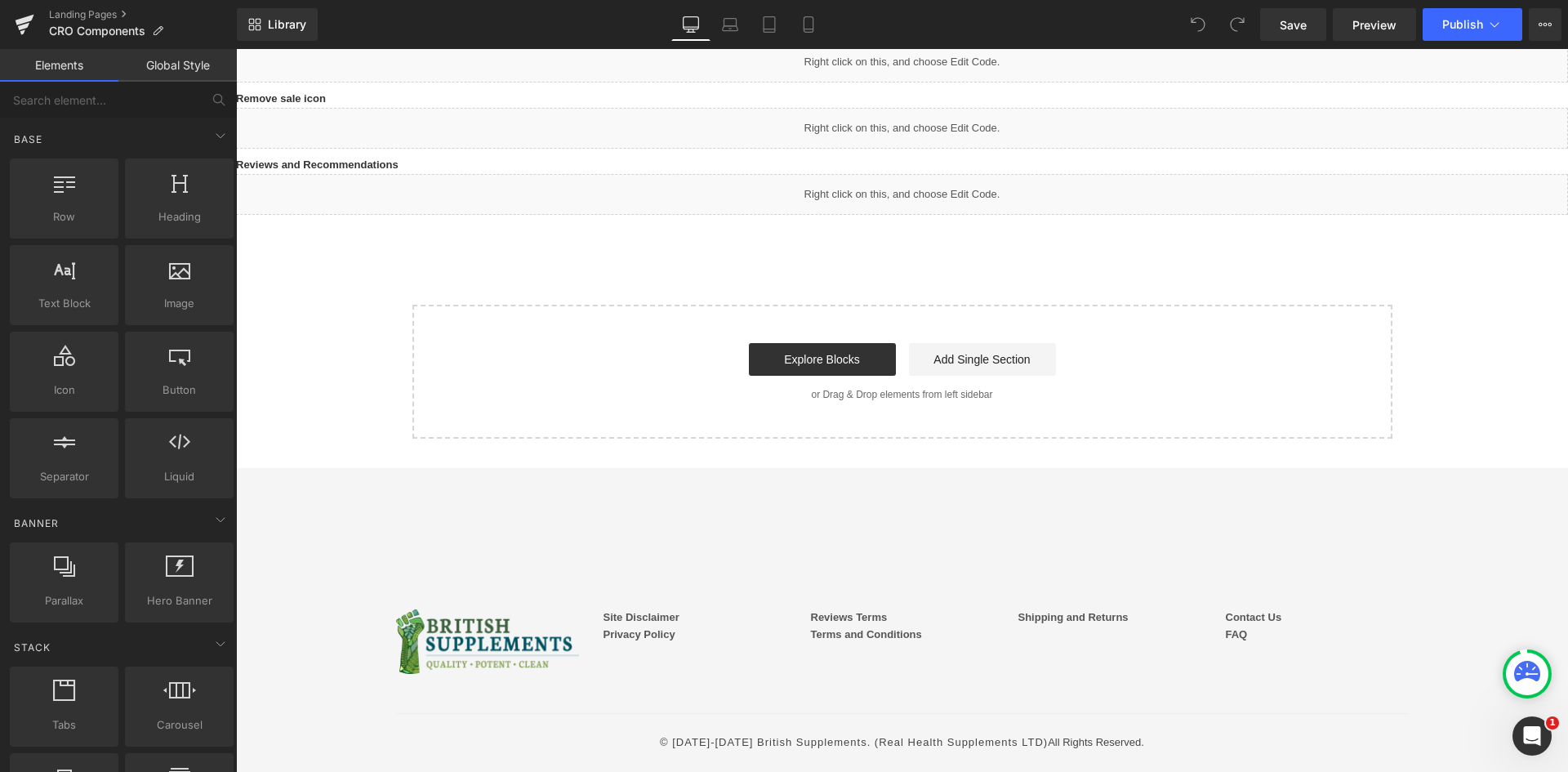
scroll to position [1547, 0]
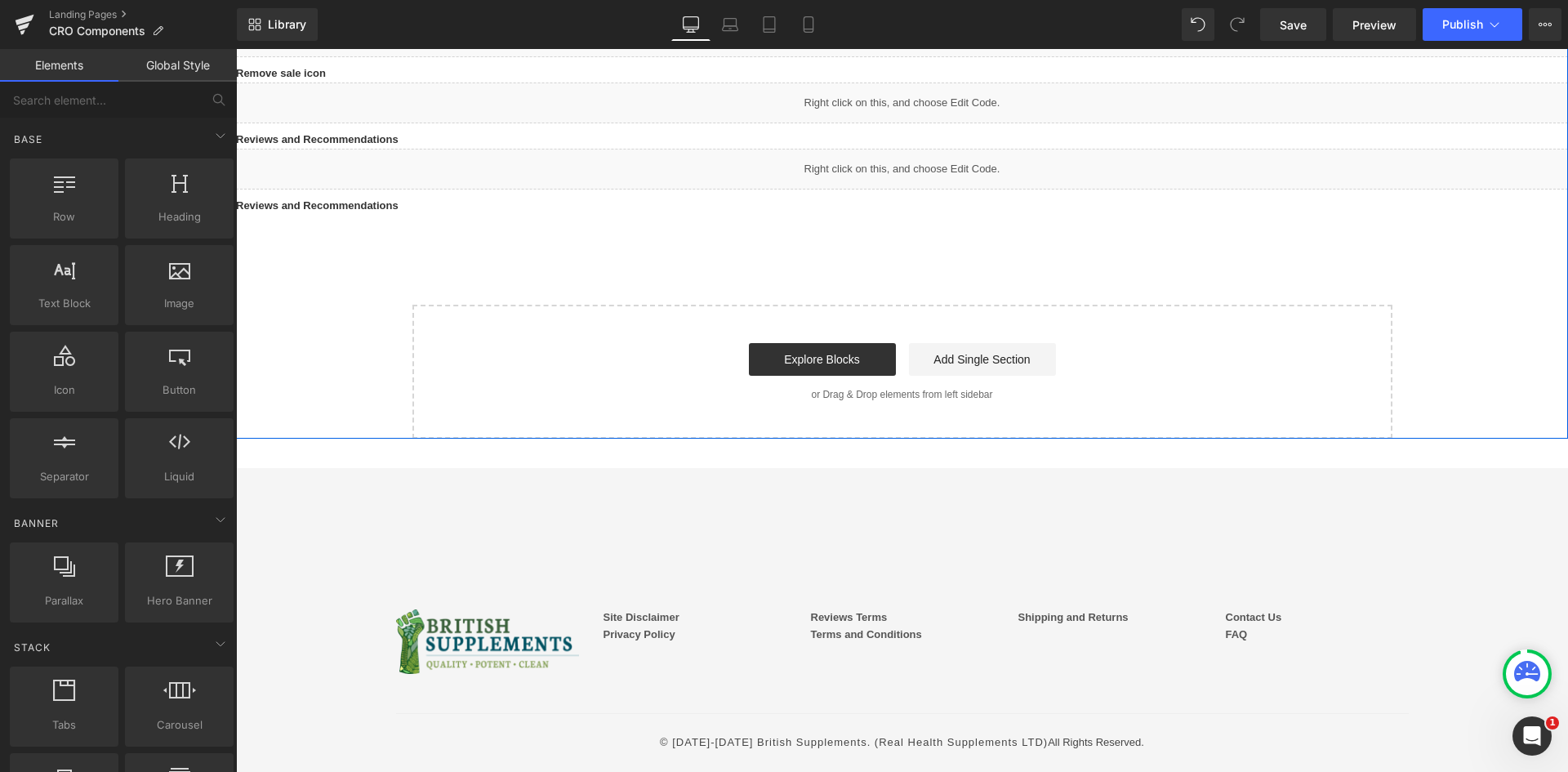
click at [399, 212] on b "Reviews and Recommendations" at bounding box center [316, 205] width 162 height 12
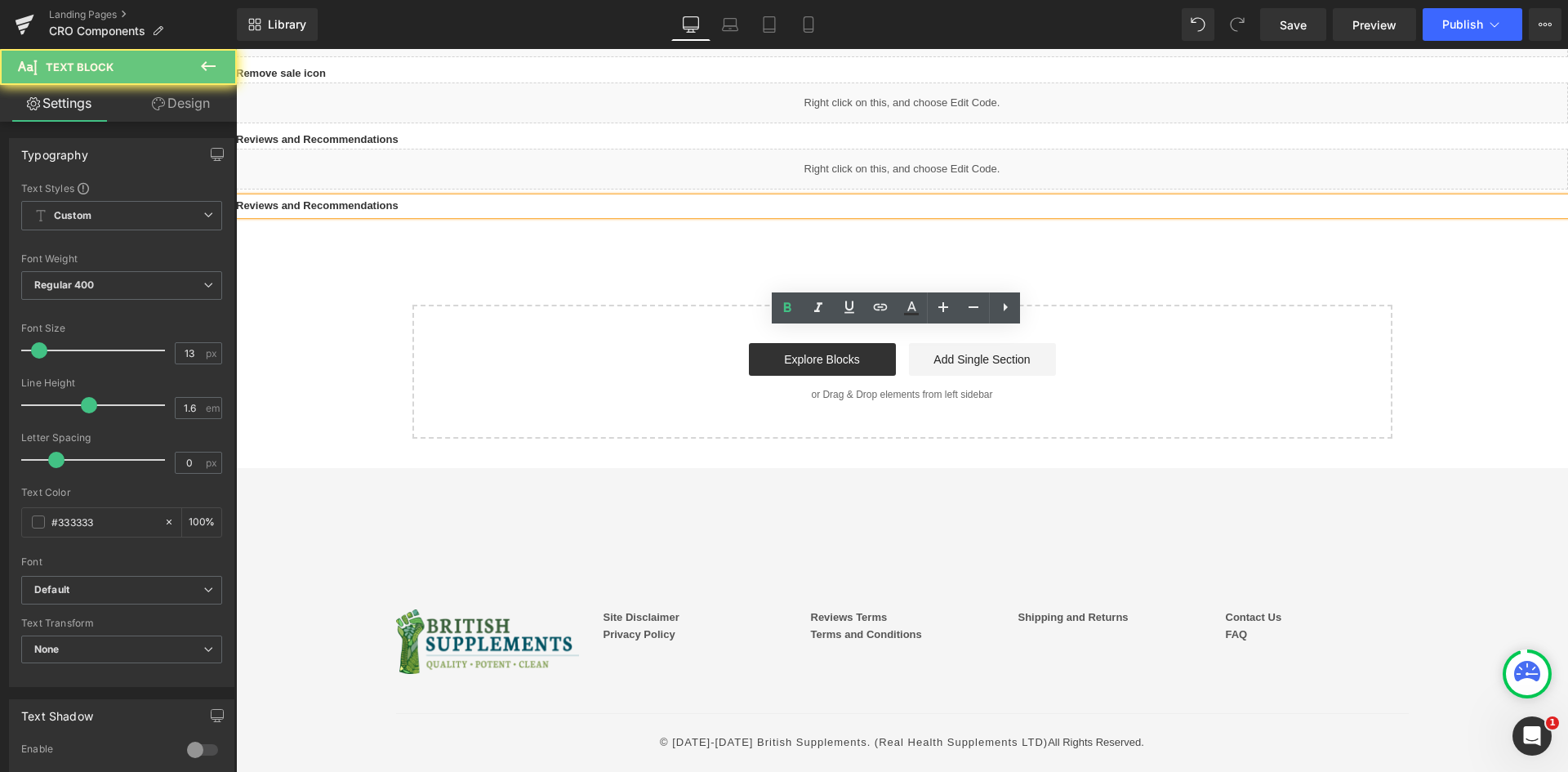
click at [399, 212] on b "Reviews and Recommendations" at bounding box center [316, 205] width 162 height 12
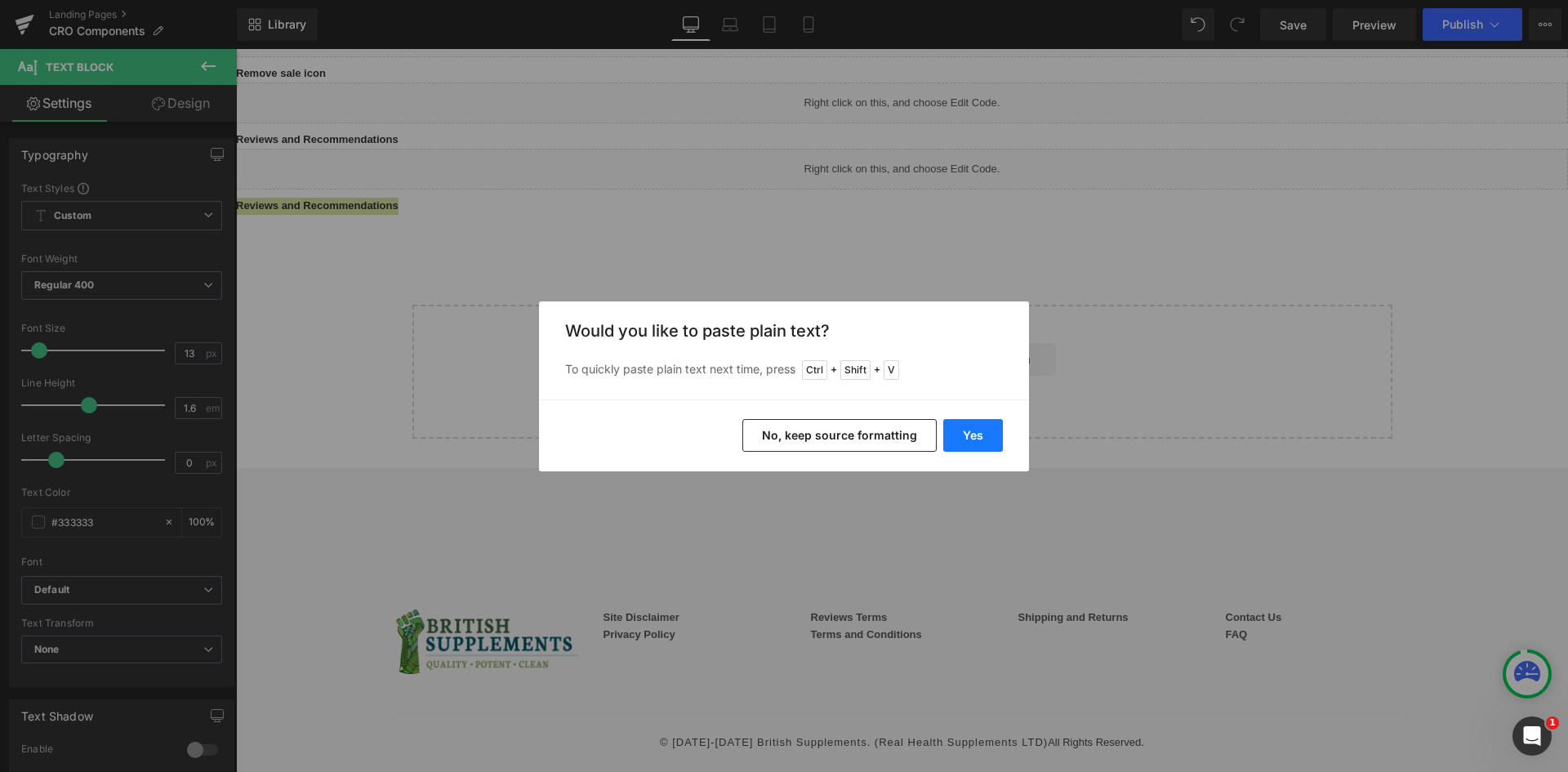
click at [975, 435] on button "Yes" at bounding box center [973, 435] width 60 height 32
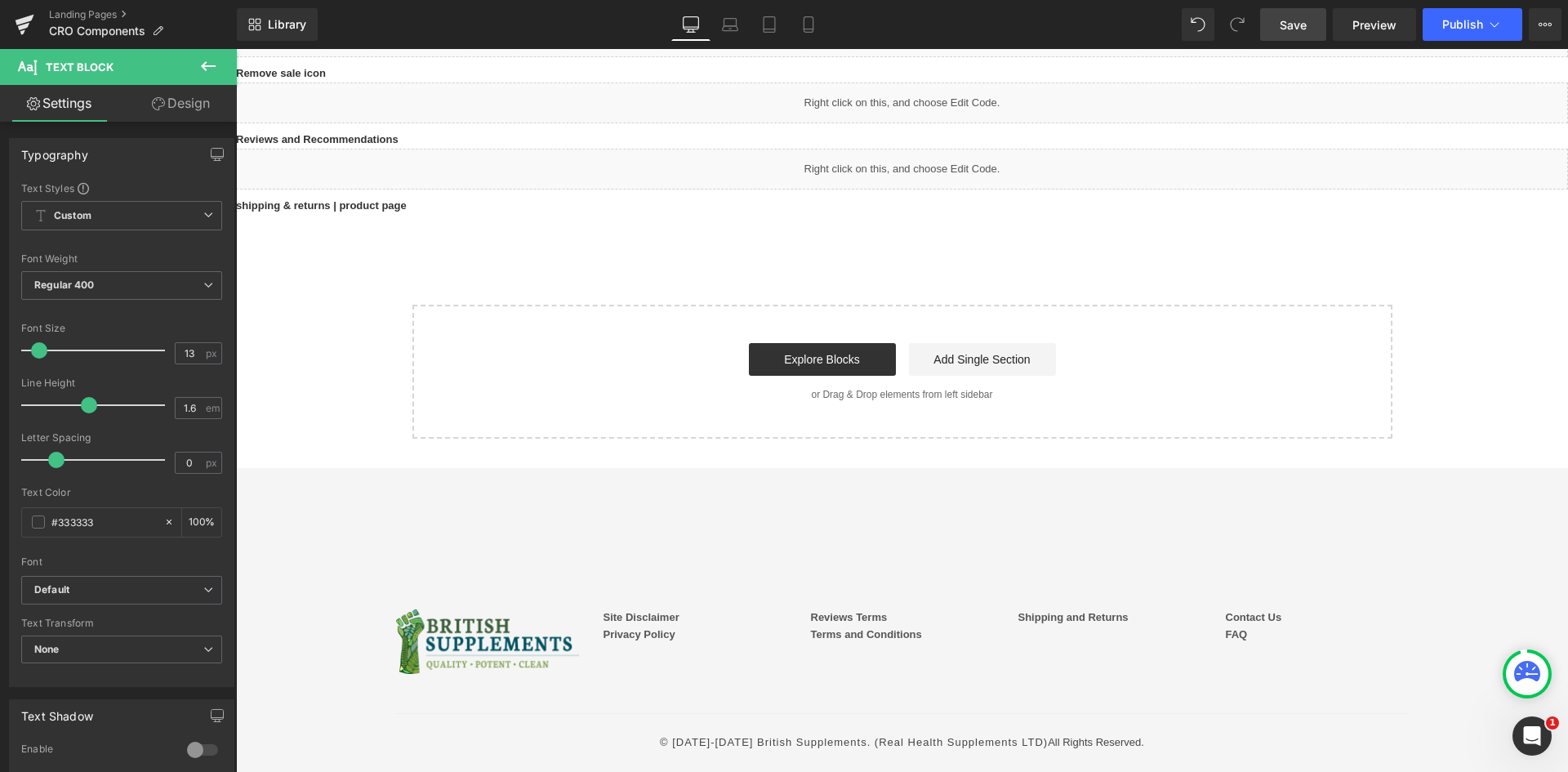
drag, startPoint x: 1305, startPoint y: 21, endPoint x: 108, endPoint y: 159, distance: 1204.9
click at [1305, 21] on span "Save" at bounding box center [1293, 25] width 27 height 17
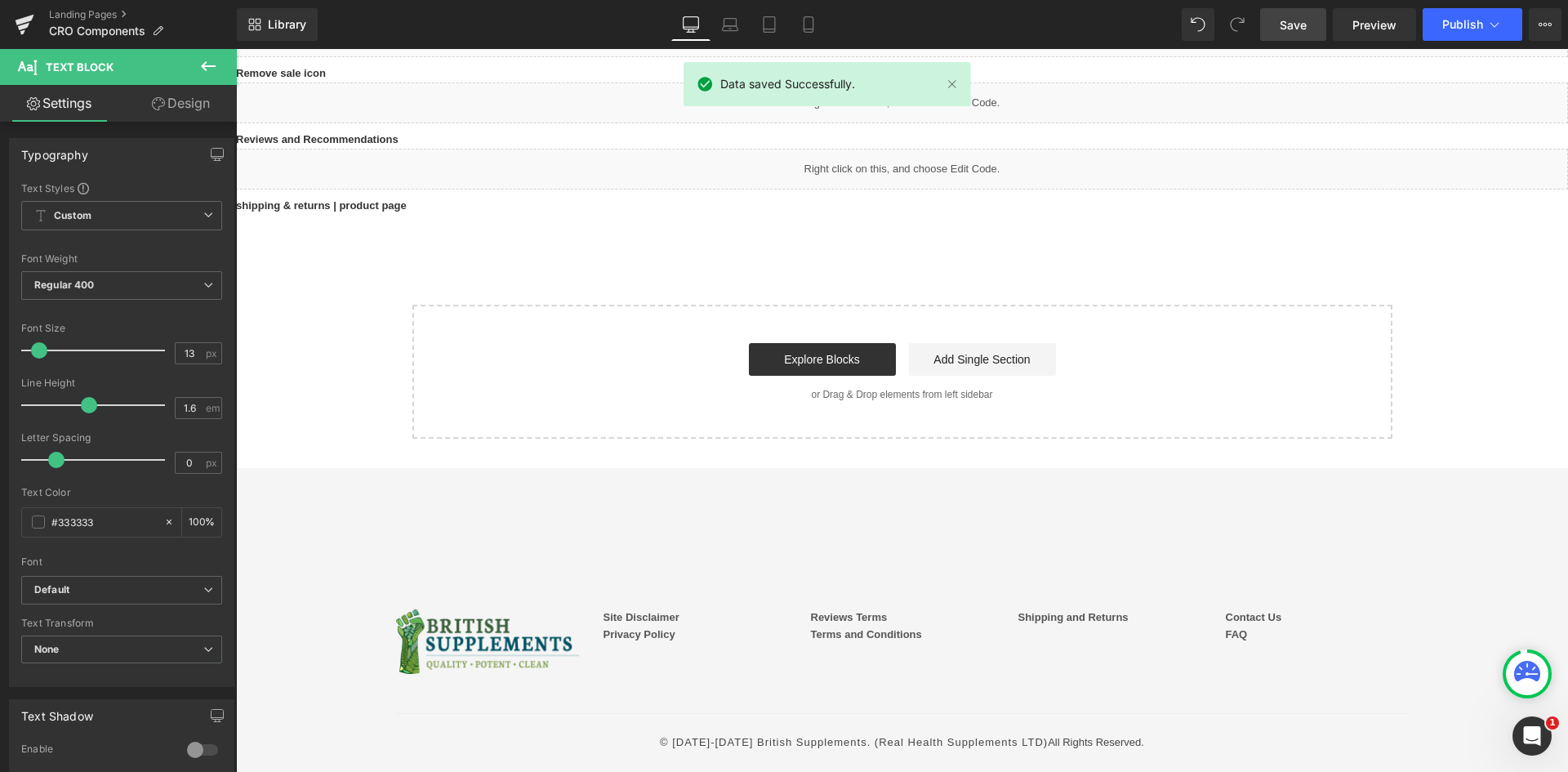
drag, startPoint x: 273, startPoint y: 122, endPoint x: 244, endPoint y: 75, distance: 55.2
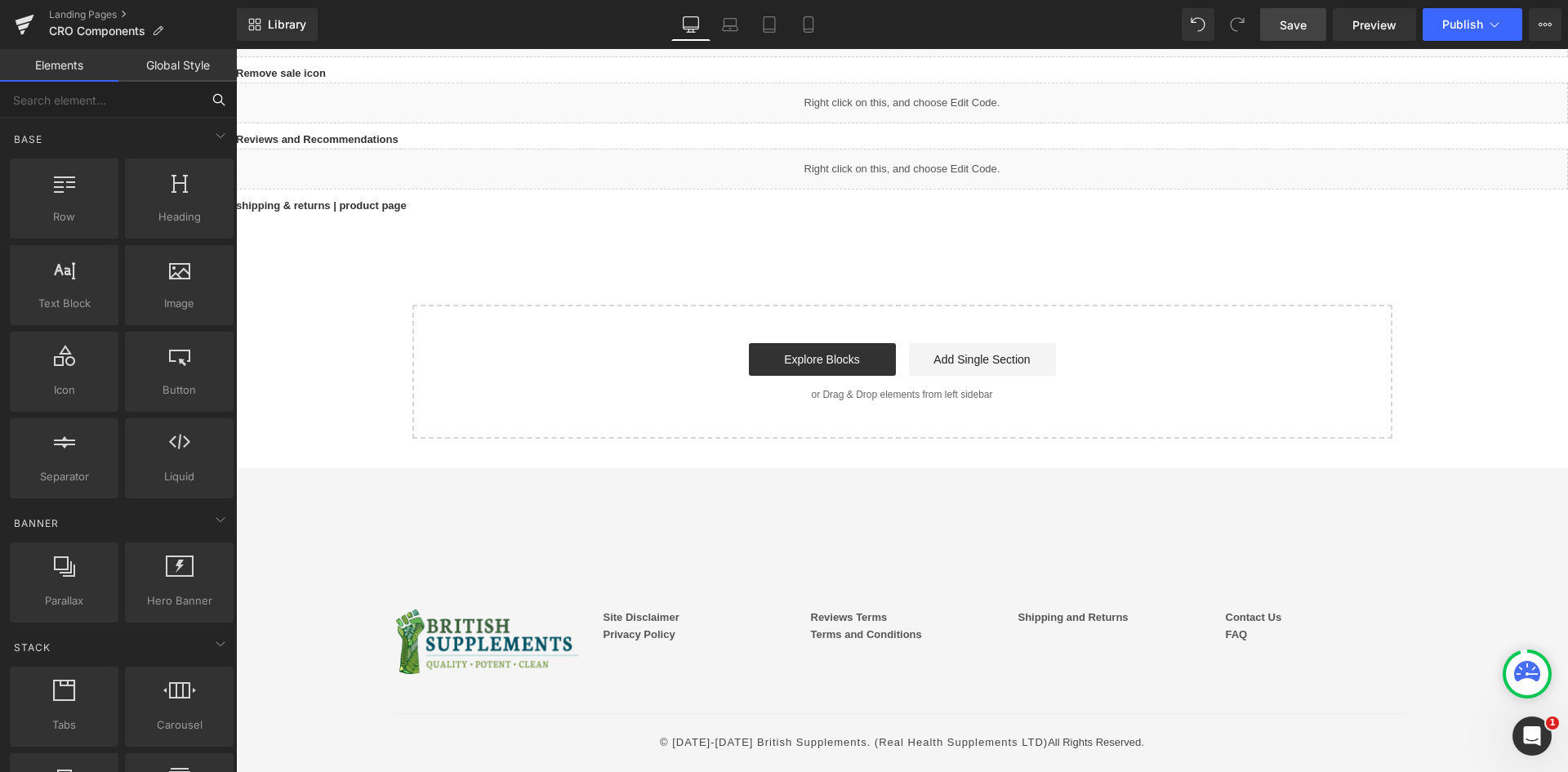
click at [124, 105] on input "text" at bounding box center [100, 99] width 201 height 36
type input "liq"
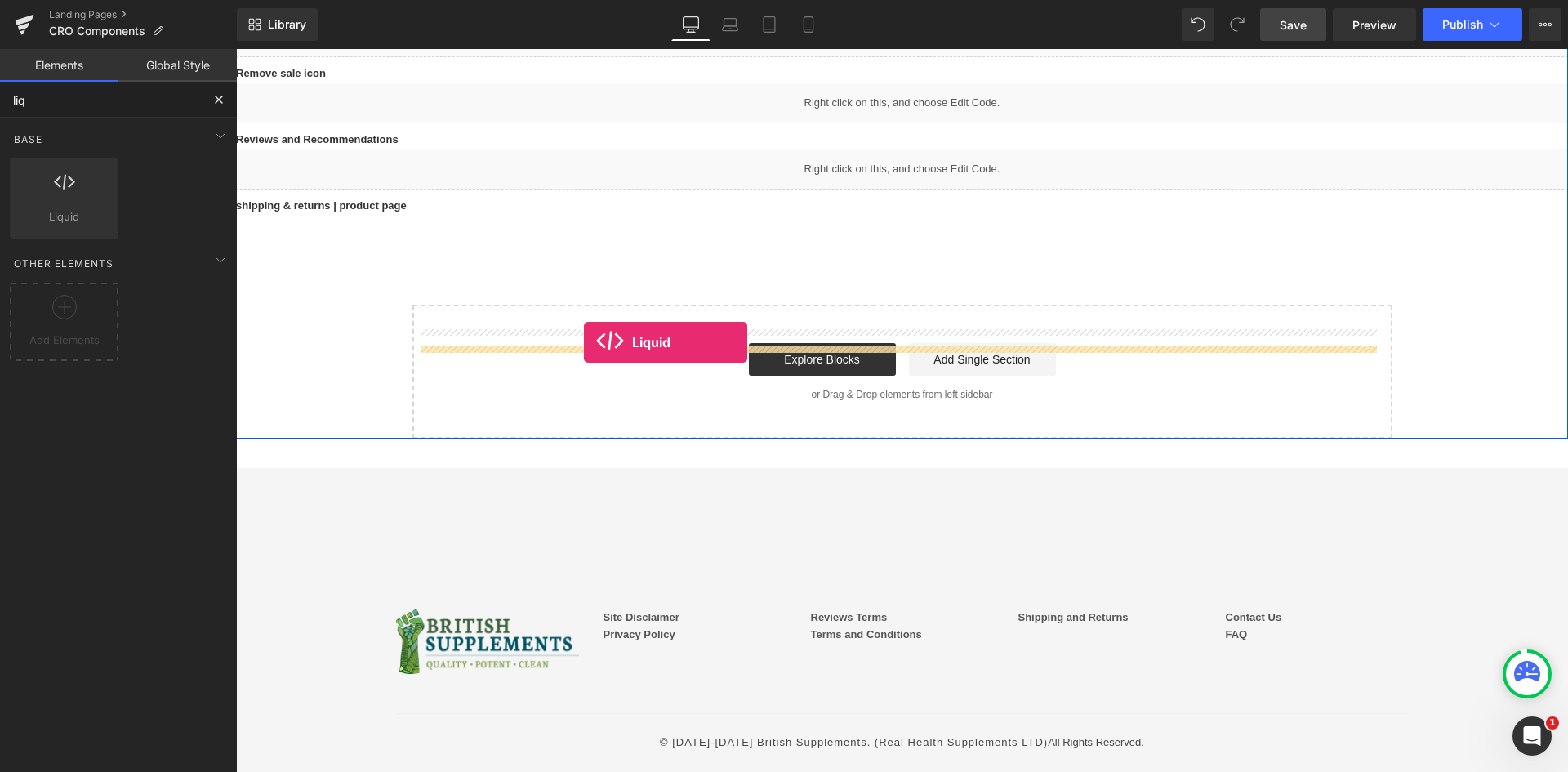
drag, startPoint x: 314, startPoint y: 259, endPoint x: 584, endPoint y: 342, distance: 282.5
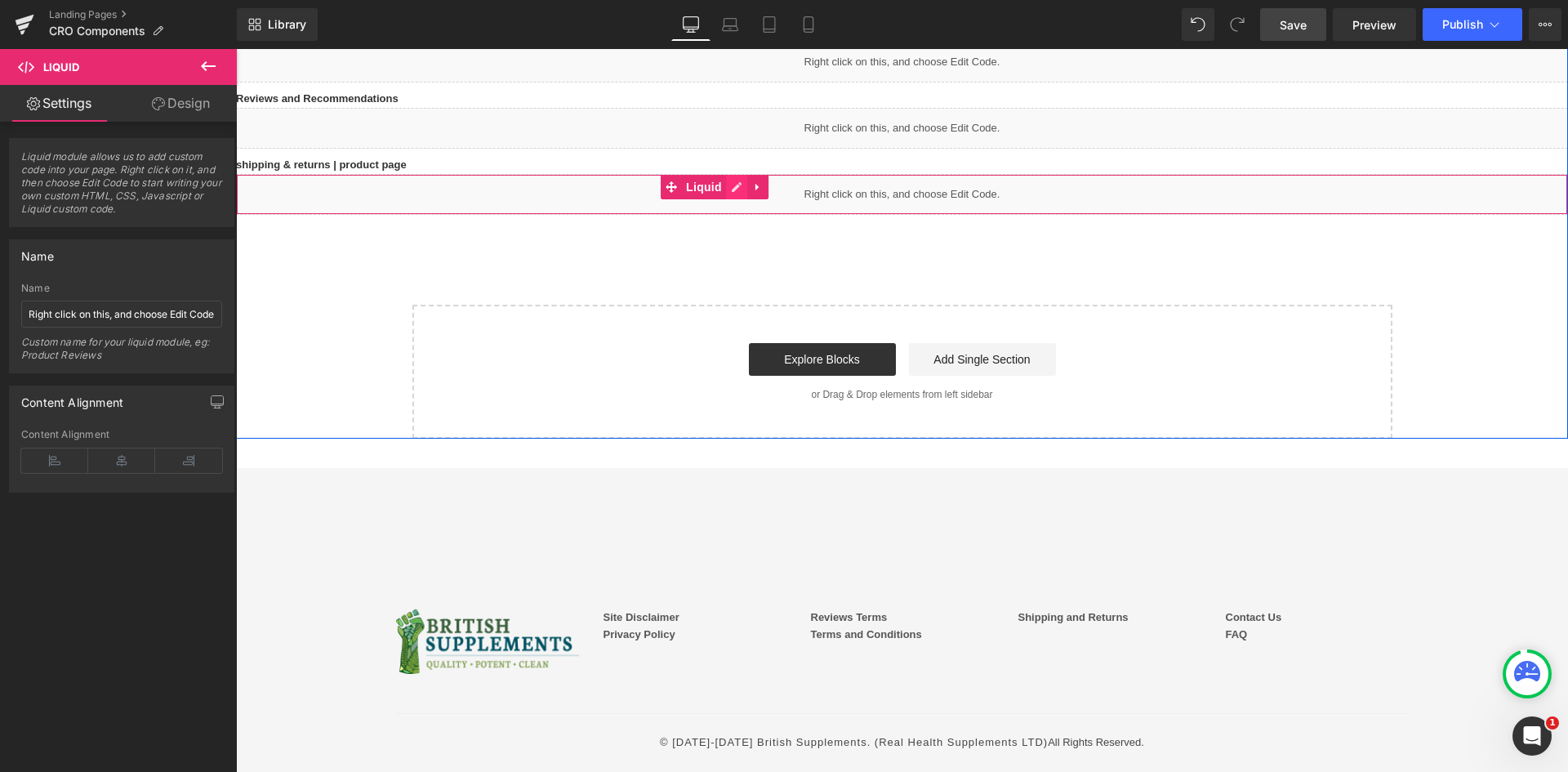
click at [769, 199] on ul "Liquid" at bounding box center [714, 187] width 107 height 24
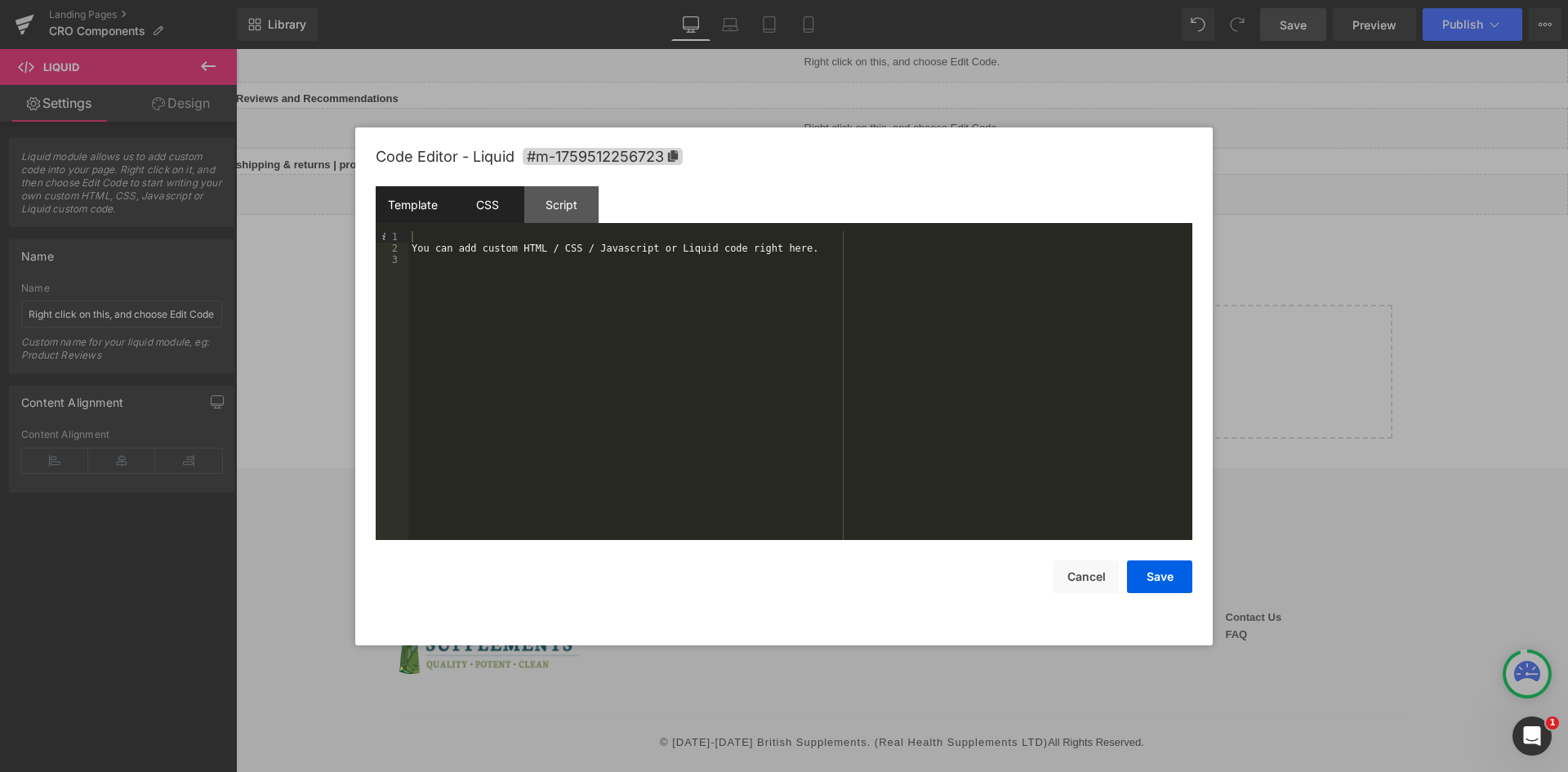
click at [475, 212] on div "CSS" at bounding box center [486, 205] width 74 height 37
click at [541, 247] on div "#m-1759512256723 { }" at bounding box center [799, 397] width 784 height 331
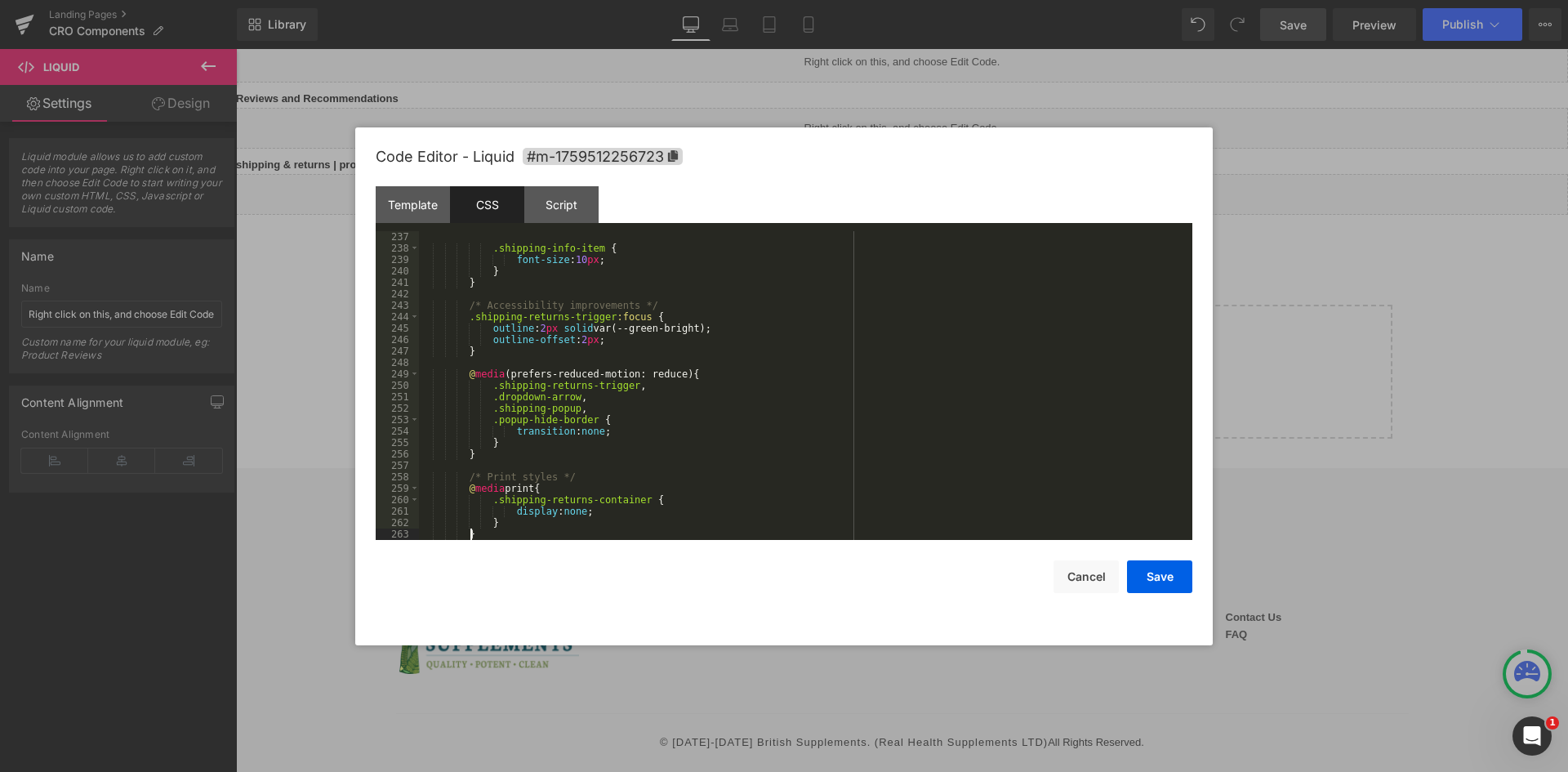
scroll to position [2698, 0]
click at [402, 216] on div "Template" at bounding box center [412, 205] width 74 height 37
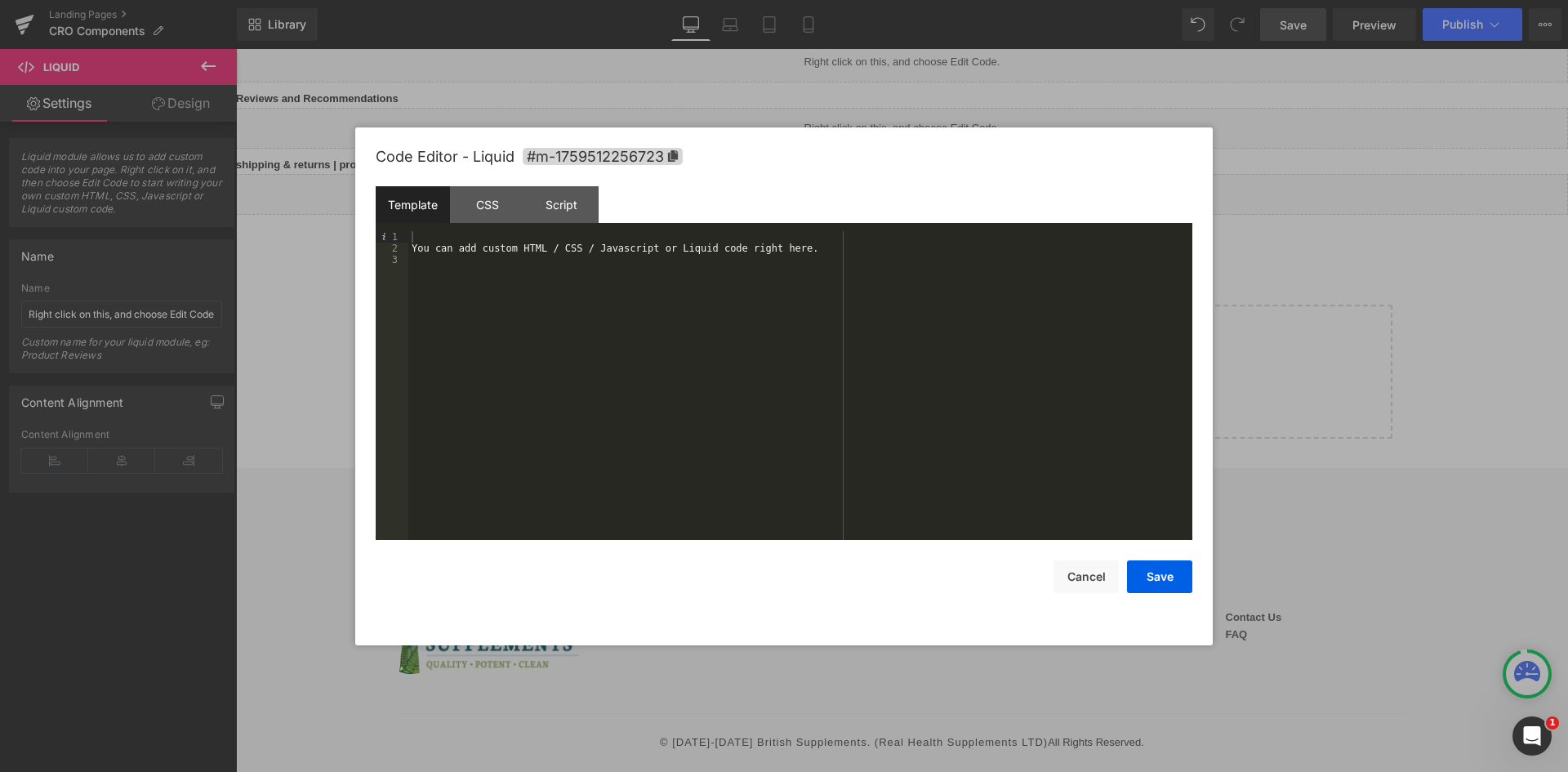
click at [608, 274] on div "You can add custom HTML / CSS / Javascript or Liquid code right here." at bounding box center [799, 397] width 784 height 331
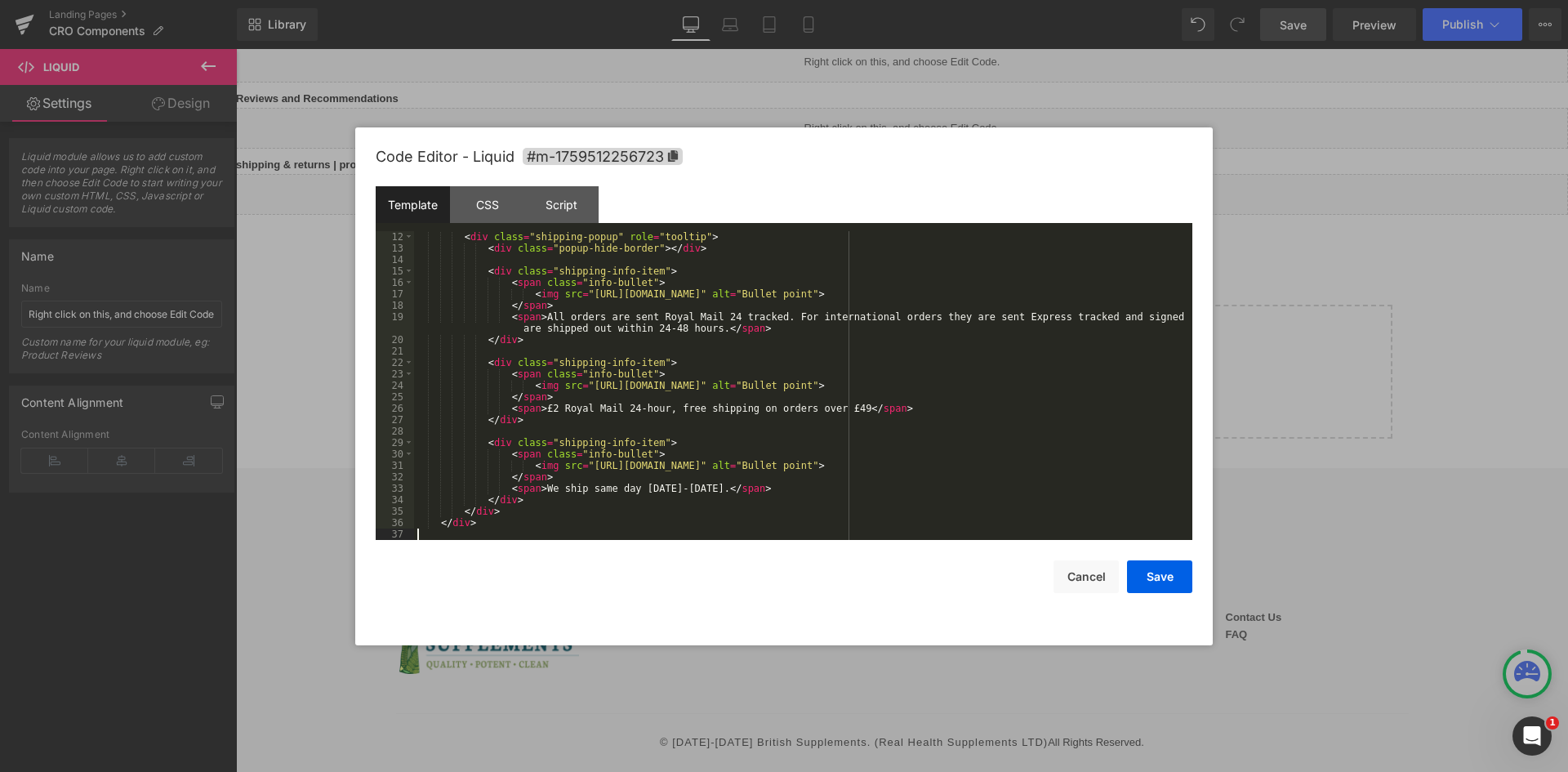
scroll to position [126, 0]
click at [518, 274] on div "< div class = "shipping-popup" role = "tooltip" > < div class = "popup-hide-bor…" at bounding box center [799, 397] width 772 height 331
click at [570, 204] on div "Script" at bounding box center [561, 205] width 74 height 37
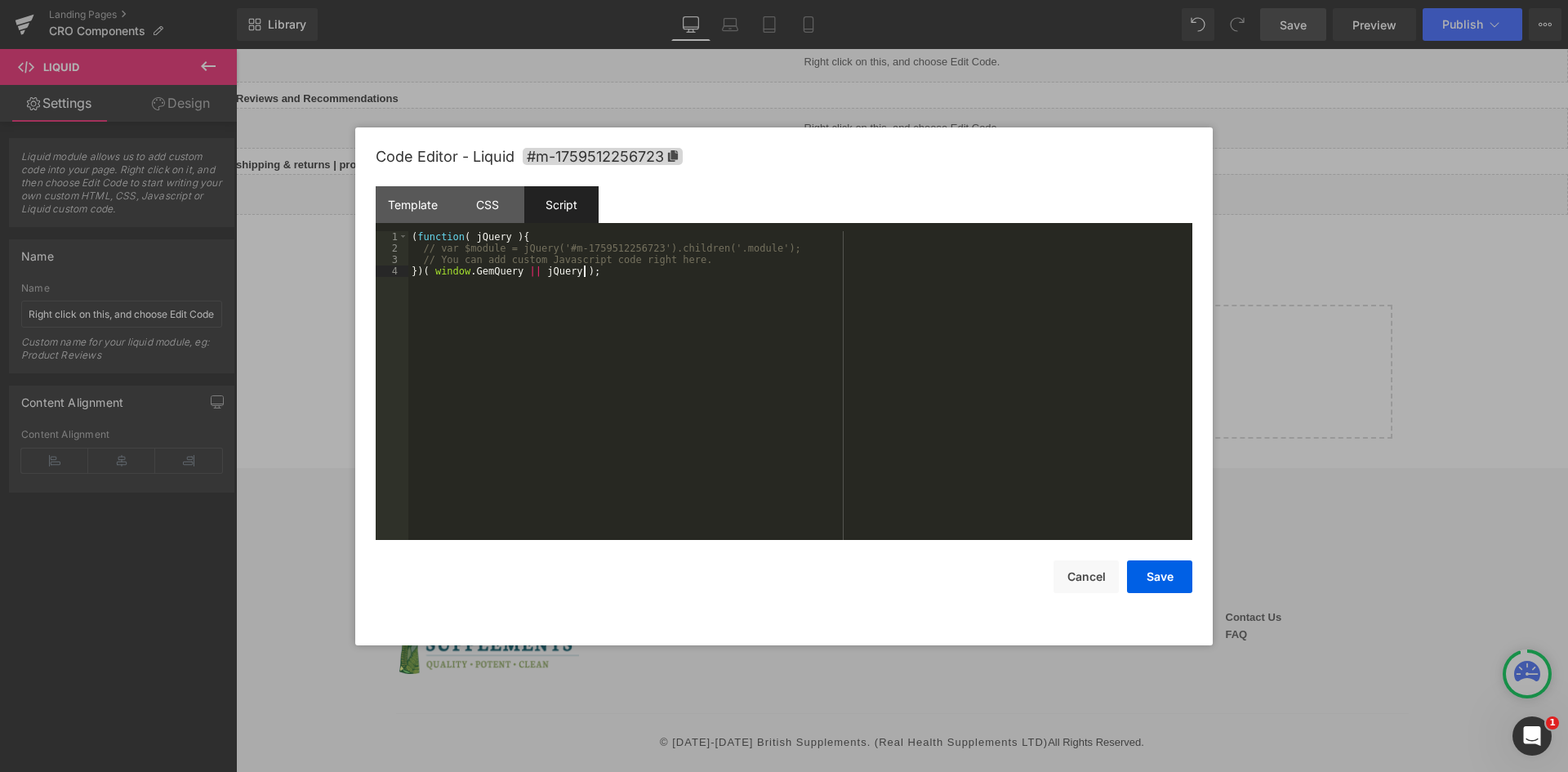
click at [585, 272] on div "( function ( jQuery ) { // var $module = jQuery('#m-1759512256723').children('.…" at bounding box center [799, 397] width 784 height 331
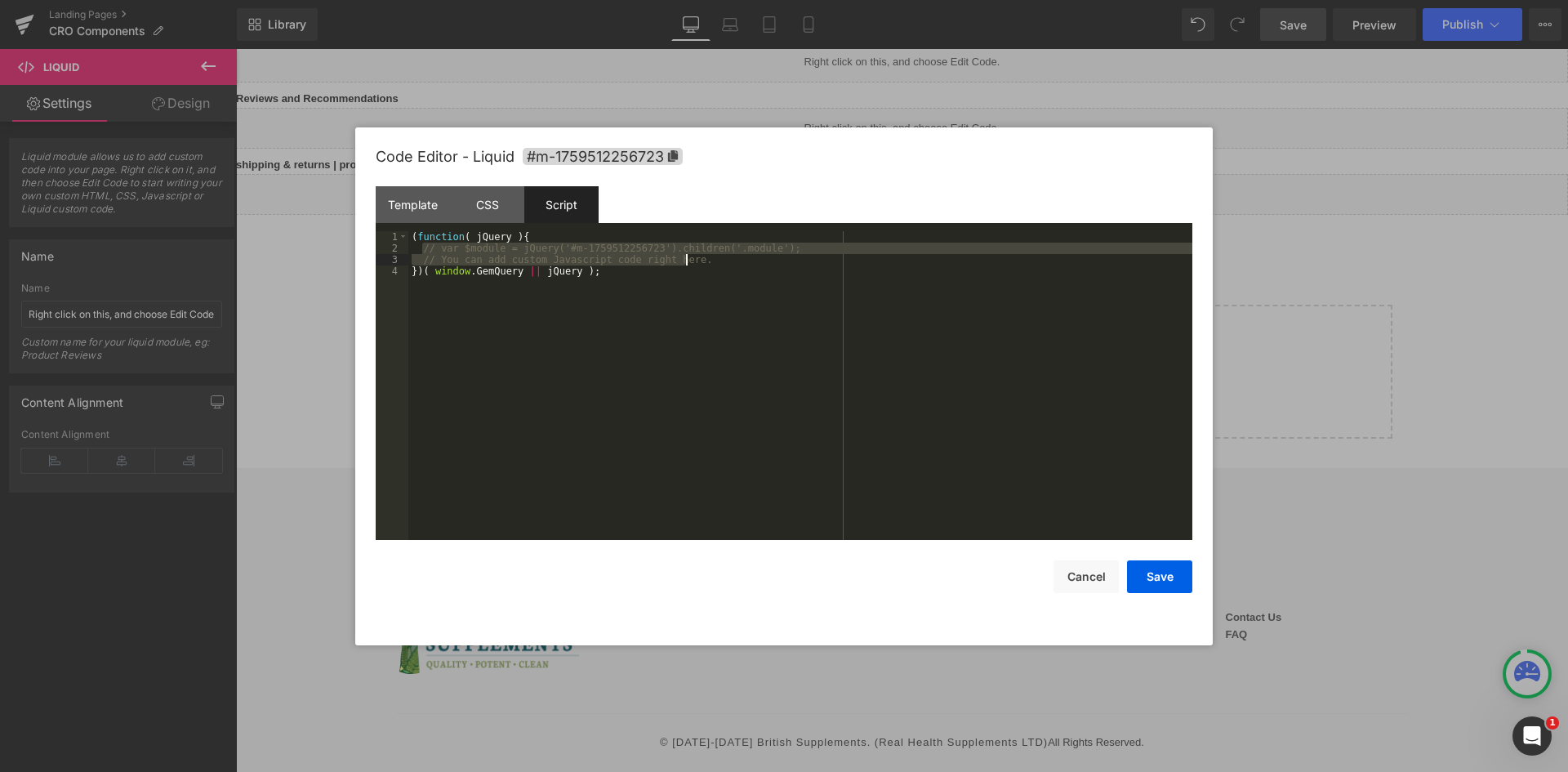
drag, startPoint x: 428, startPoint y: 248, endPoint x: 718, endPoint y: 255, distance: 290.1
click at [715, 257] on div "( function ( jQuery ) { // var $module = jQuery('#m-1759512256723').children('.…" at bounding box center [799, 397] width 784 height 331
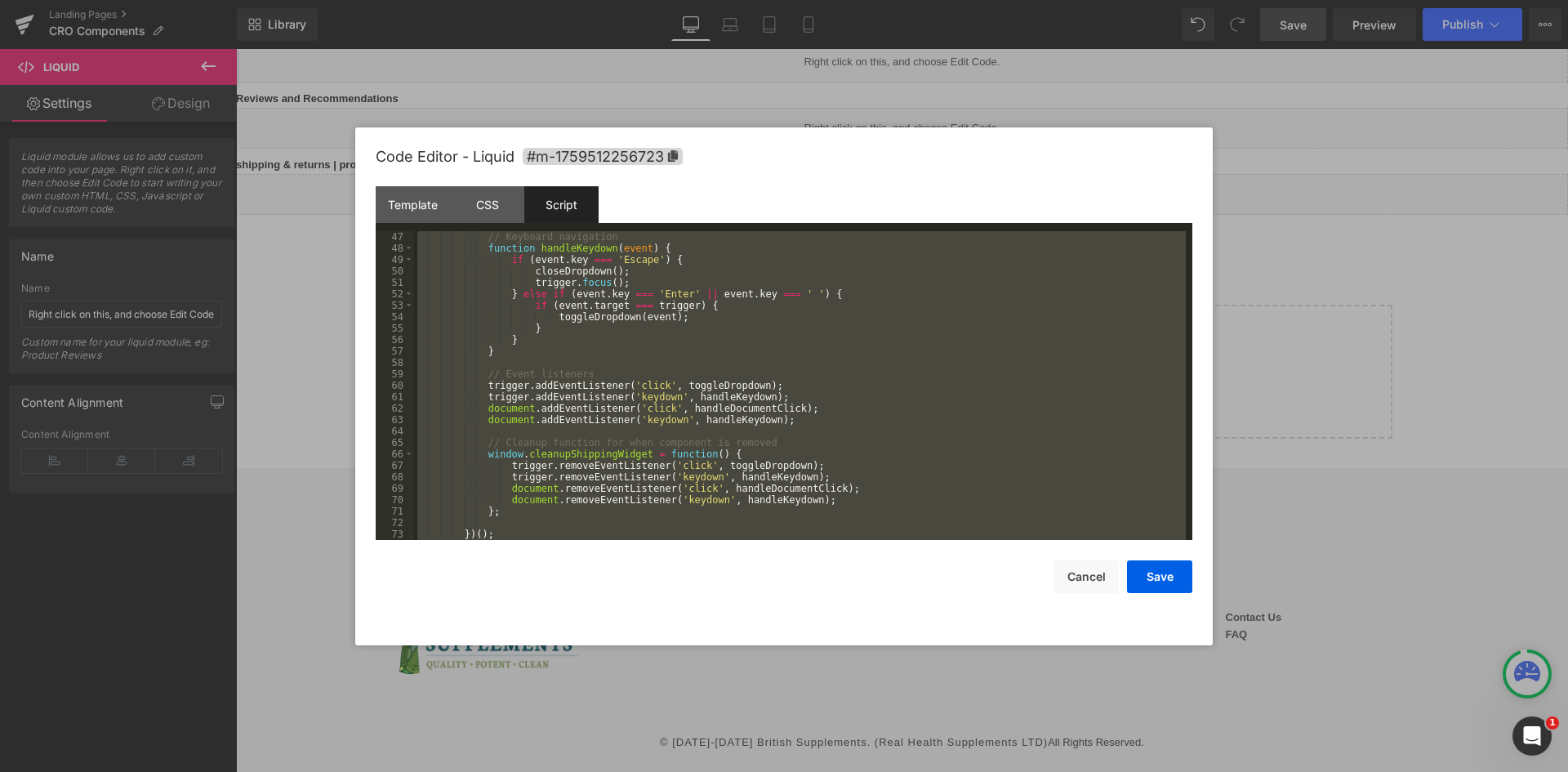
click at [594, 302] on div "// Keyboard navigation function handleKeydown ( event ) { if ( event . key === …" at bounding box center [799, 386] width 772 height 309
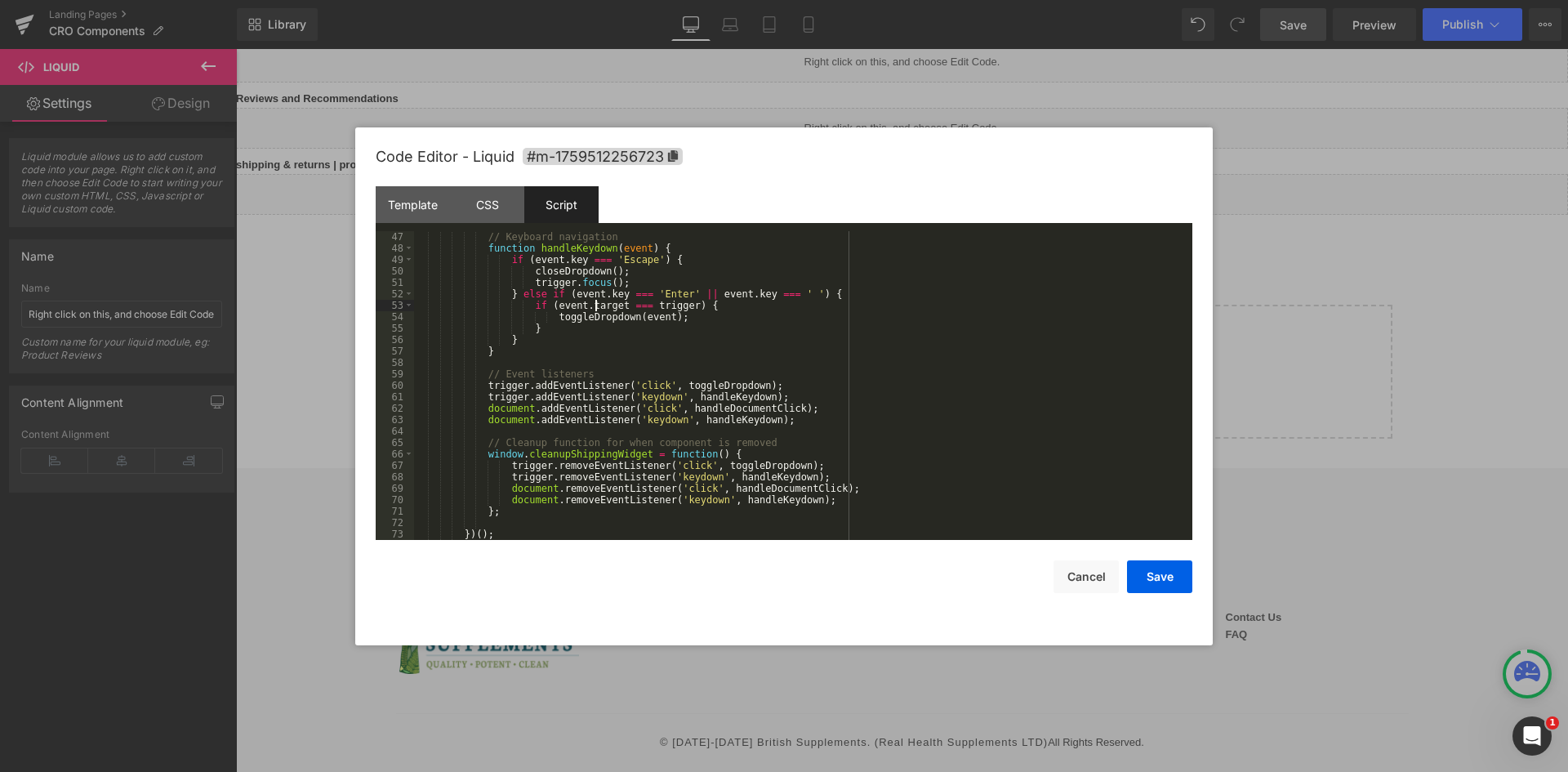
click at [605, 310] on div "// Keyboard navigation function handleKeydown ( event ) { if ( event . key === …" at bounding box center [799, 397] width 772 height 331
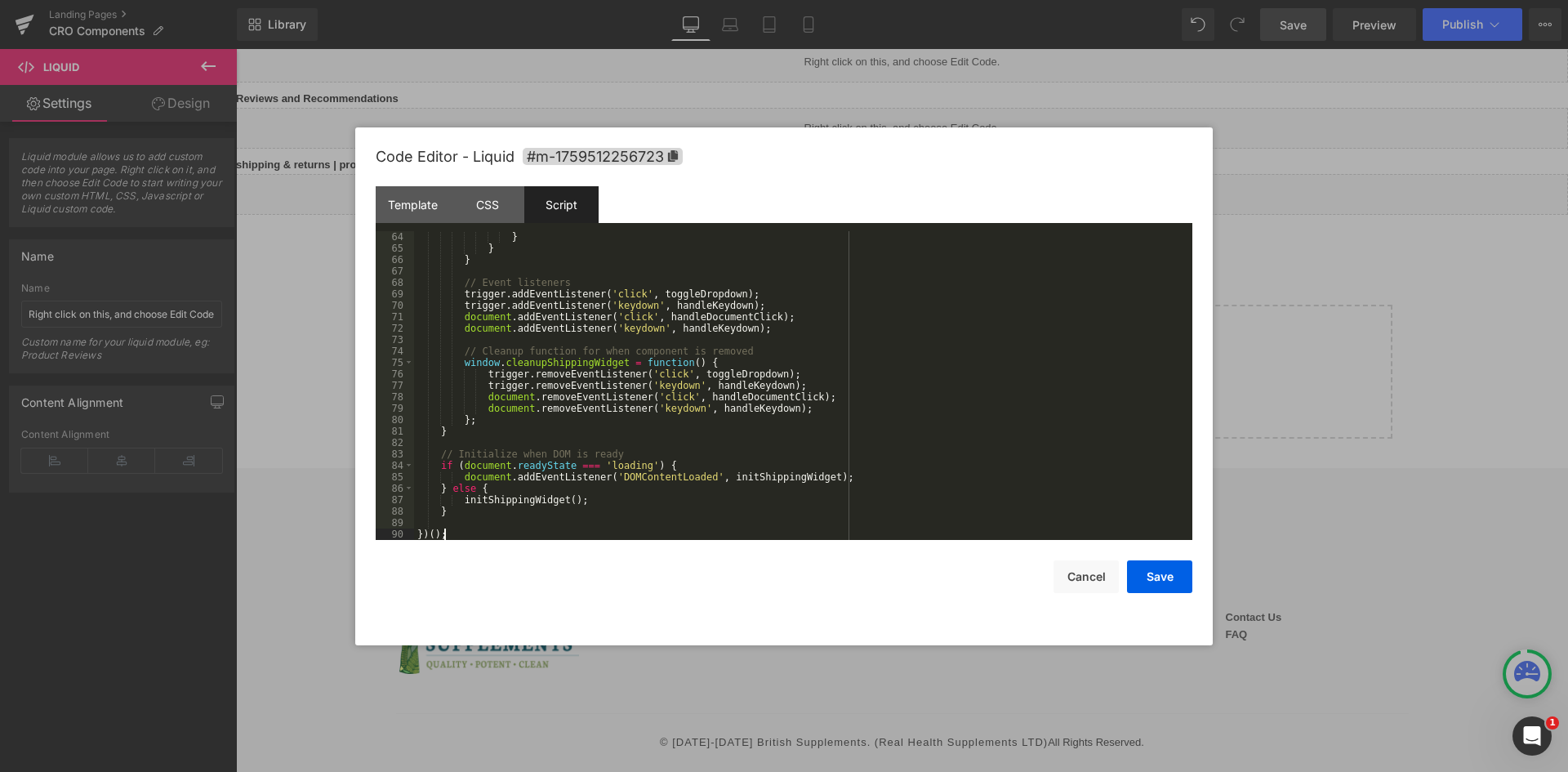
scroll to position [720, 0]
click at [1151, 569] on button "Save" at bounding box center [1159, 576] width 65 height 32
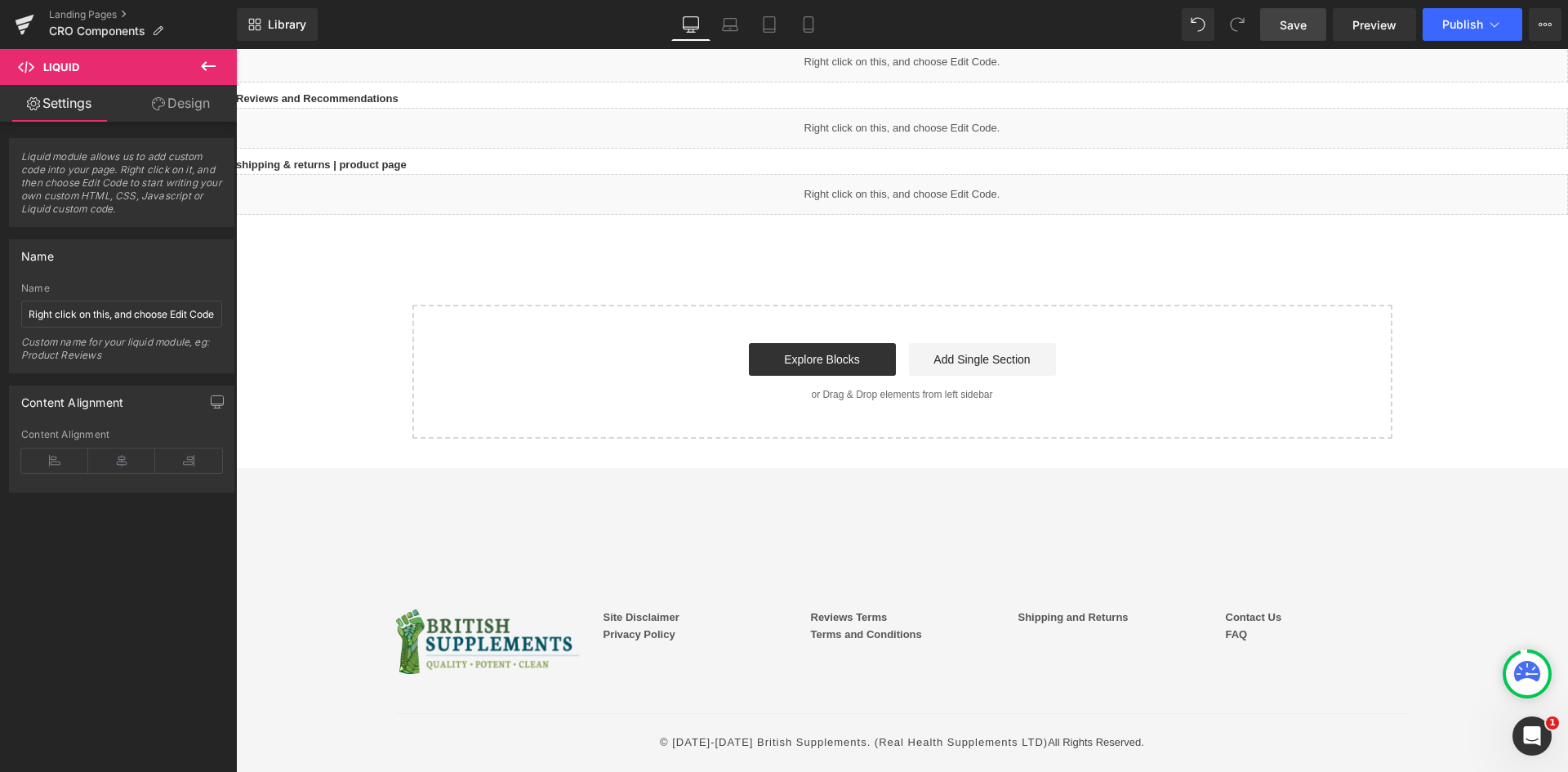
click at [1302, 33] on link "Save" at bounding box center [1292, 24] width 66 height 32
